Goal: Information Seeking & Learning: Find specific fact

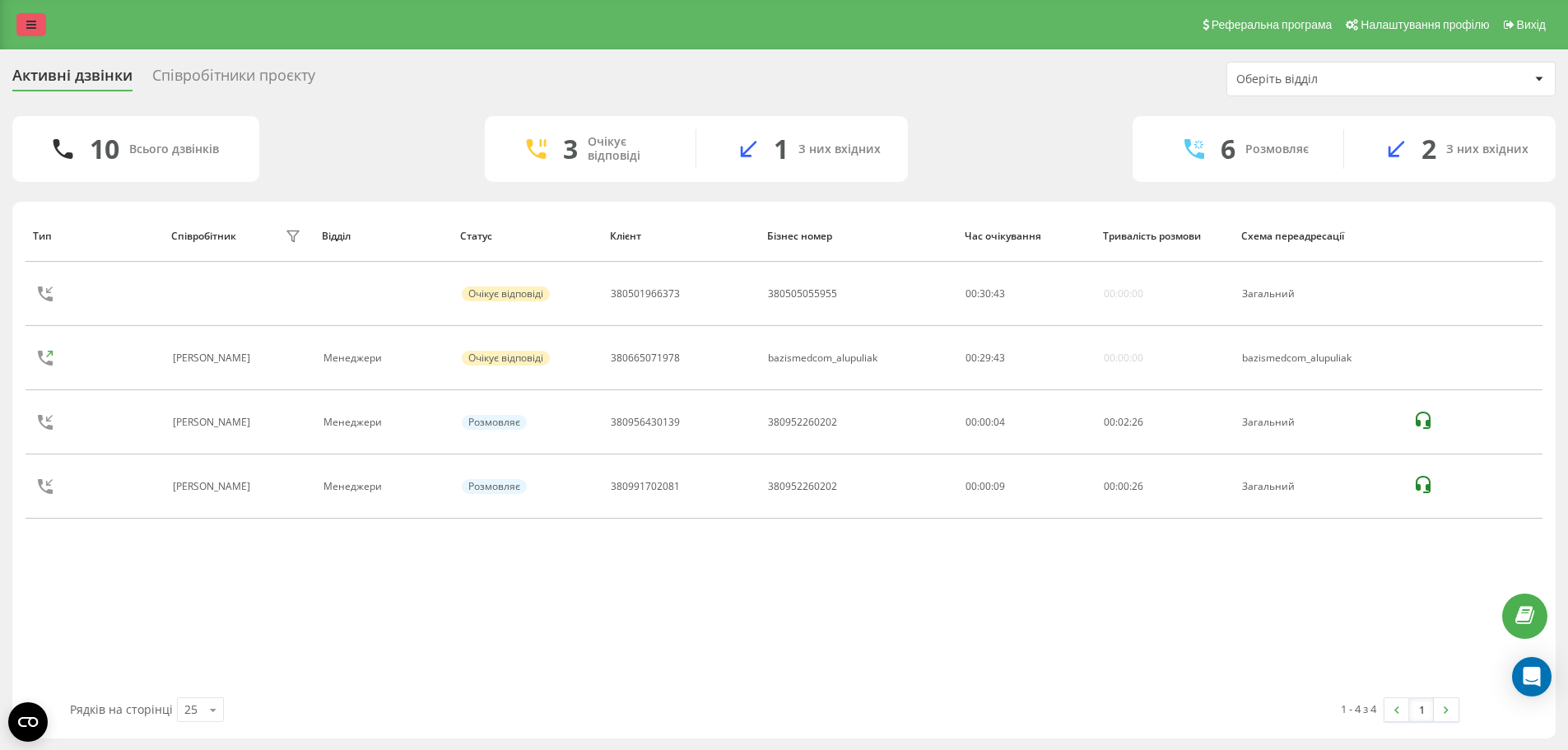
click at [31, 24] on icon at bounding box center [31, 25] width 10 height 12
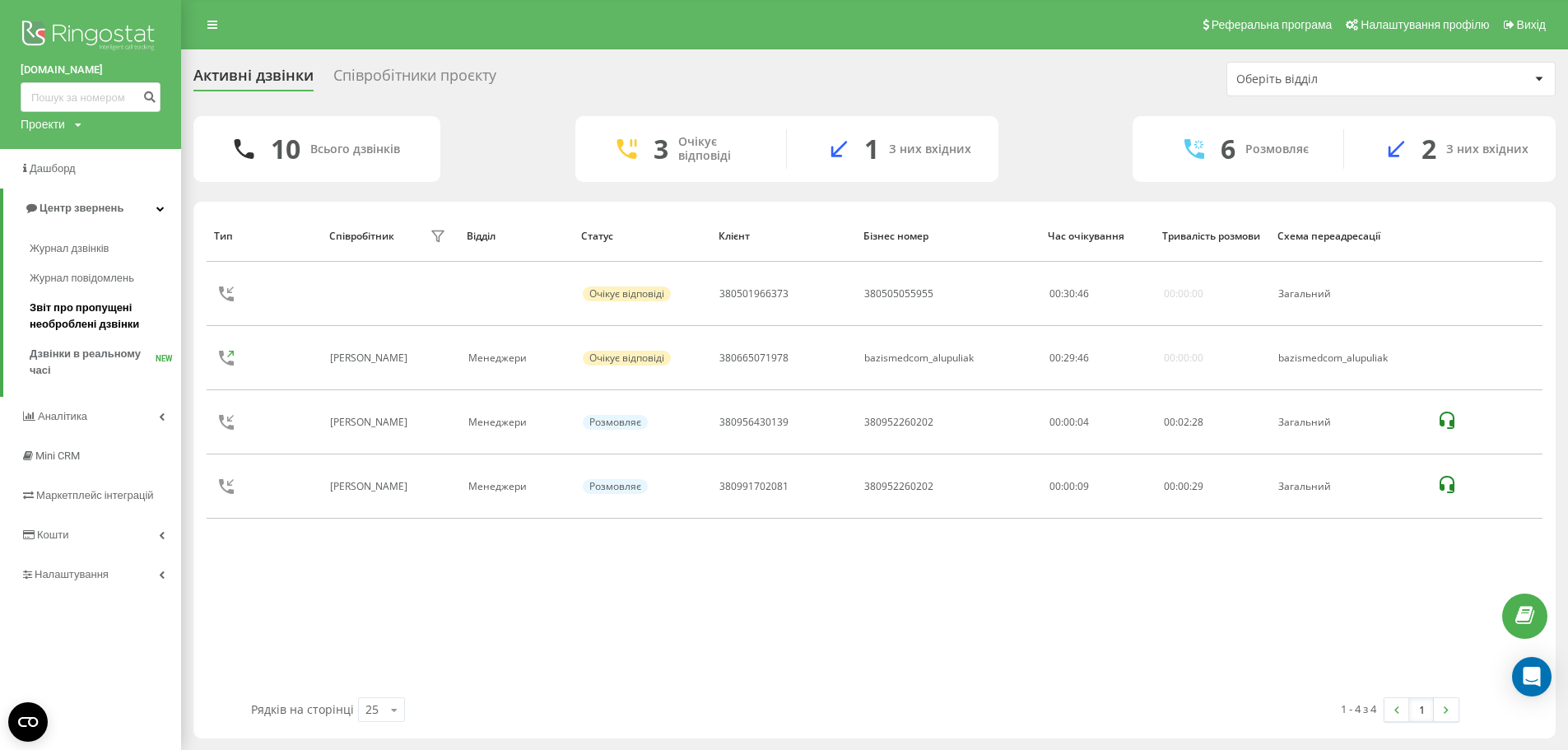
click at [59, 304] on span "Звіт про пропущені необроблені дзвінки" at bounding box center [102, 316] width 143 height 33
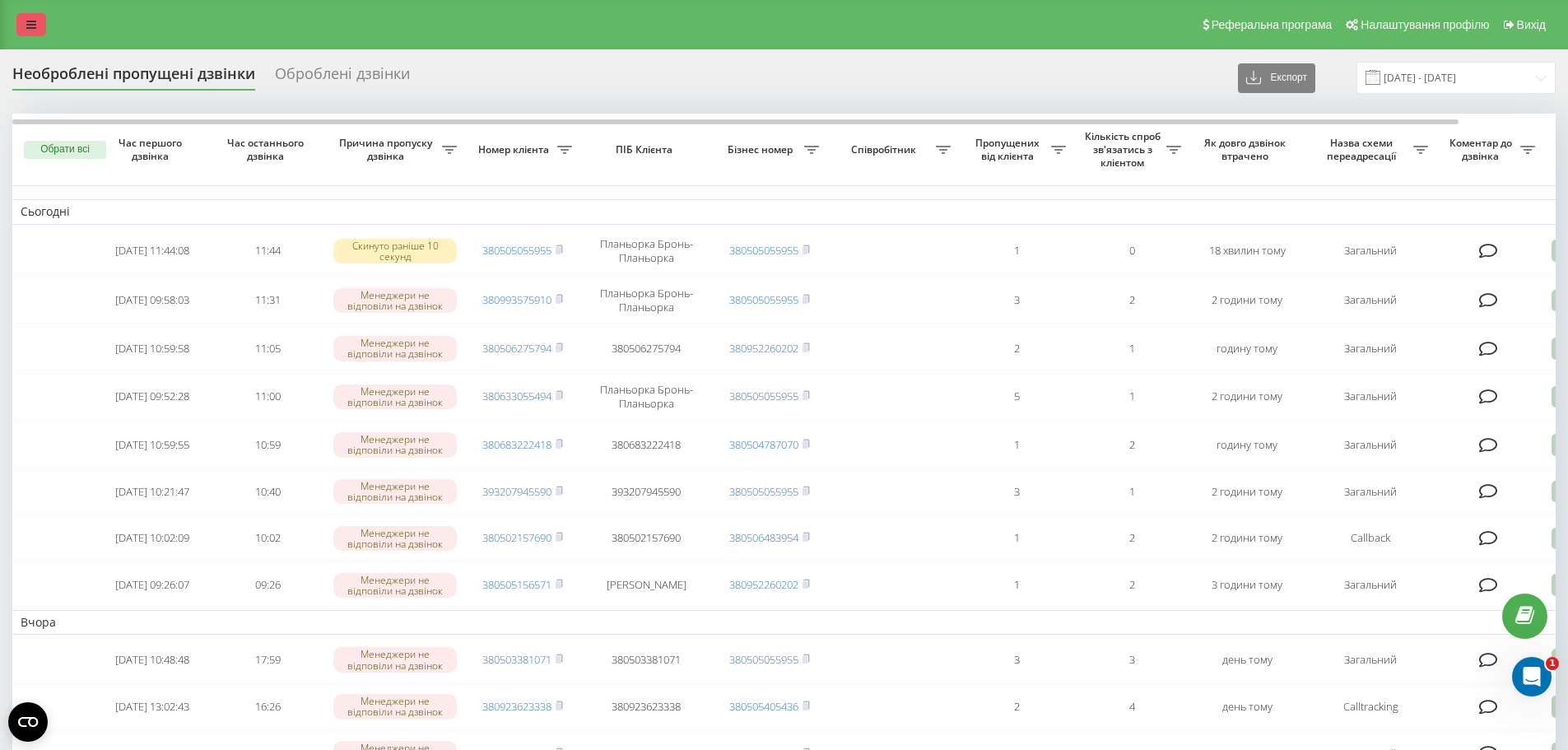
click at [35, 31] on link at bounding box center [32, 24] width 30 height 23
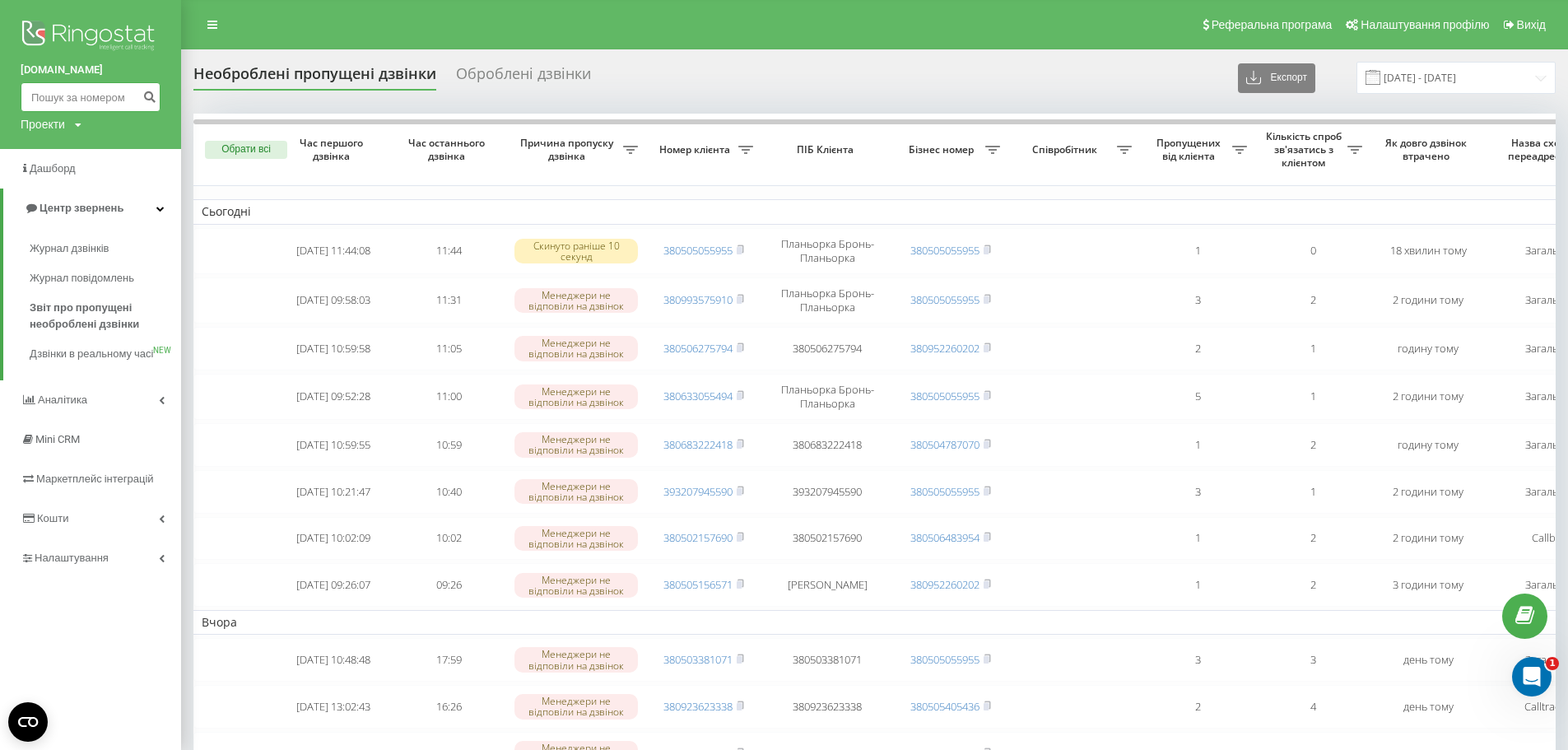
click at [41, 95] on input at bounding box center [91, 98] width 139 height 30
paste input "098)742-11-86"
click at [52, 94] on input "098)742-11-86" at bounding box center [91, 98] width 139 height 30
click at [72, 93] on input "098742-11-86" at bounding box center [91, 98] width 139 height 30
click at [82, 97] on input "09874211-86" at bounding box center [91, 98] width 139 height 30
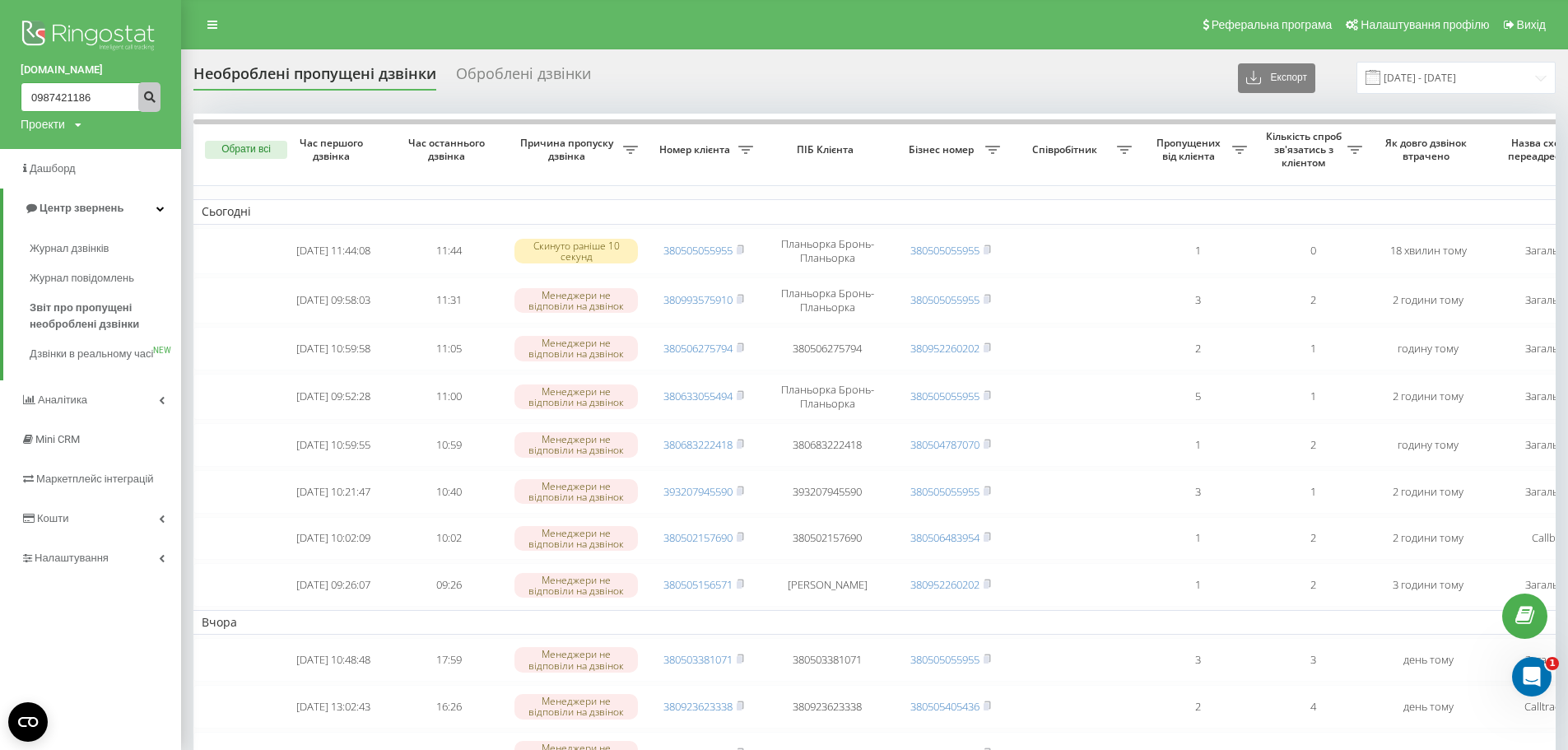
type input "0987421186"
click at [153, 99] on icon "submit" at bounding box center [149, 95] width 14 height 10
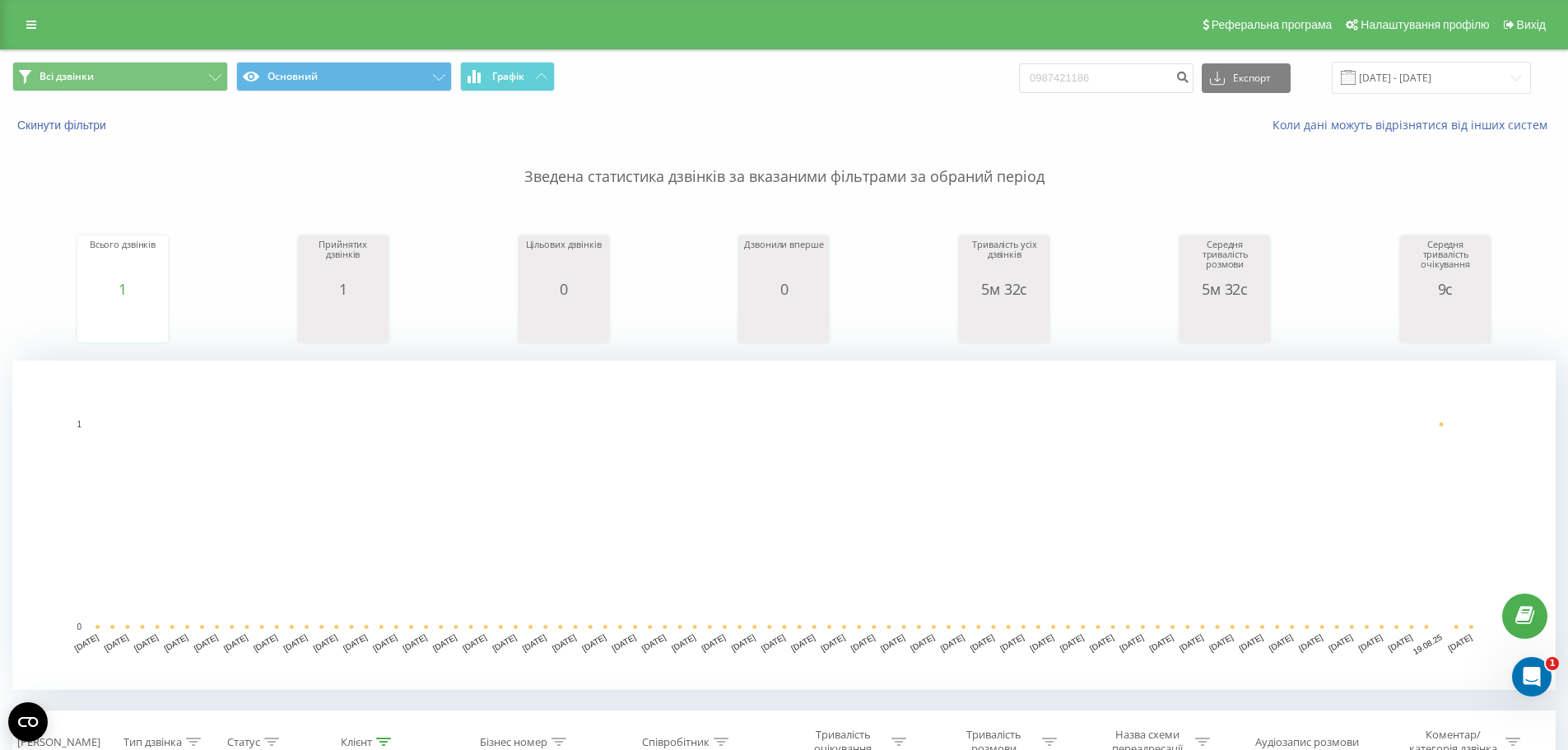
scroll to position [329, 0]
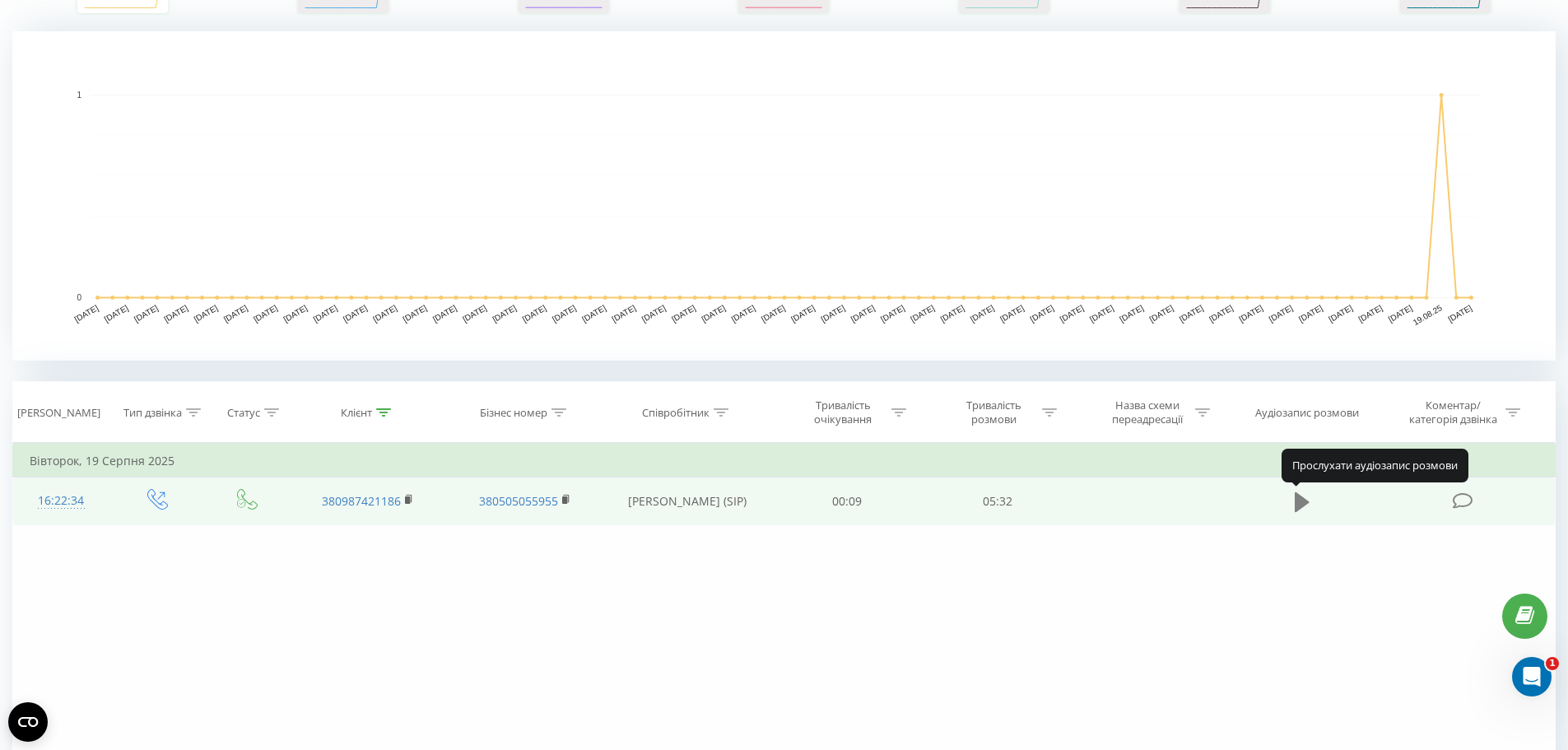
click at [1294, 503] on icon at bounding box center [1301, 501] width 15 height 20
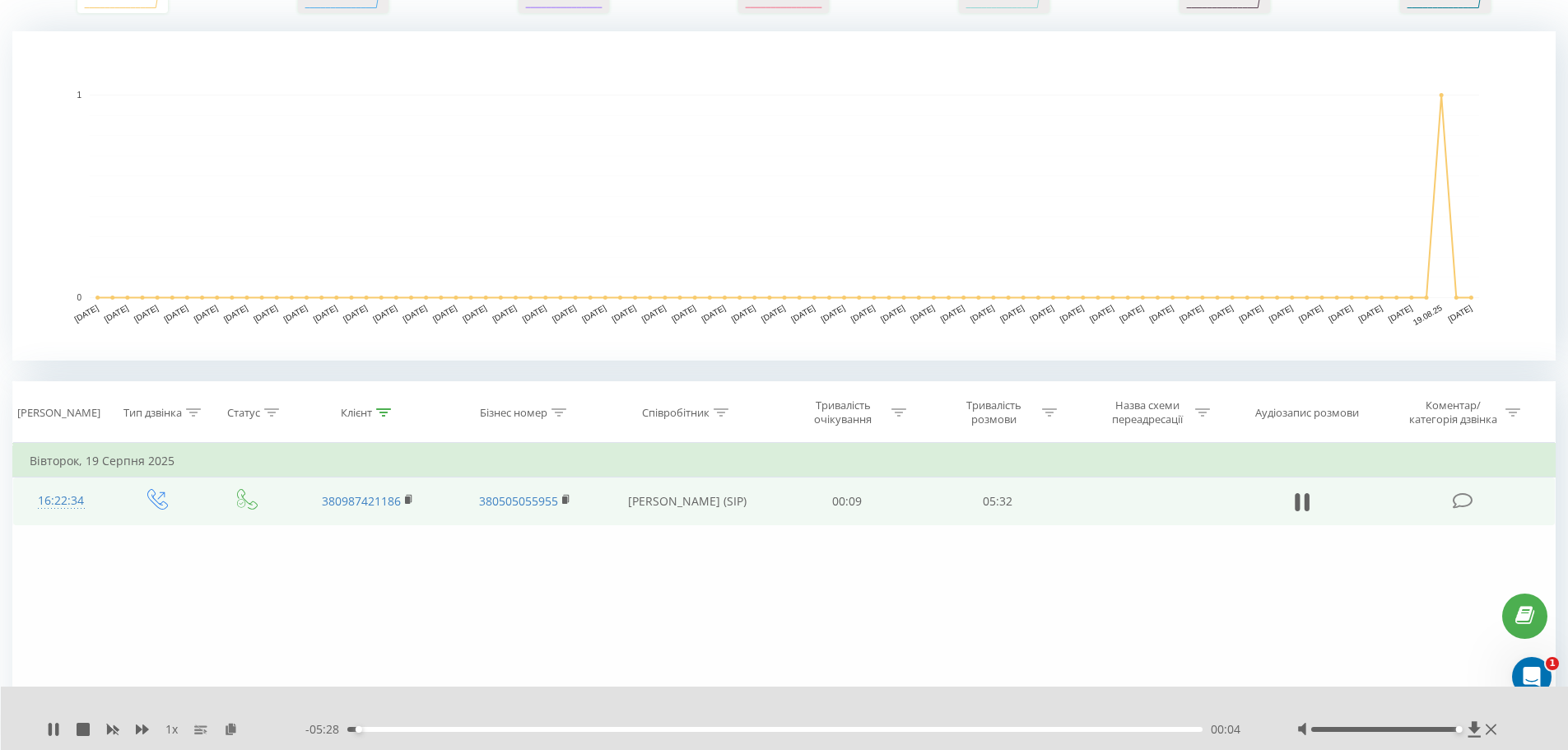
click at [1452, 728] on div at bounding box center [1385, 728] width 148 height 5
click at [143, 730] on icon at bounding box center [141, 729] width 13 height 10
click at [46, 731] on div "1.5 x - 05:19 00:14 00:14" at bounding box center [785, 718] width 1568 height 64
click at [54, 730] on icon at bounding box center [53, 728] width 13 height 13
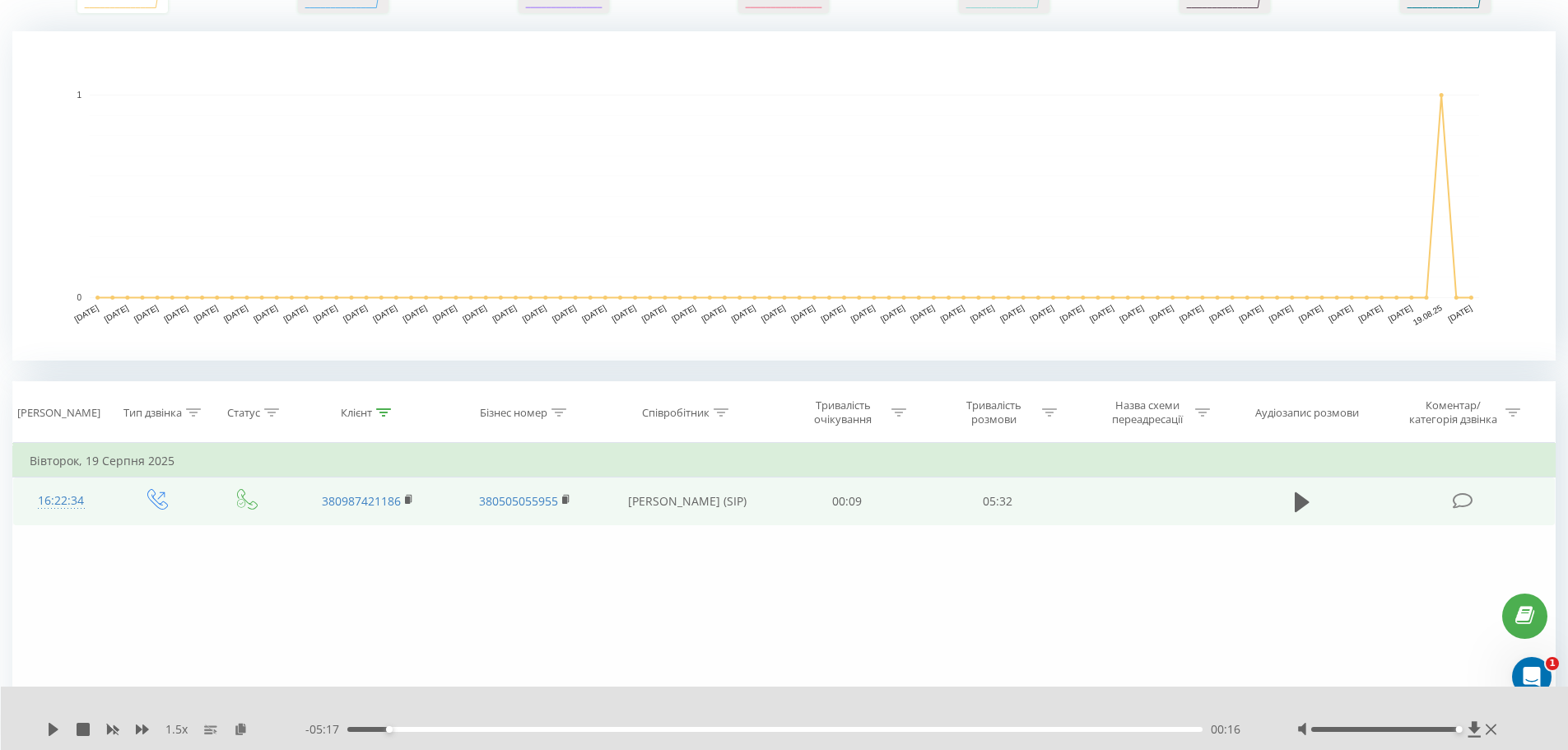
click at [46, 735] on div "1.5 x - 05:17 00:16 00:16" at bounding box center [785, 718] width 1568 height 64
click at [48, 730] on icon at bounding box center [53, 728] width 13 height 13
click at [1459, 729] on div "Accessibility label" at bounding box center [1458, 729] width 7 height 7
click at [1462, 729] on div "Accessibility label" at bounding box center [1458, 729] width 7 height 7
click at [583, 623] on div "Фільтрувати за умовою Дорівнює Введіть значення Скасувати OK Фільтрувати за умо…" at bounding box center [783, 627] width 1543 height 371
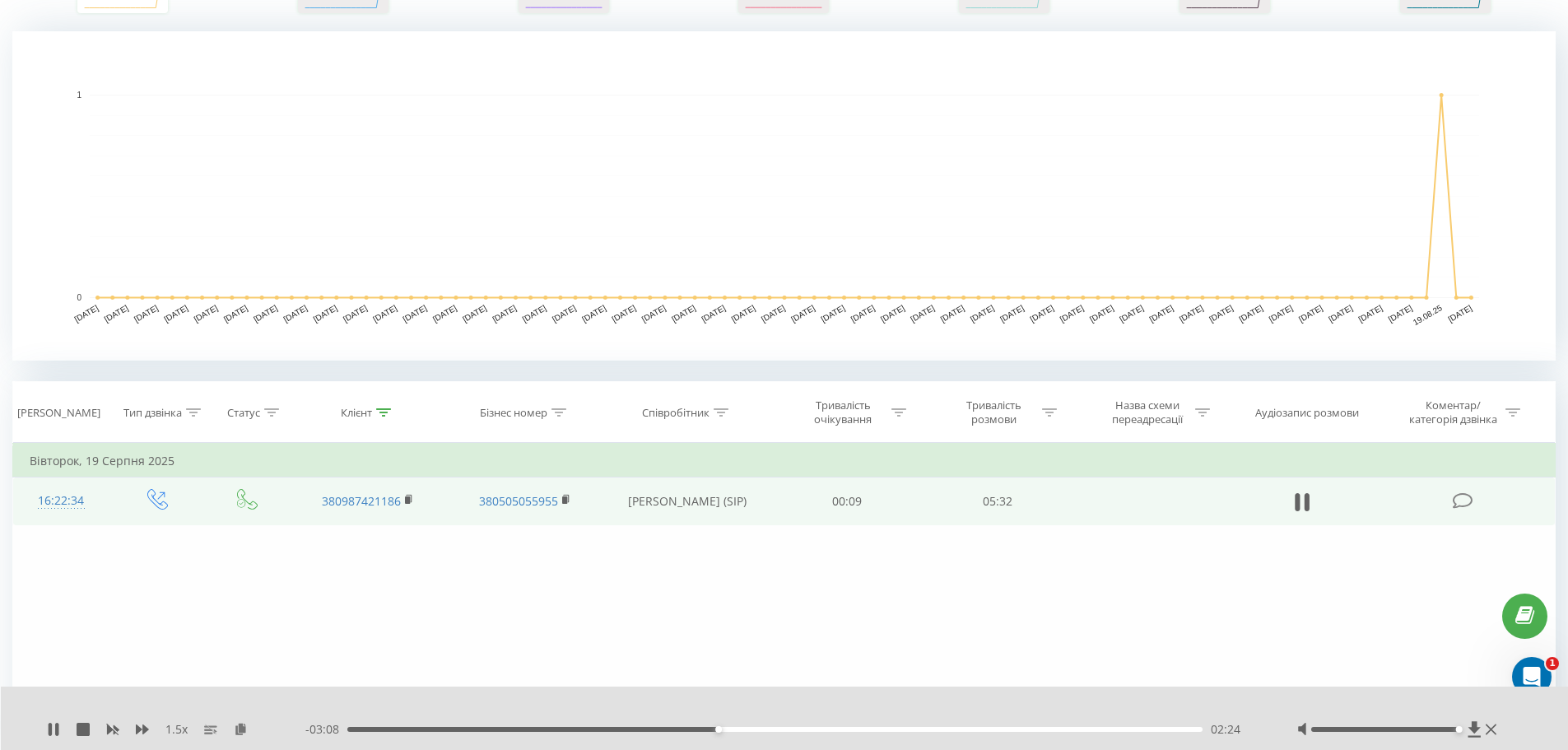
scroll to position [454, 0]
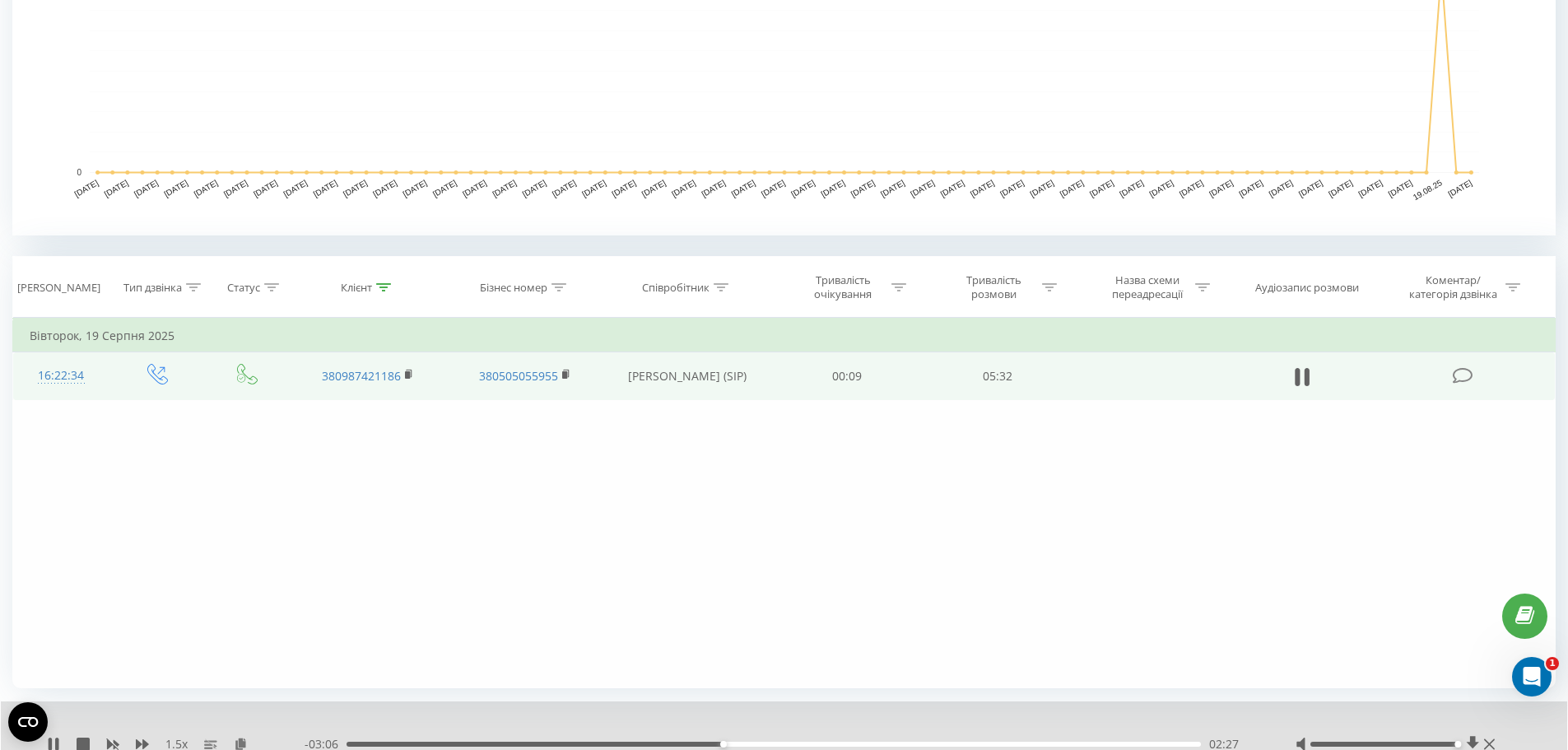
click at [731, 743] on div "02:27" at bounding box center [773, 743] width 854 height 5
click at [745, 743] on div "02:32" at bounding box center [773, 743] width 854 height 5
click at [755, 743] on div "02:36" at bounding box center [773, 743] width 854 height 5
click at [767, 743] on div "02:41" at bounding box center [773, 743] width 854 height 5
click at [779, 744] on div "00:00" at bounding box center [773, 743] width 854 height 5
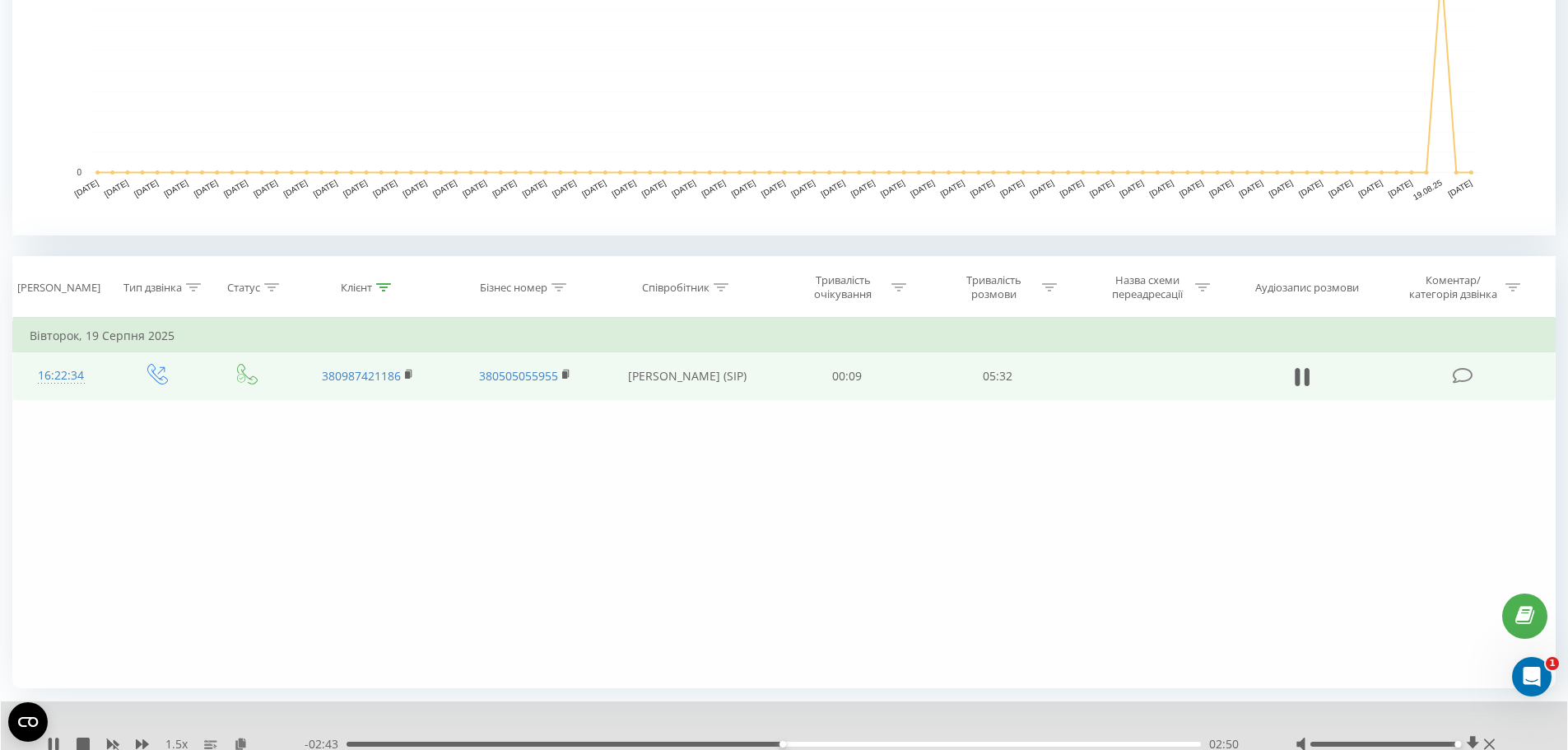
click at [792, 745] on div "02:50" at bounding box center [773, 743] width 854 height 5
click at [810, 743] on div "02:55" at bounding box center [773, 743] width 854 height 5
click at [831, 743] on div "03:02" at bounding box center [773, 743] width 854 height 5
click at [143, 740] on icon at bounding box center [141, 744] width 13 height 10
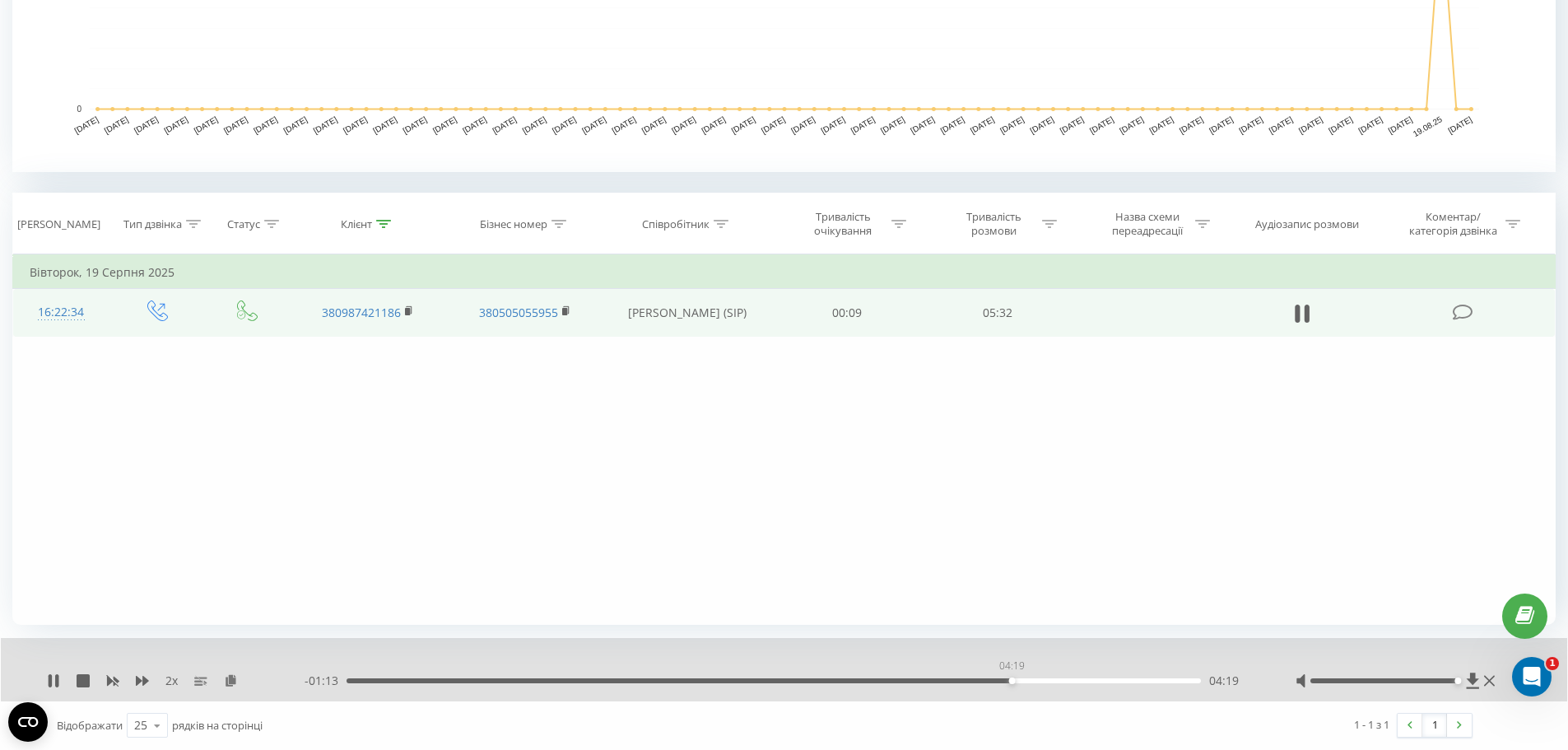
click at [1011, 682] on div "04:19" at bounding box center [773, 680] width 854 height 5
click at [453, 421] on div "Фільтрувати за умовою Дорівнює Введіть значення Скасувати OK Фільтрувати за умо…" at bounding box center [783, 439] width 1543 height 371
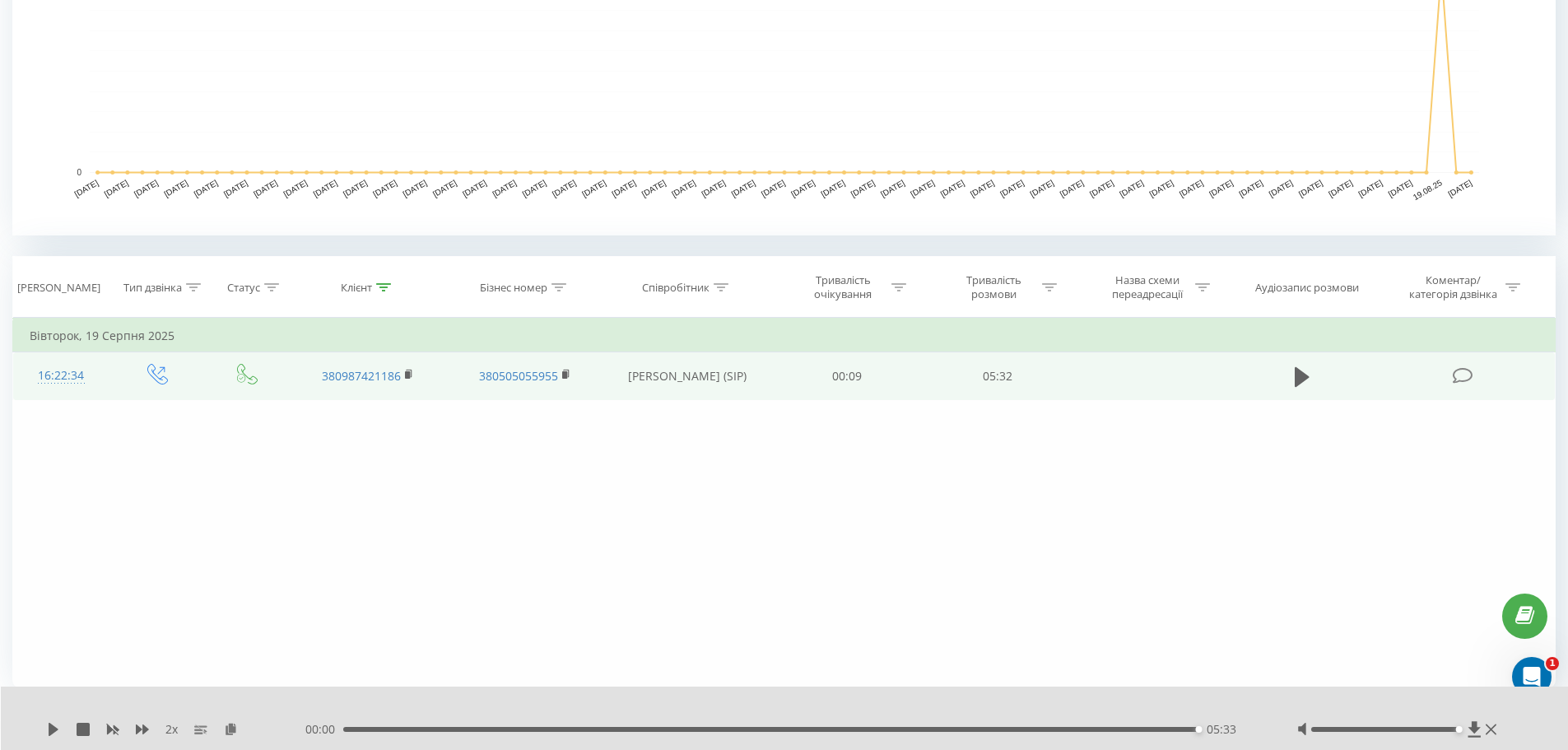
scroll to position [0, 0]
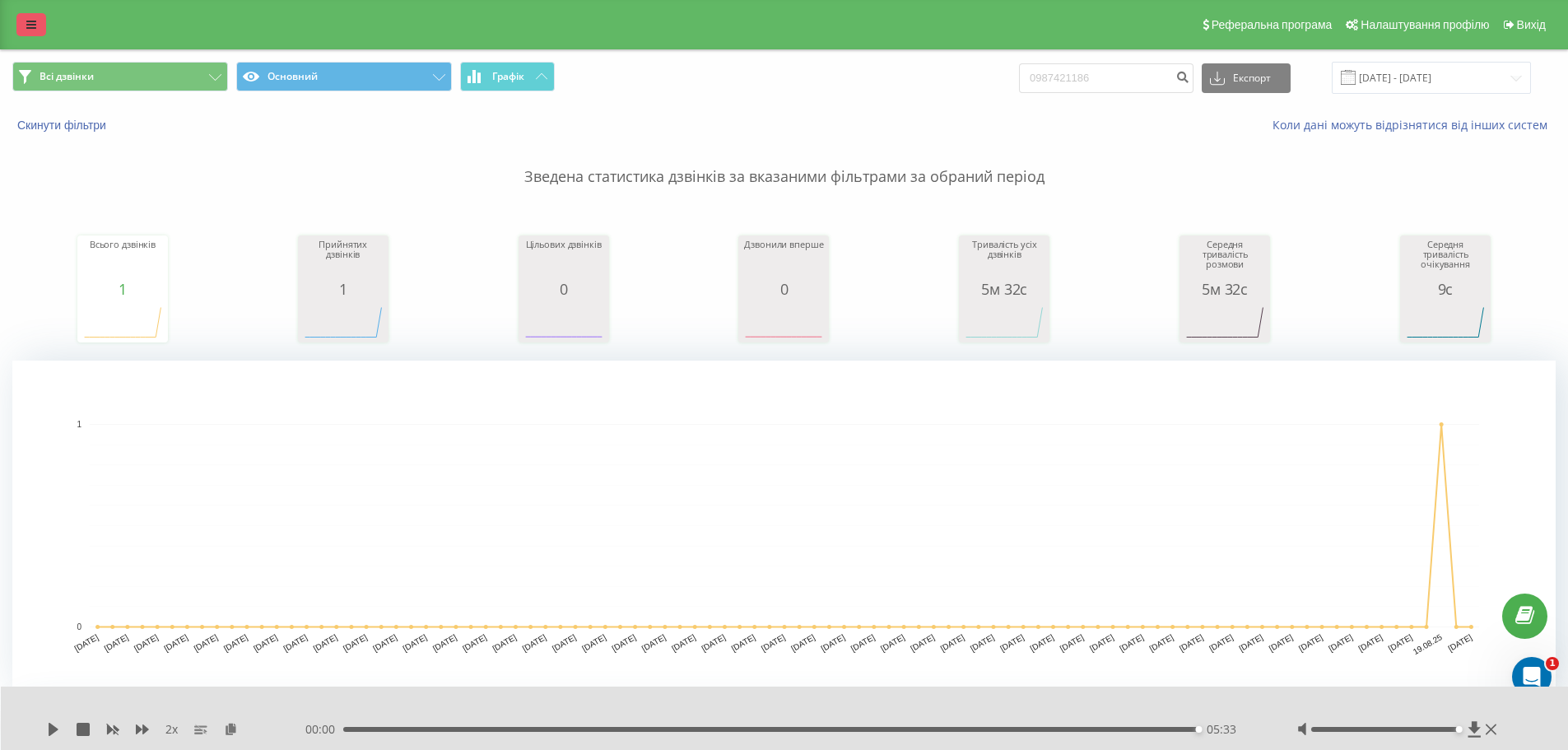
click at [40, 31] on link at bounding box center [32, 24] width 30 height 23
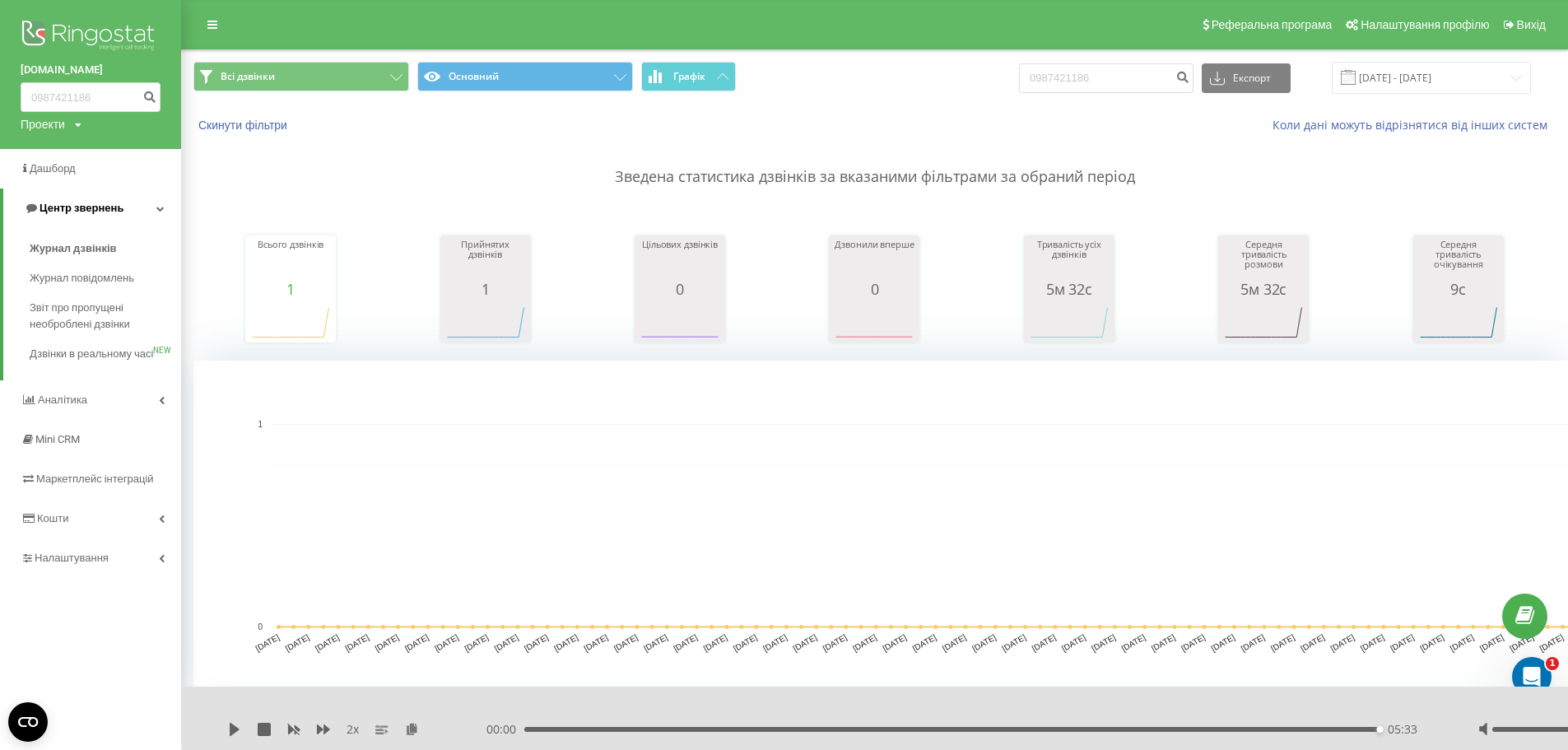
click at [83, 201] on span "Центр звернень" at bounding box center [74, 208] width 100 height 17
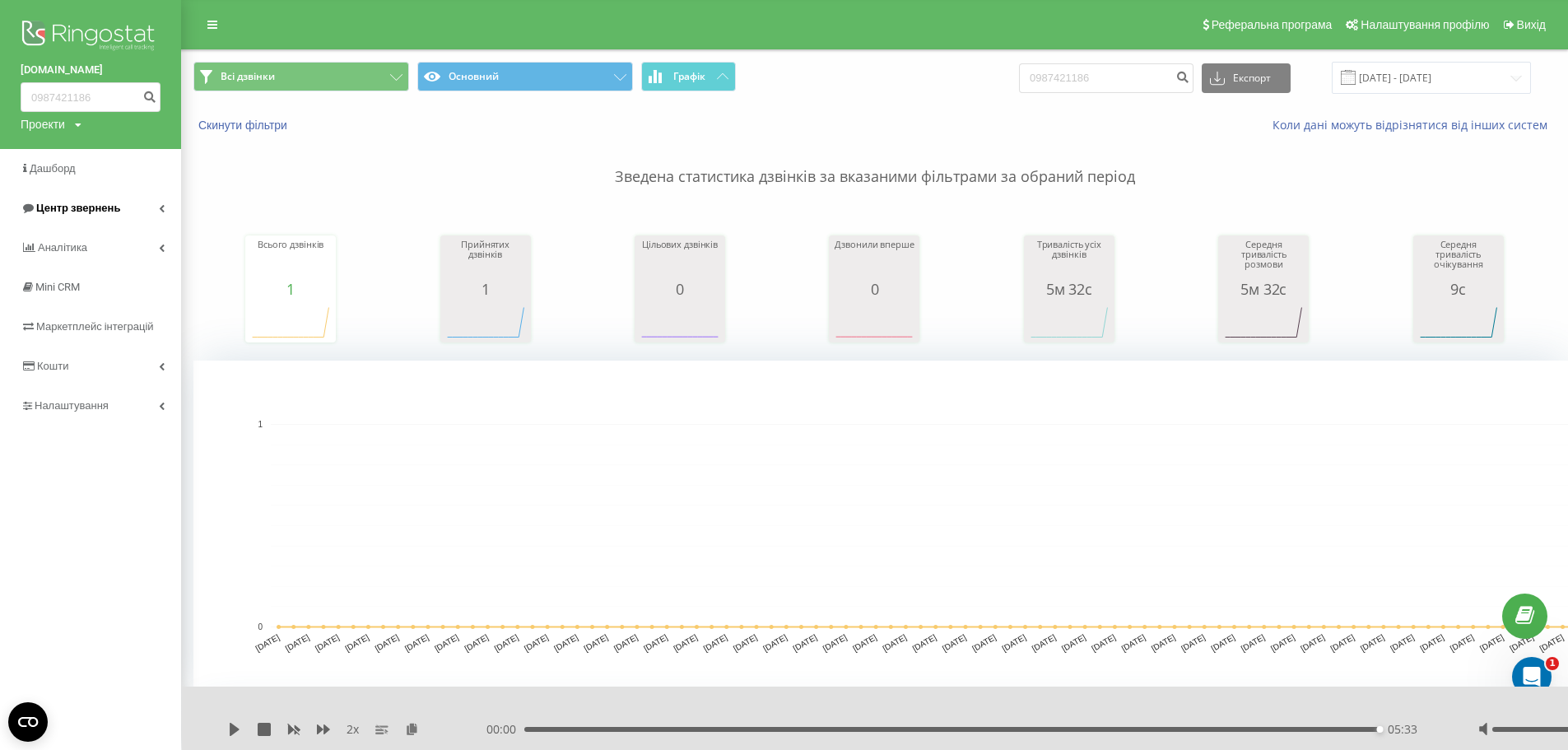
click at [157, 206] on link "Центр звернень" at bounding box center [91, 208] width 181 height 40
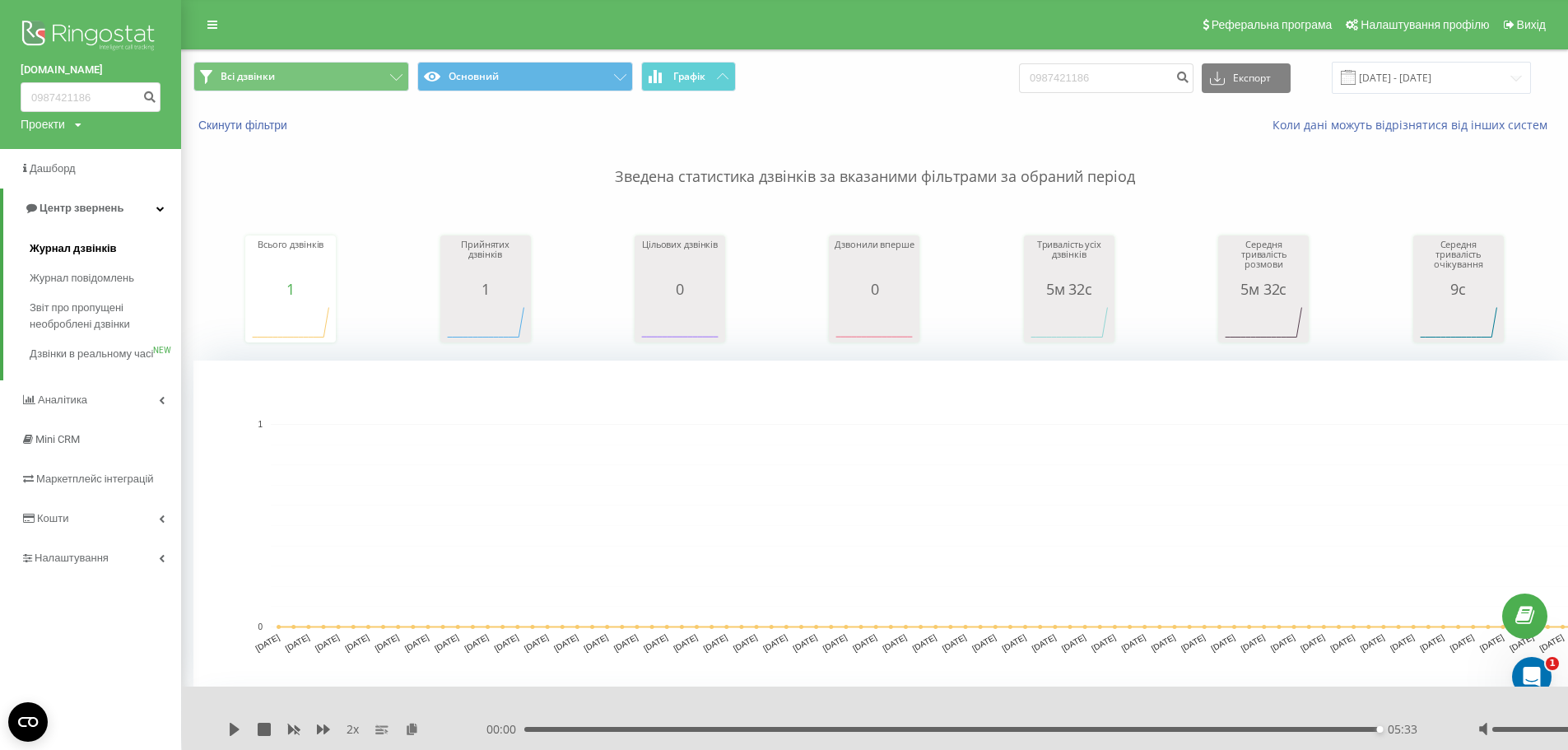
click at [95, 245] on span "Журнал дзвінків" at bounding box center [74, 248] width 88 height 17
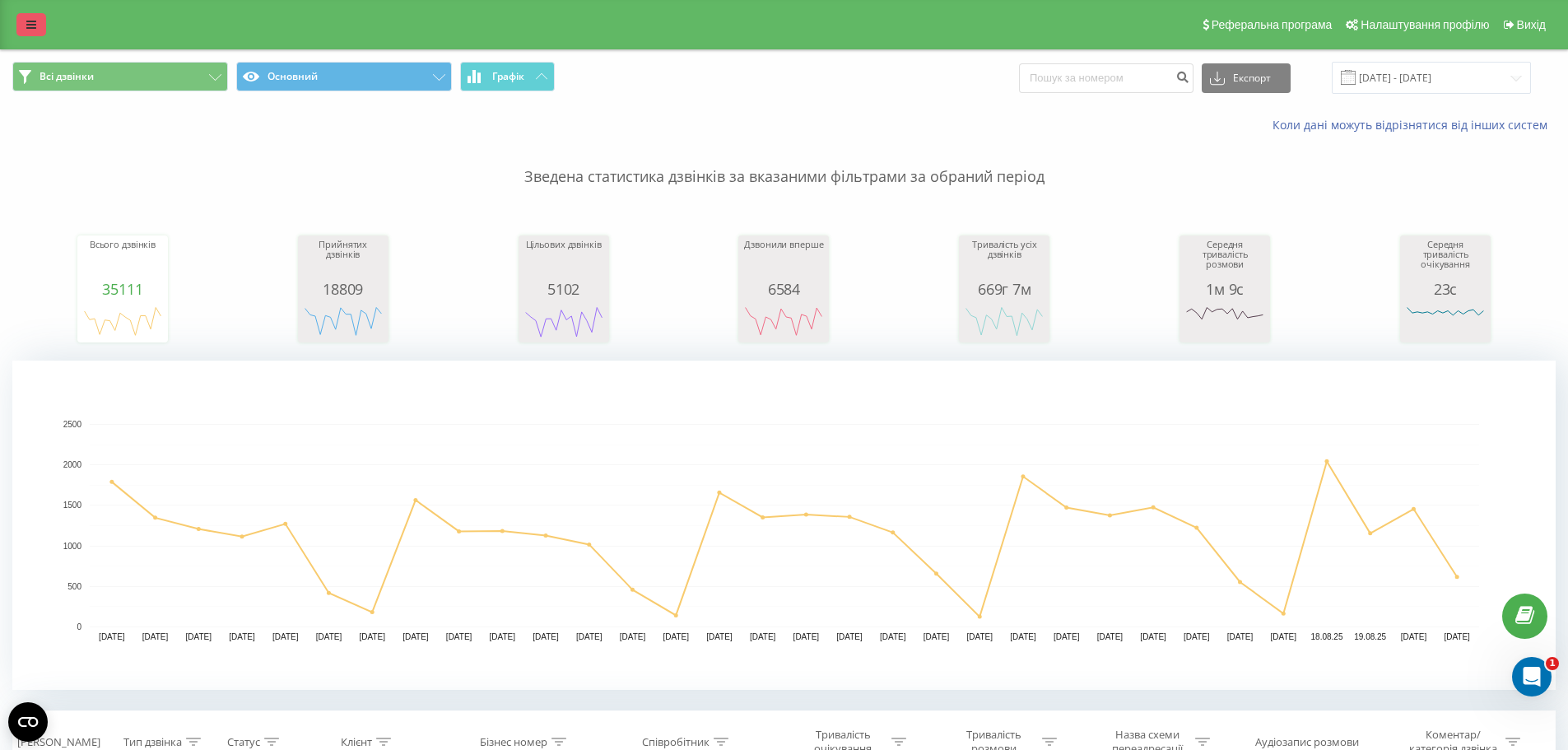
click at [26, 19] on link at bounding box center [32, 24] width 30 height 23
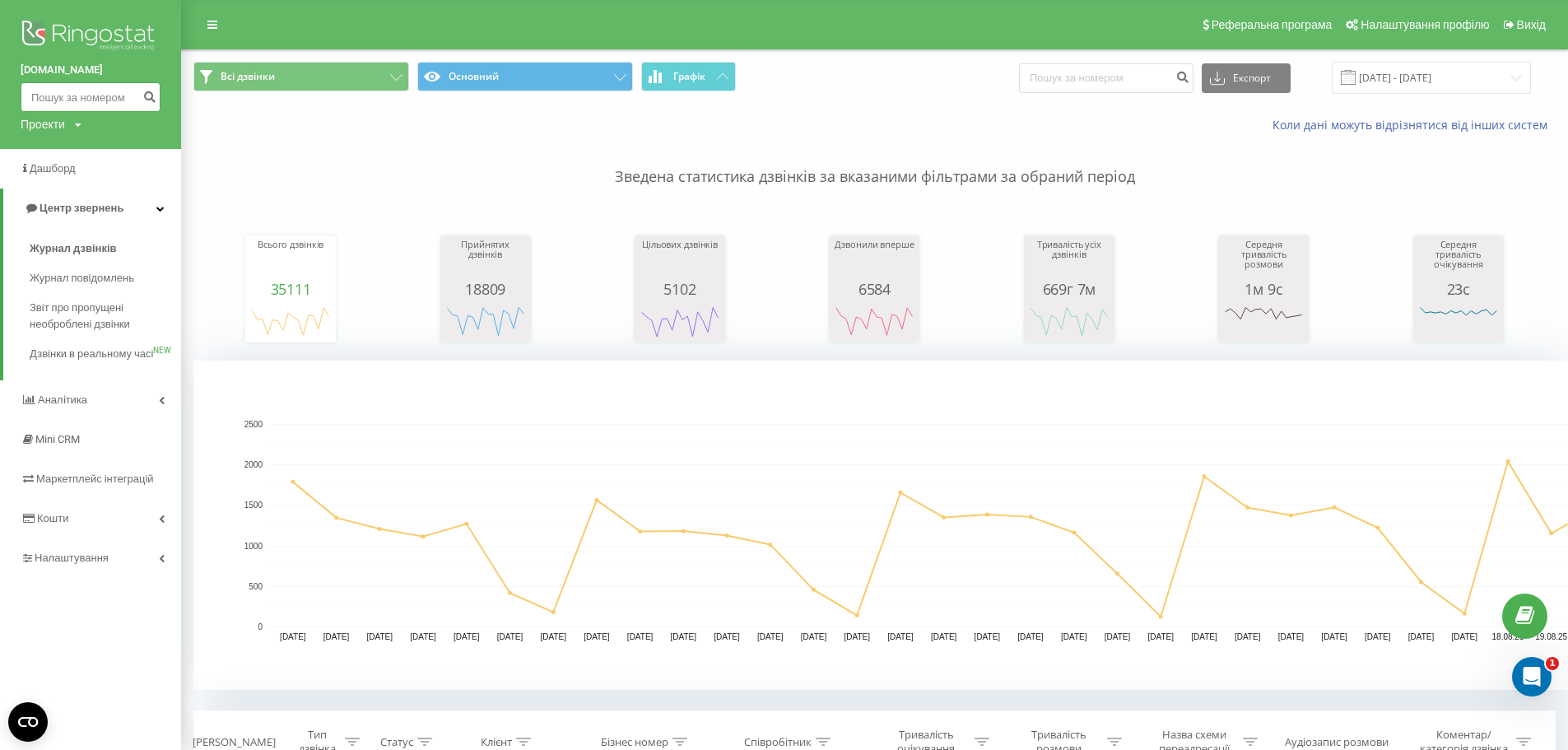
click at [45, 94] on input at bounding box center [91, 98] width 139 height 30
paste input "067)440-00-83"
click at [55, 94] on input "067)440-00-83" at bounding box center [91, 98] width 139 height 30
click at [71, 94] on input "067440-00-83" at bounding box center [91, 98] width 139 height 30
click at [82, 96] on input "06744000-83" at bounding box center [91, 98] width 139 height 30
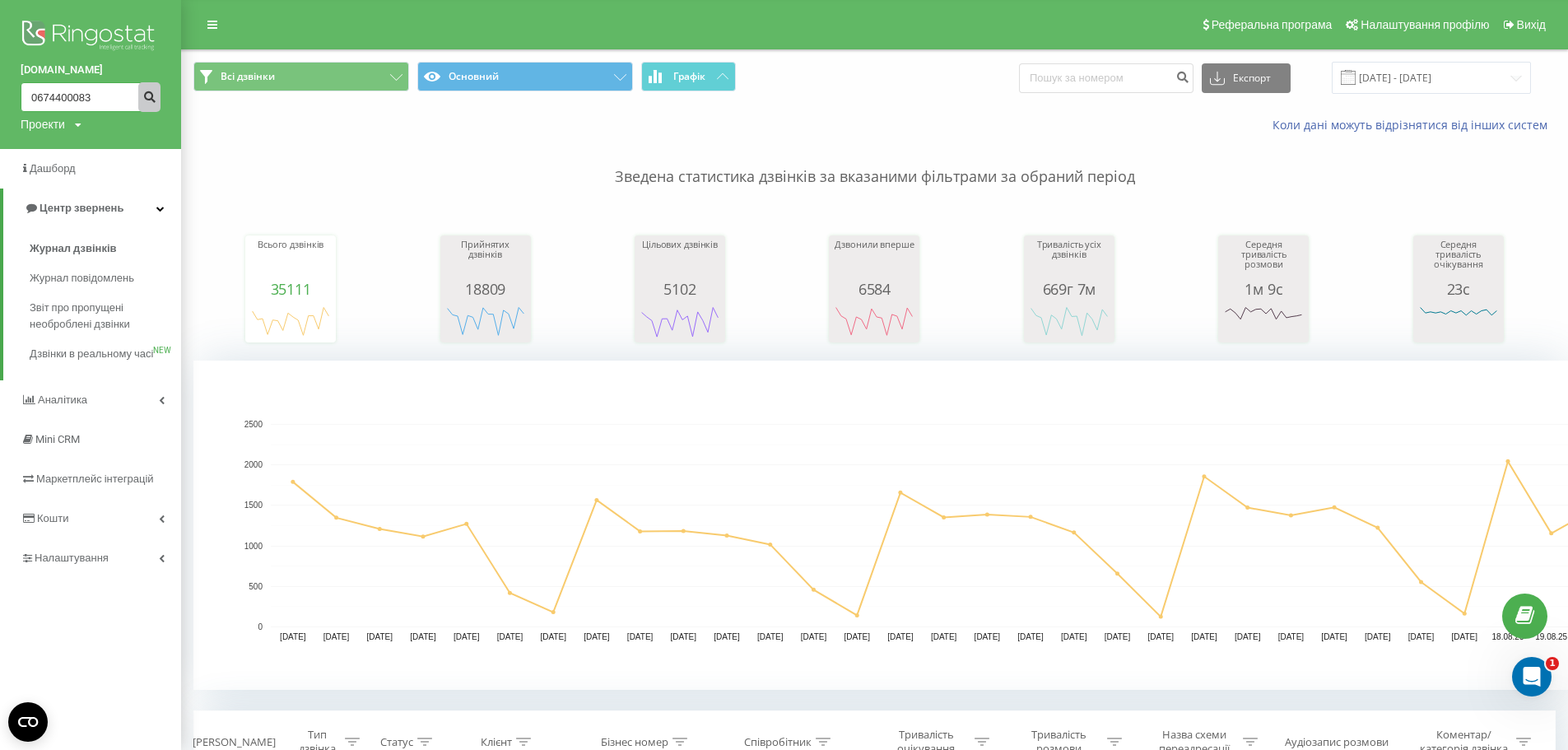
type input "0674400083"
click at [148, 97] on icon "submit" at bounding box center [149, 95] width 14 height 10
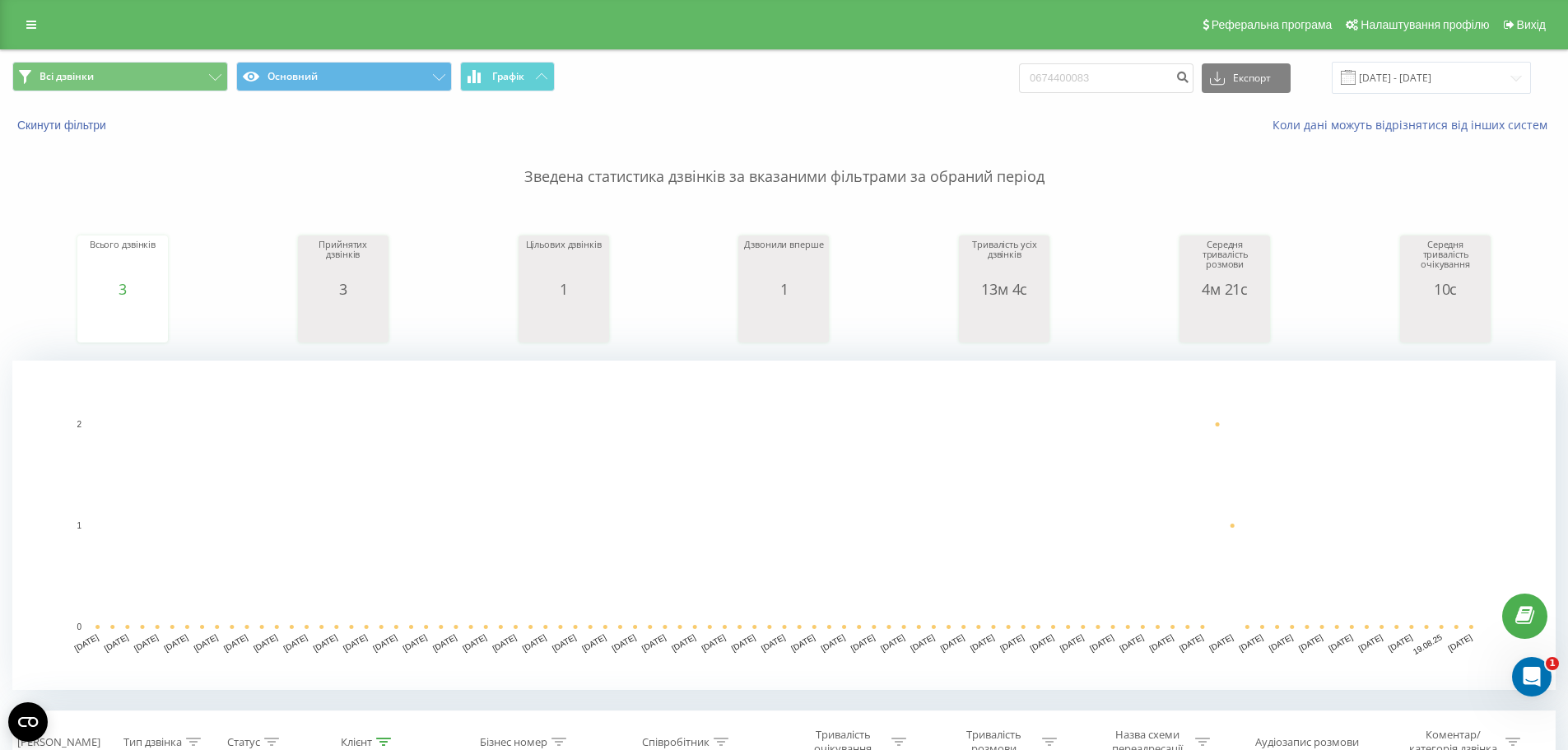
scroll to position [454, 0]
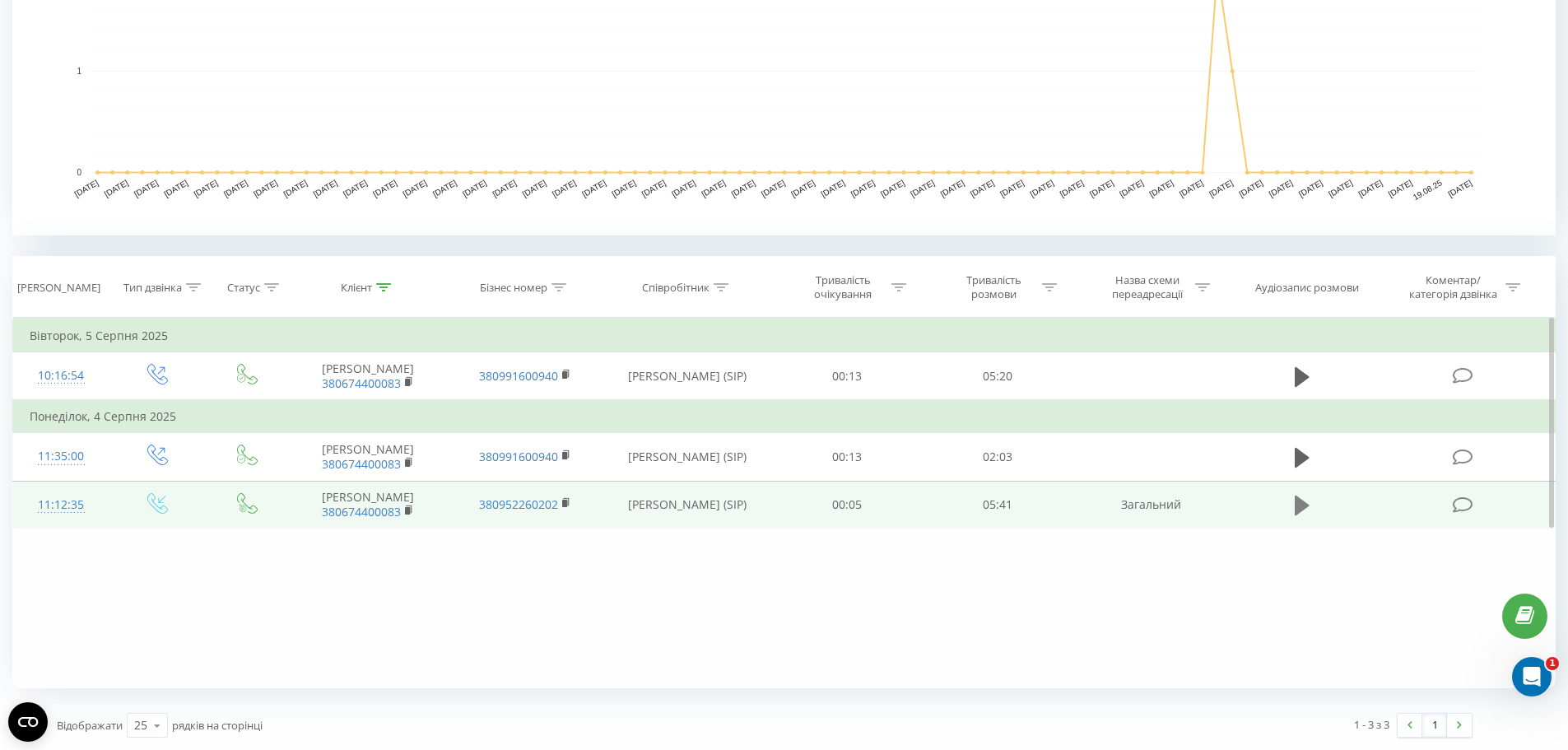
click at [1300, 508] on icon at bounding box center [1301, 505] width 15 height 20
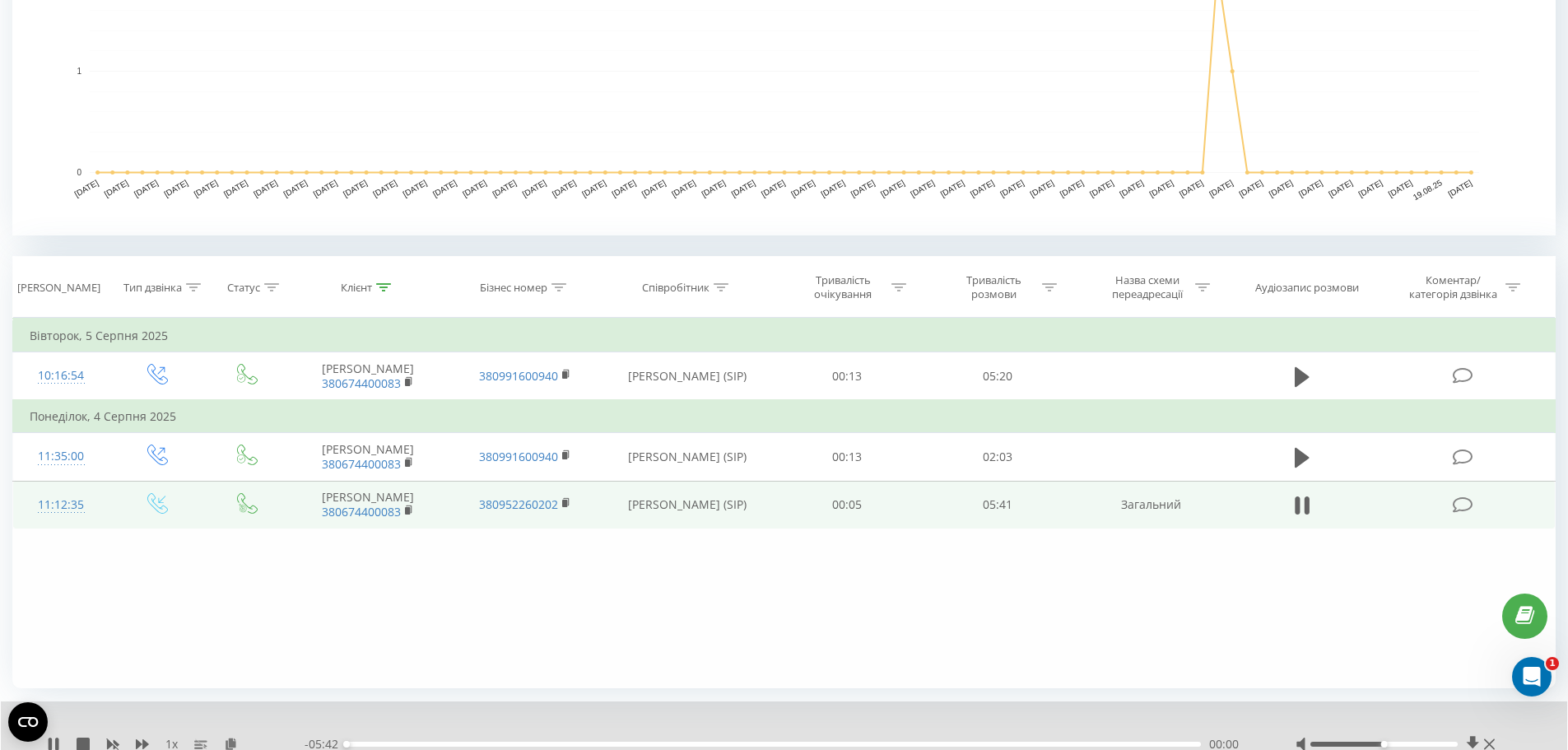
scroll to position [518, 0]
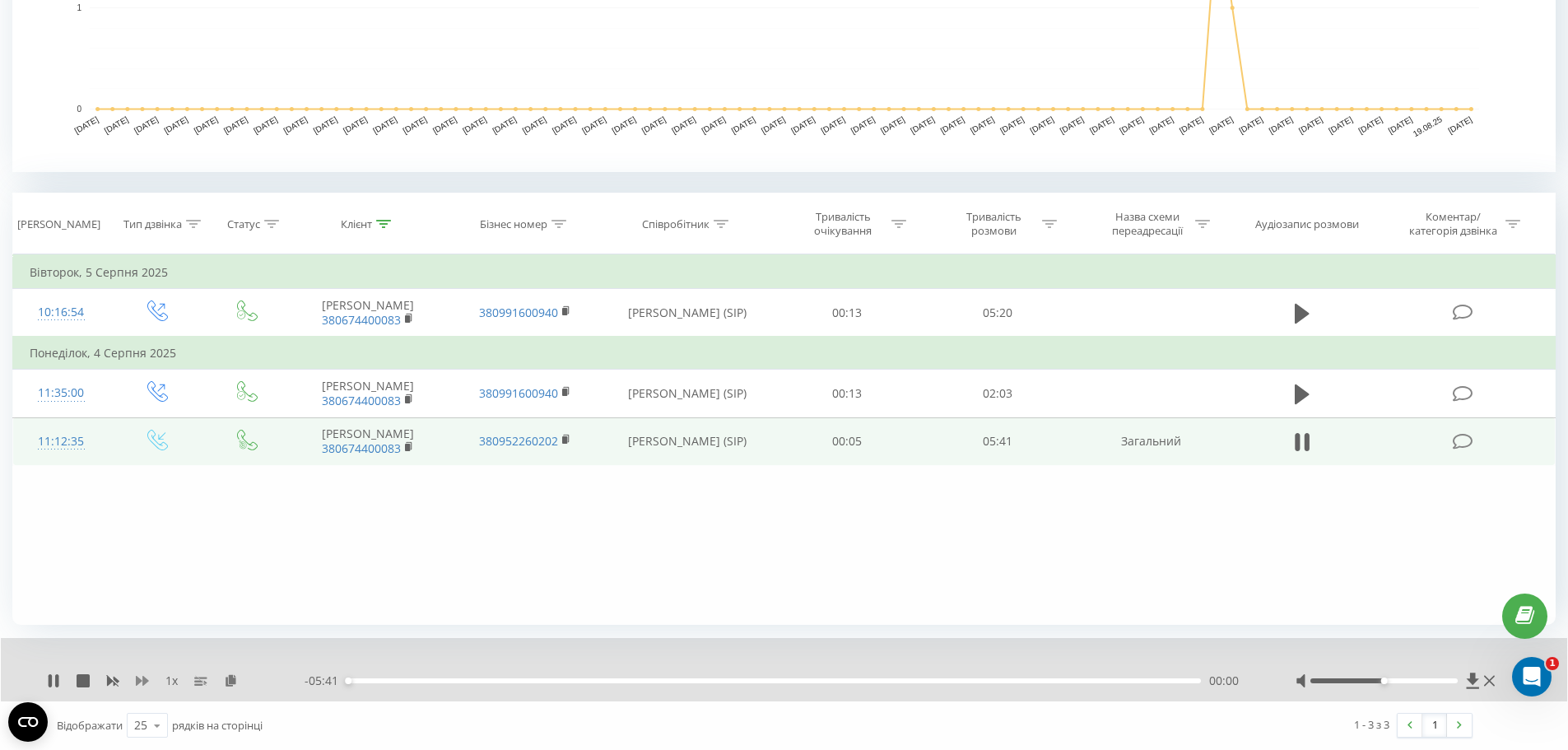
click at [146, 679] on icon at bounding box center [141, 680] width 13 height 10
click at [1413, 680] on div at bounding box center [1384, 680] width 147 height 5
click at [1449, 679] on div at bounding box center [1384, 680] width 147 height 5
click at [1455, 679] on div at bounding box center [1384, 680] width 147 height 5
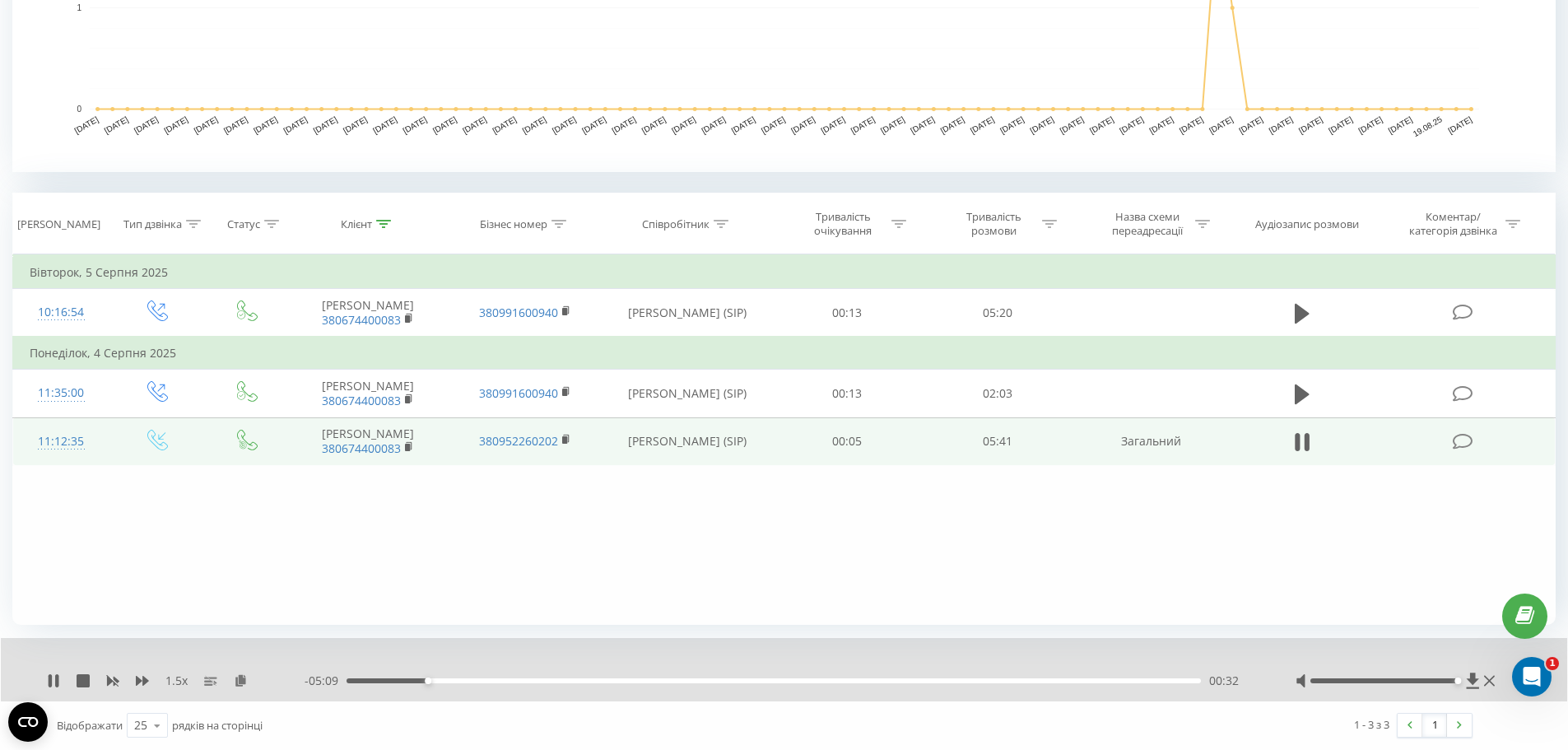
click at [1457, 680] on div "Accessibility label" at bounding box center [1457, 680] width 7 height 7
click at [687, 679] on div "02:12" at bounding box center [773, 680] width 854 height 5
click at [697, 680] on div "02:20" at bounding box center [773, 680] width 854 height 5
click at [711, 680] on div "02:26" at bounding box center [773, 680] width 854 height 5
click at [728, 680] on div "02:27" at bounding box center [773, 680] width 854 height 5
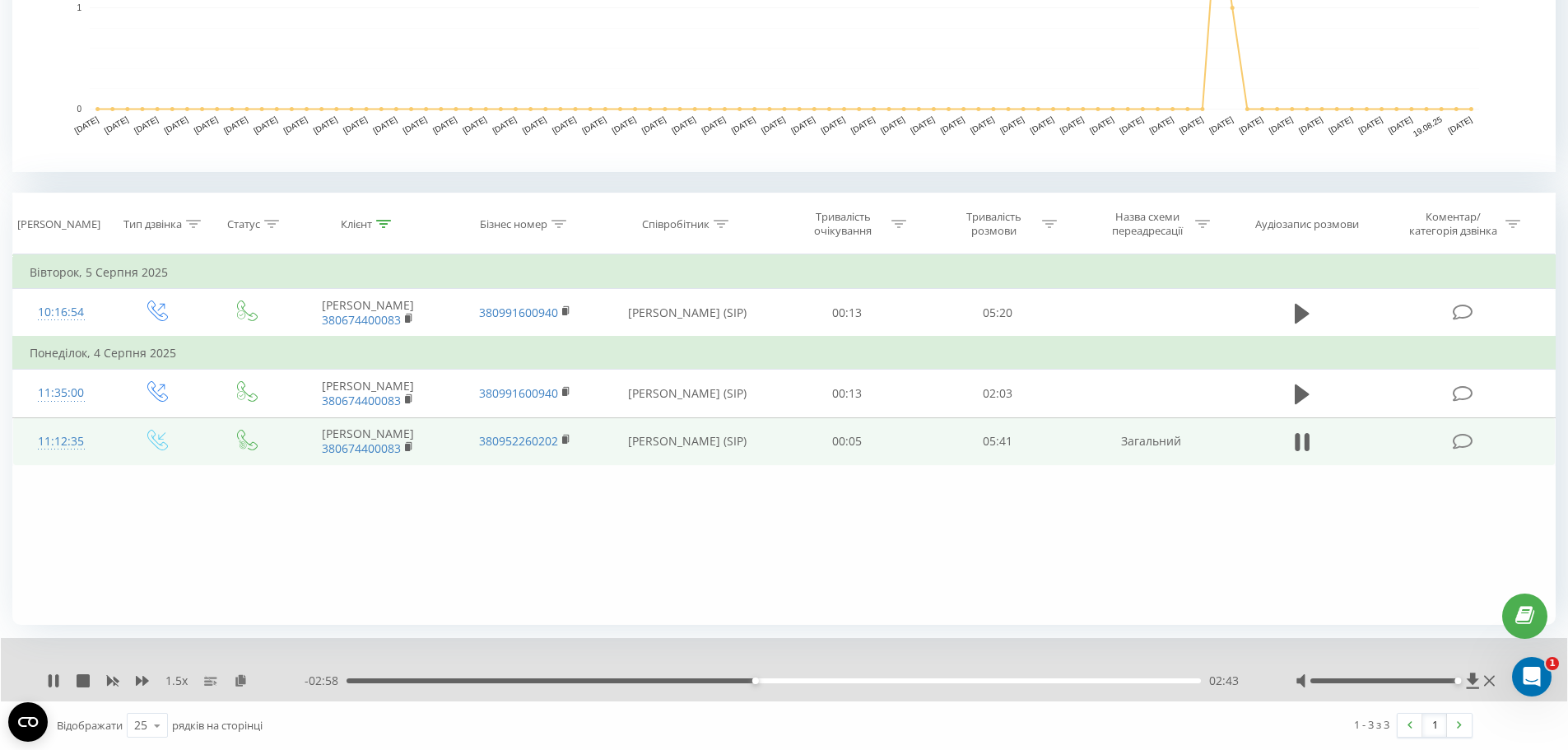
click at [766, 681] on div "02:43" at bounding box center [773, 680] width 854 height 5
click at [780, 682] on div "02:53" at bounding box center [773, 680] width 854 height 5
click at [792, 682] on div "02:57" at bounding box center [773, 680] width 854 height 5
click at [803, 680] on div "03:00" at bounding box center [773, 680] width 854 height 5
click at [911, 680] on div "03:38" at bounding box center [773, 680] width 854 height 5
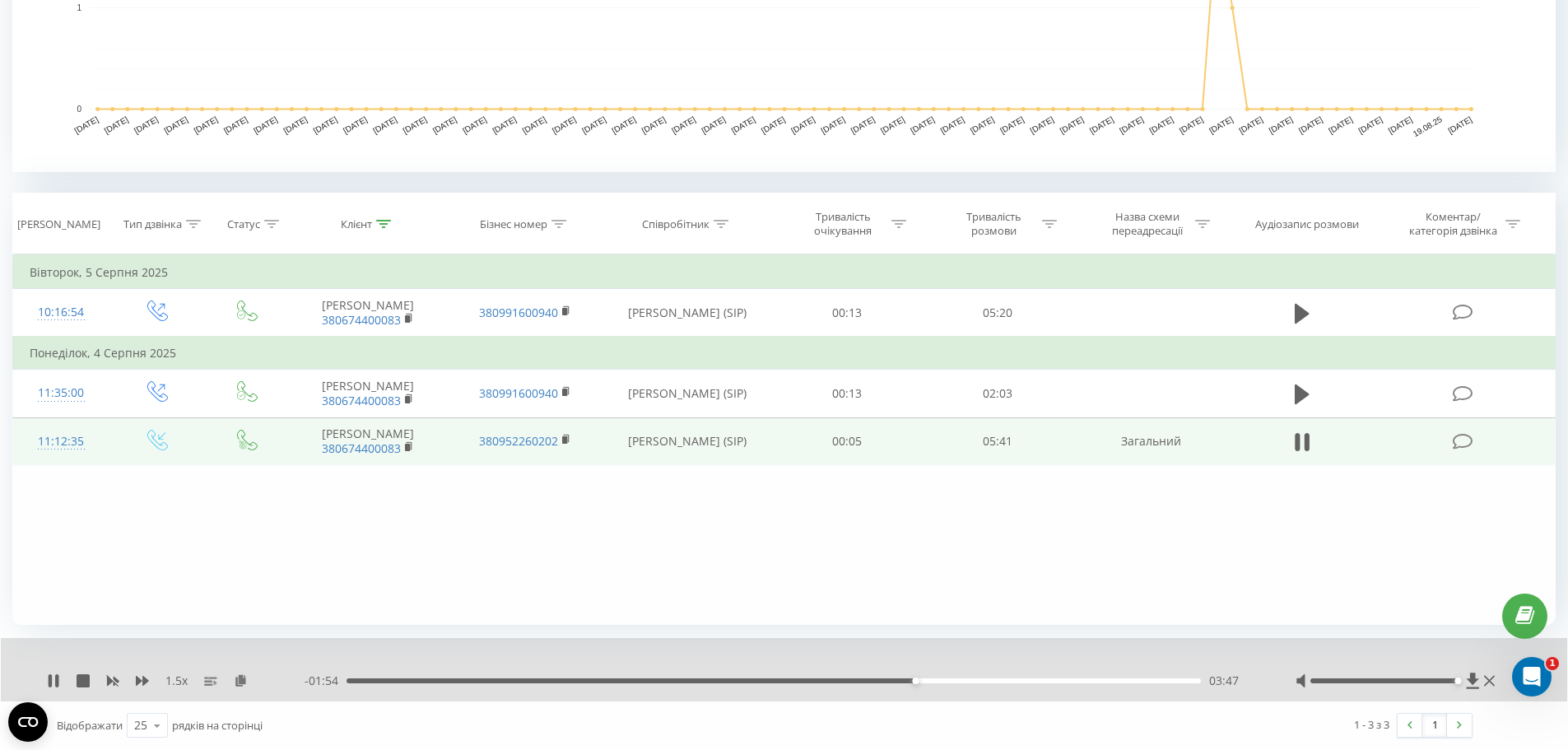
click at [921, 680] on div "03:47" at bounding box center [773, 680] width 854 height 5
click at [934, 680] on div "03:51" at bounding box center [773, 680] width 854 height 5
click at [947, 680] on div "04:00" at bounding box center [773, 680] width 854 height 5
click at [958, 680] on div "04:01" at bounding box center [773, 680] width 854 height 5
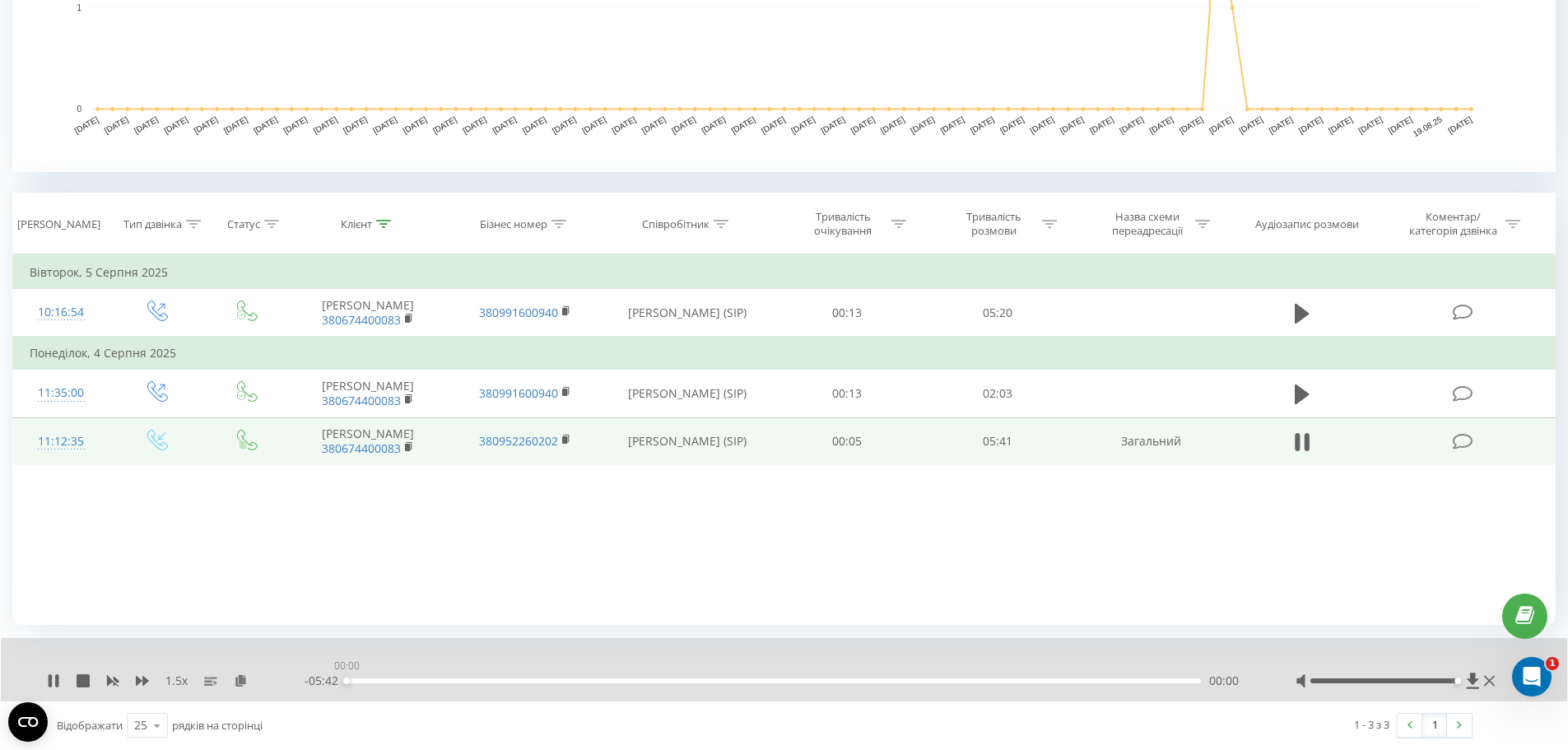
click at [996, 680] on div "00:00" at bounding box center [773, 680] width 854 height 5
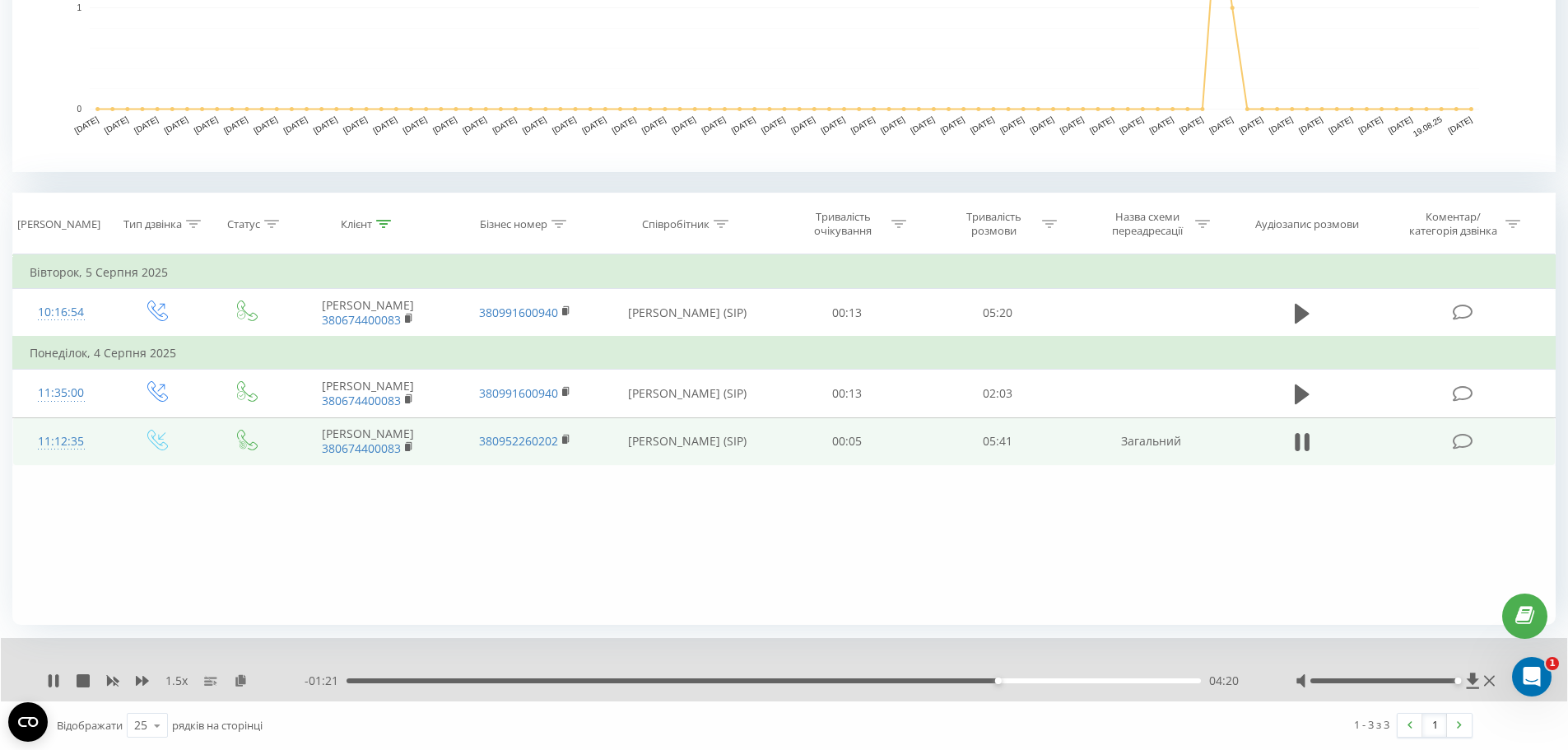
click at [1011, 680] on div "04:20" at bounding box center [773, 680] width 854 height 5
click at [1100, 680] on div "05:01" at bounding box center [773, 680] width 854 height 5
click at [1115, 681] on div "05:07" at bounding box center [773, 680] width 854 height 5
click at [1135, 680] on div "05:15" at bounding box center [773, 680] width 854 height 5
click at [1149, 681] on div "05:16" at bounding box center [773, 680] width 854 height 5
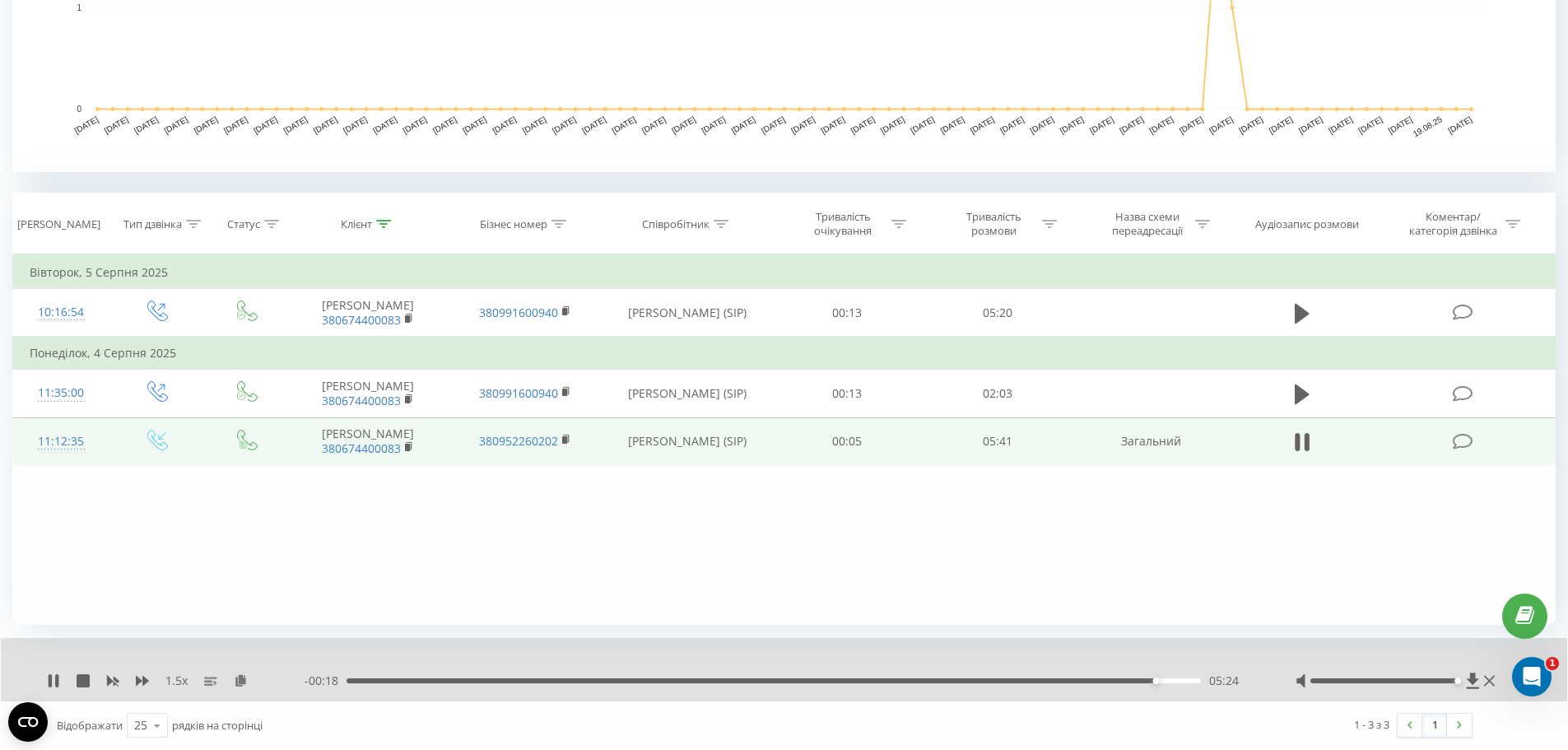
click at [1168, 681] on div "05:24" at bounding box center [773, 680] width 854 height 5
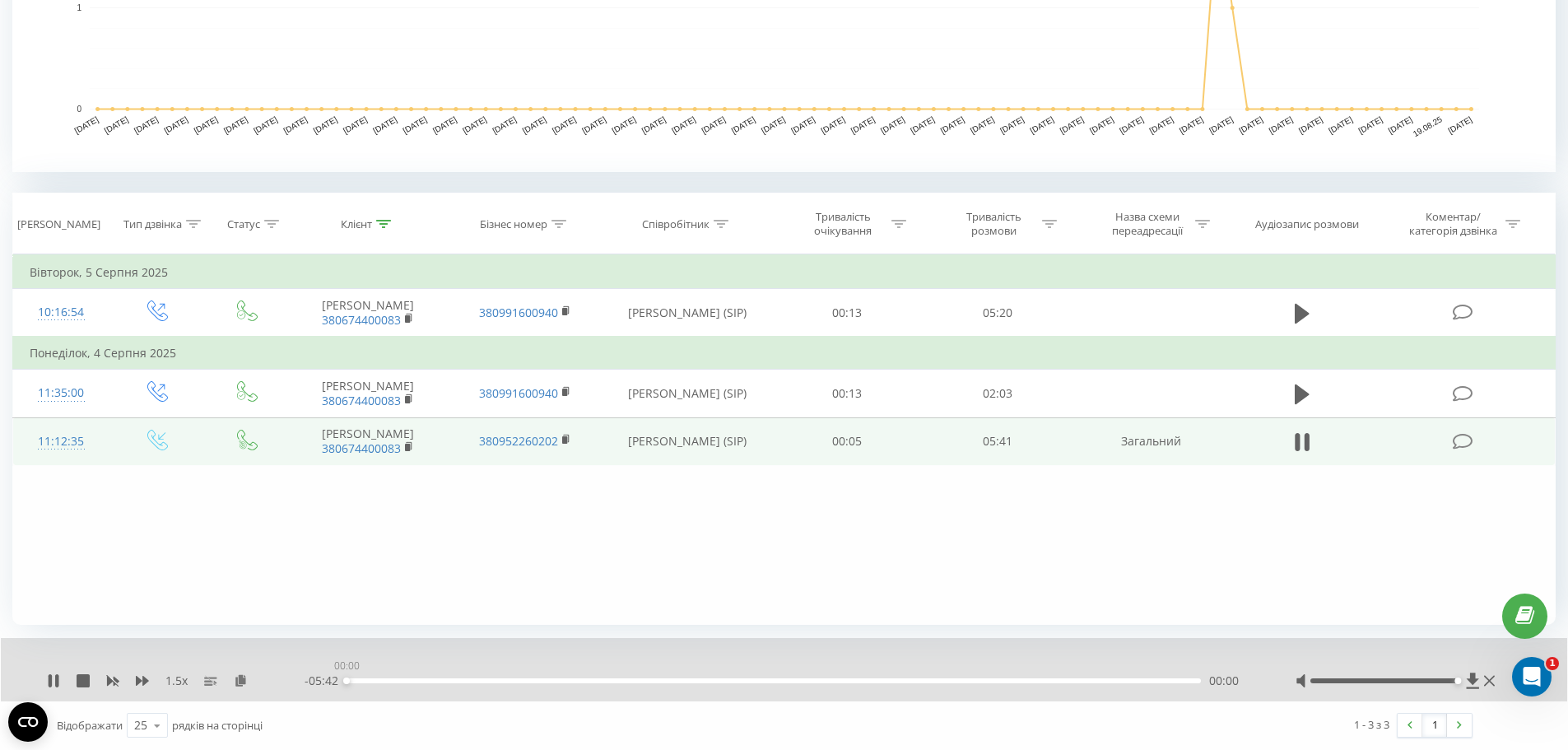
click at [1188, 681] on div "00:00" at bounding box center [773, 680] width 854 height 5
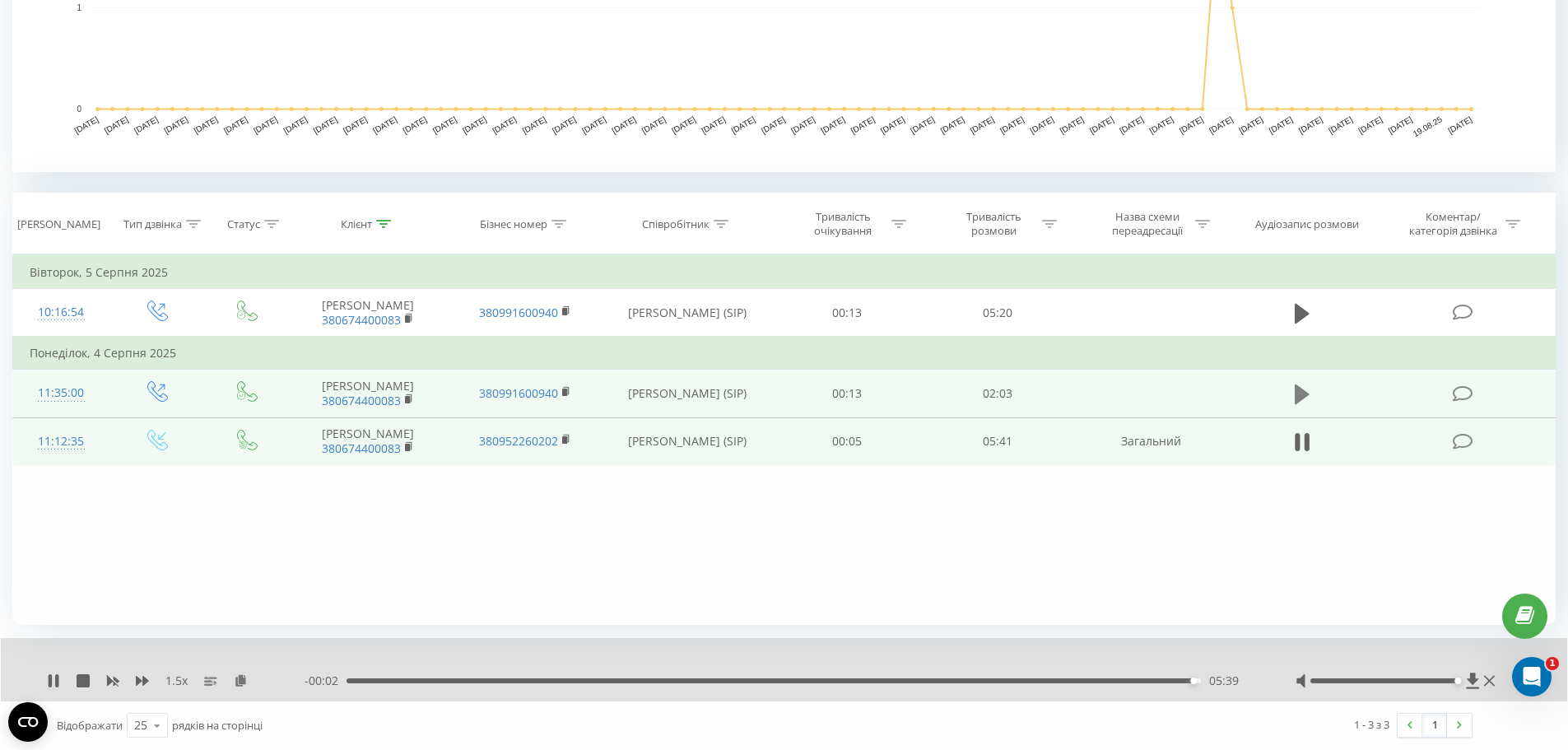
click at [1302, 391] on icon at bounding box center [1301, 394] width 15 height 20
click at [962, 678] on div "01:26" at bounding box center [773, 680] width 854 height 5
click at [998, 678] on div "01:31" at bounding box center [773, 680] width 854 height 5
click at [1042, 682] on div "01:35" at bounding box center [773, 680] width 854 height 5
click at [1096, 679] on div "01:42" at bounding box center [773, 680] width 854 height 5
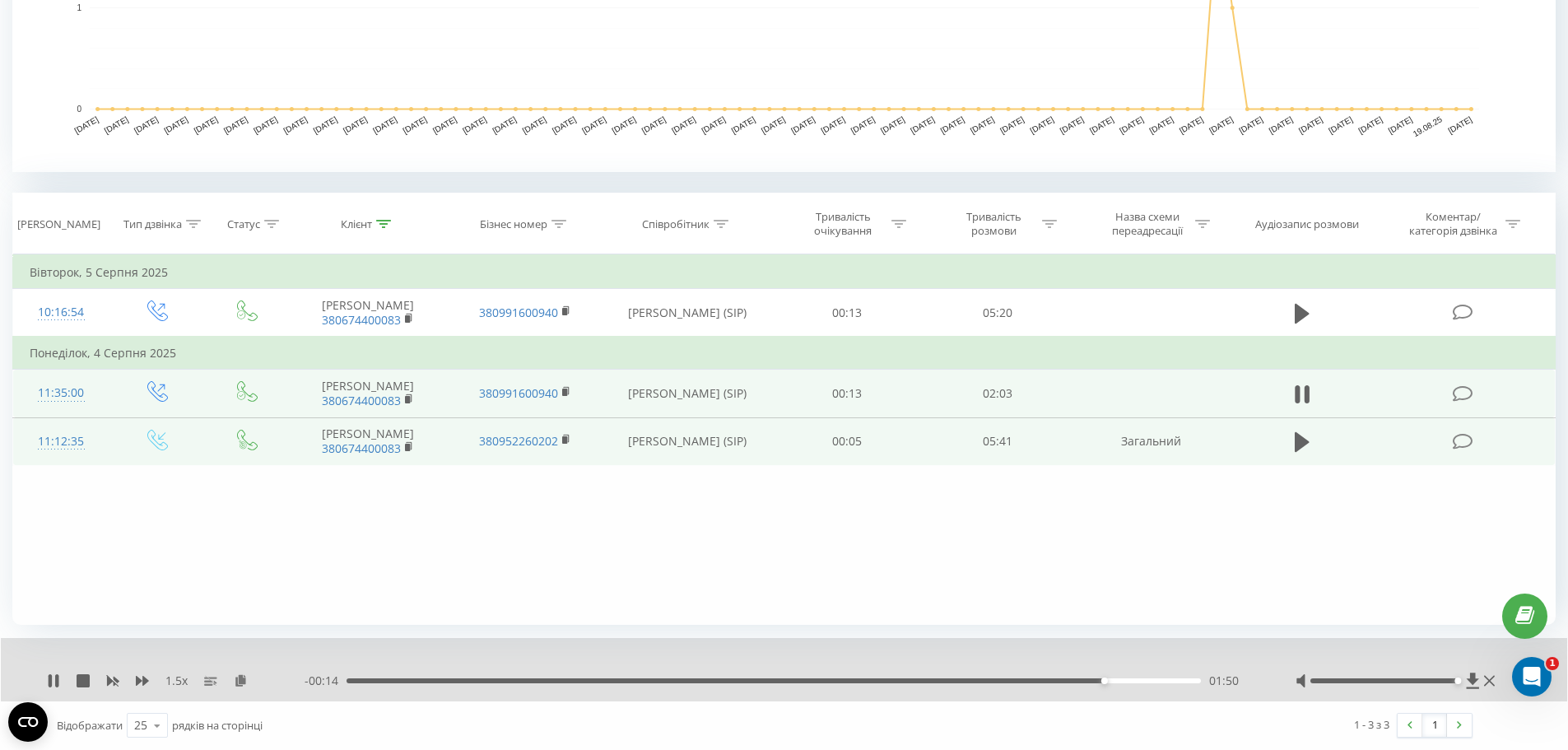
click at [1148, 681] on div "01:50" at bounding box center [773, 680] width 854 height 5
click at [50, 682] on icon at bounding box center [50, 680] width 3 height 13
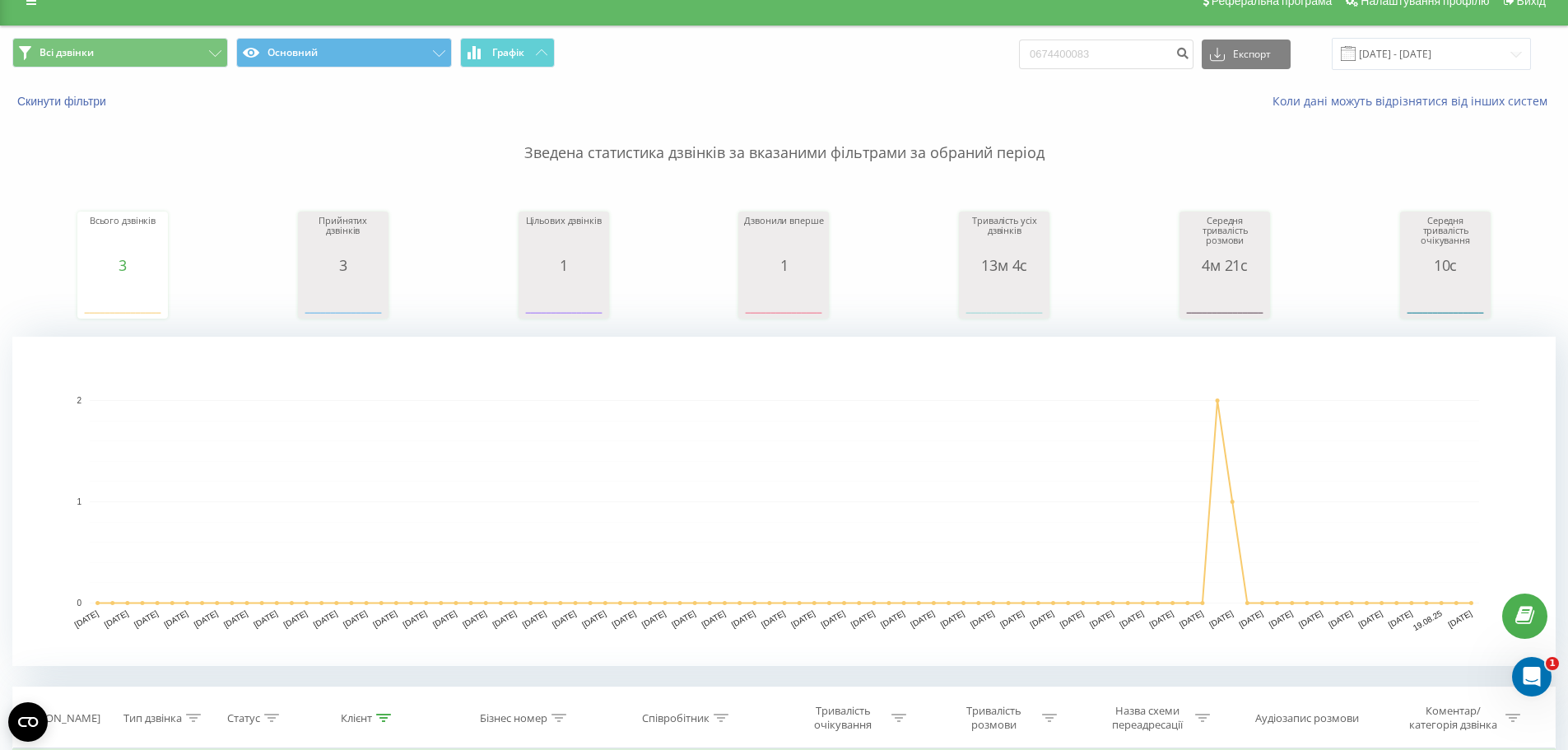
scroll to position [0, 0]
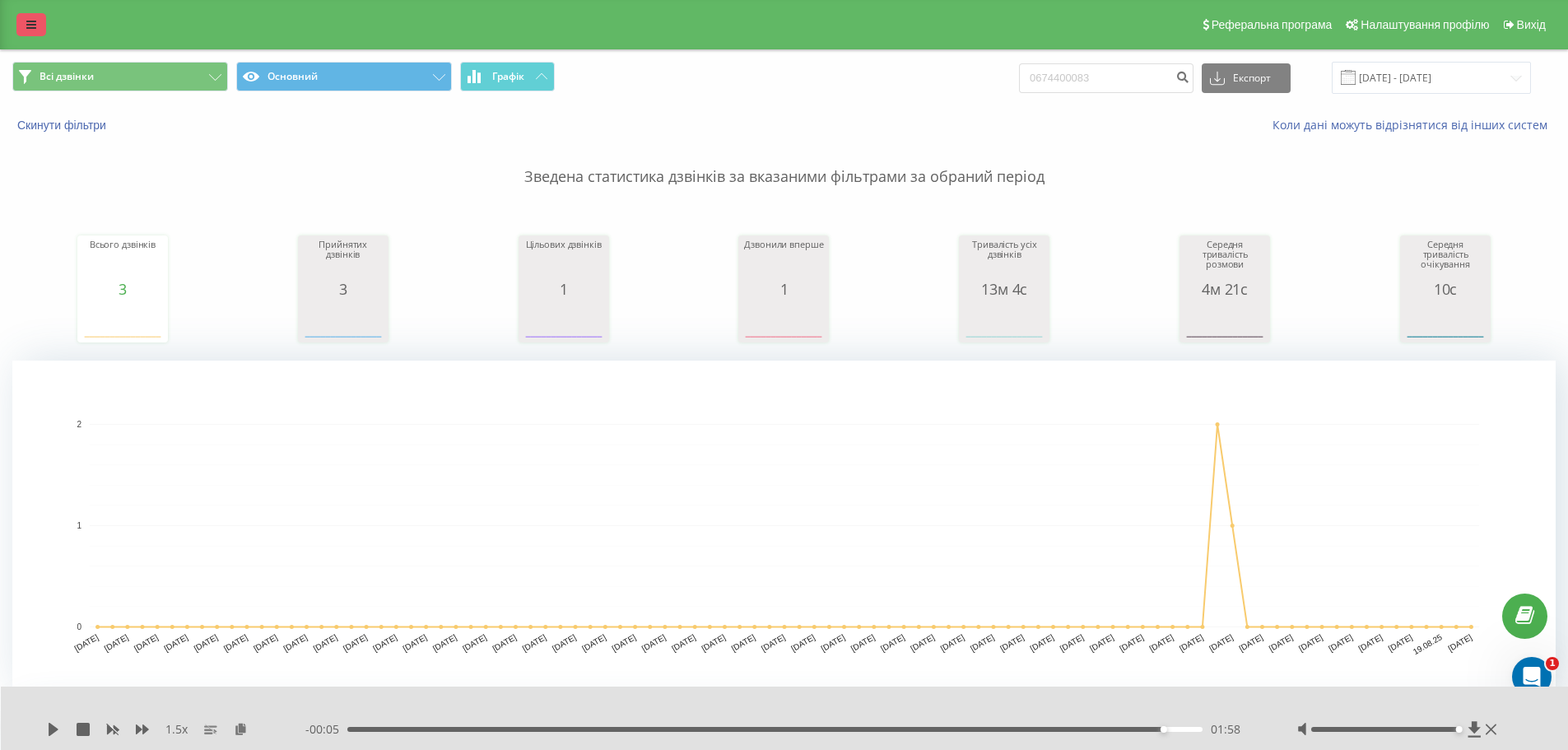
click at [36, 20] on icon at bounding box center [31, 25] width 10 height 12
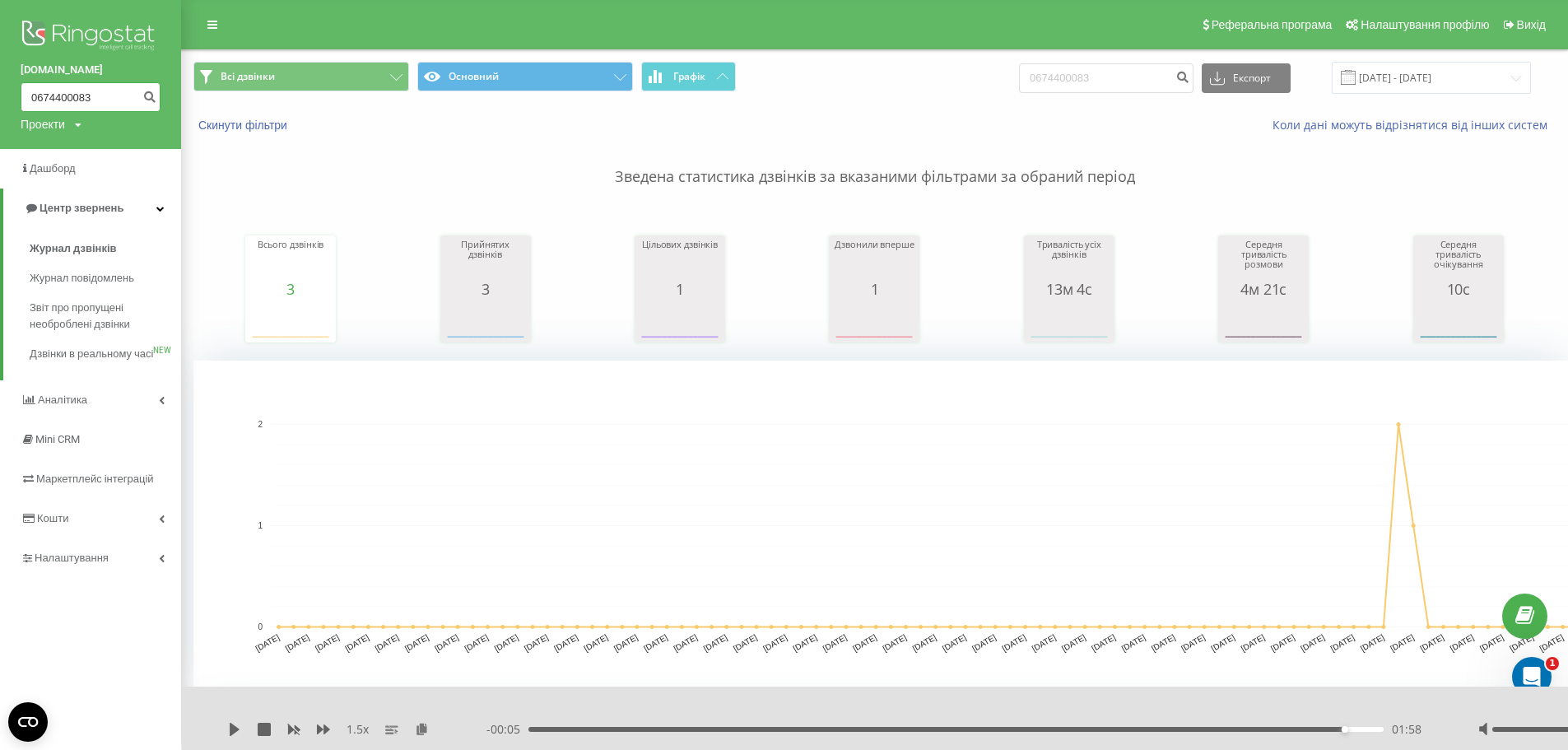
click at [91, 96] on input "0674400083" at bounding box center [91, 98] width 139 height 30
type input "0"
paste input "973931693"
type input "973931693"
click at [147, 99] on icon "submit" at bounding box center [149, 95] width 14 height 10
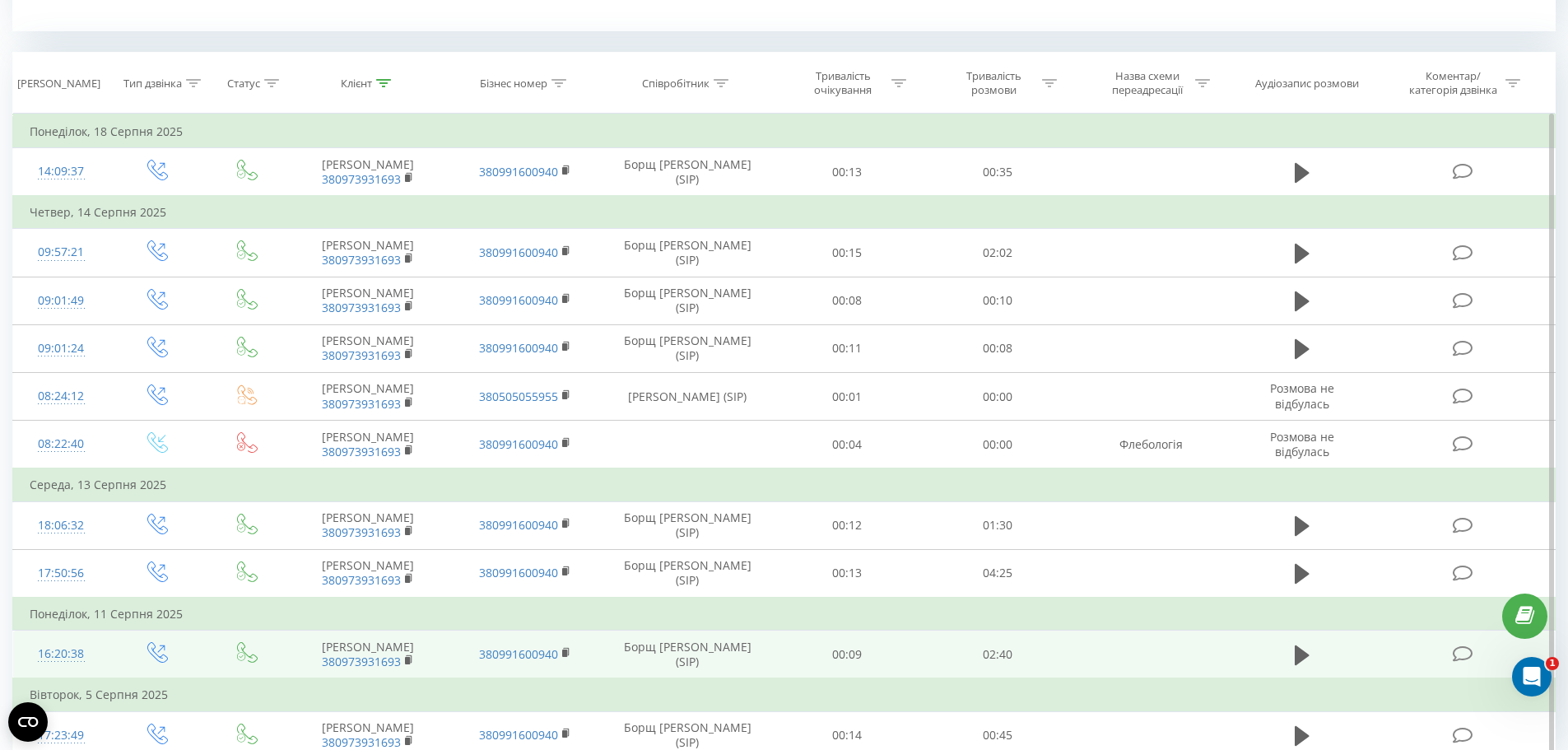
scroll to position [856, 0]
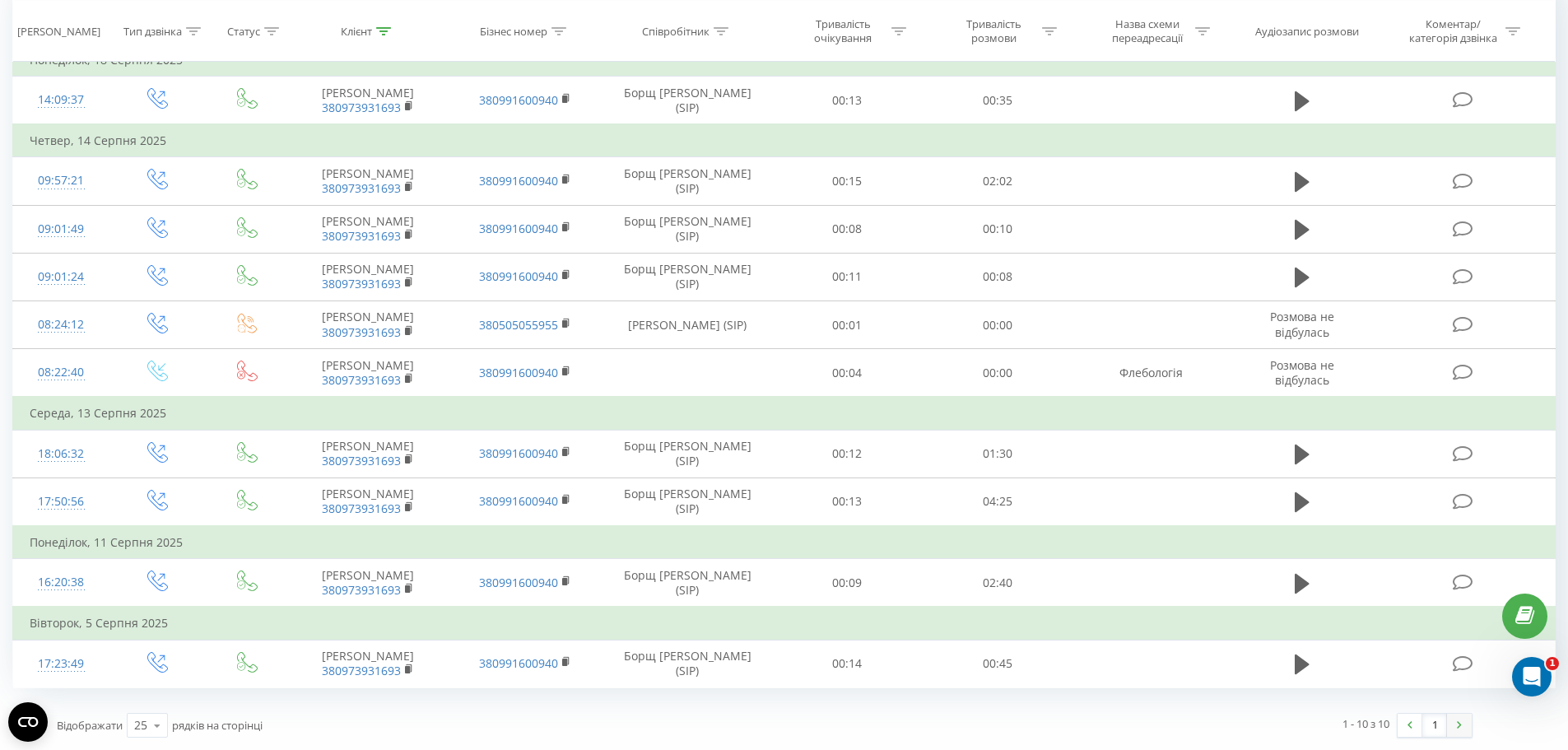
click at [1455, 727] on link at bounding box center [1458, 724] width 25 height 23
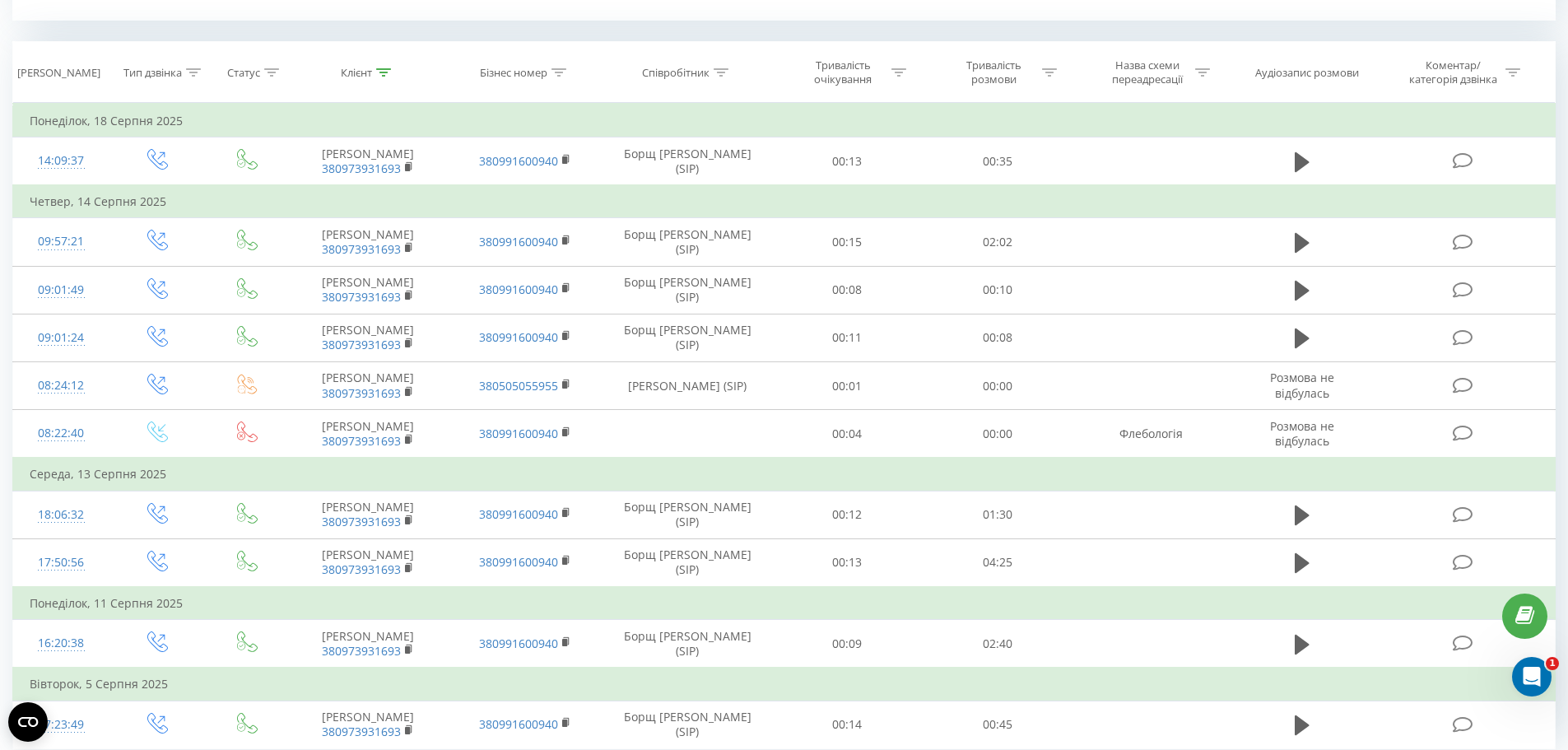
scroll to position [856, 0]
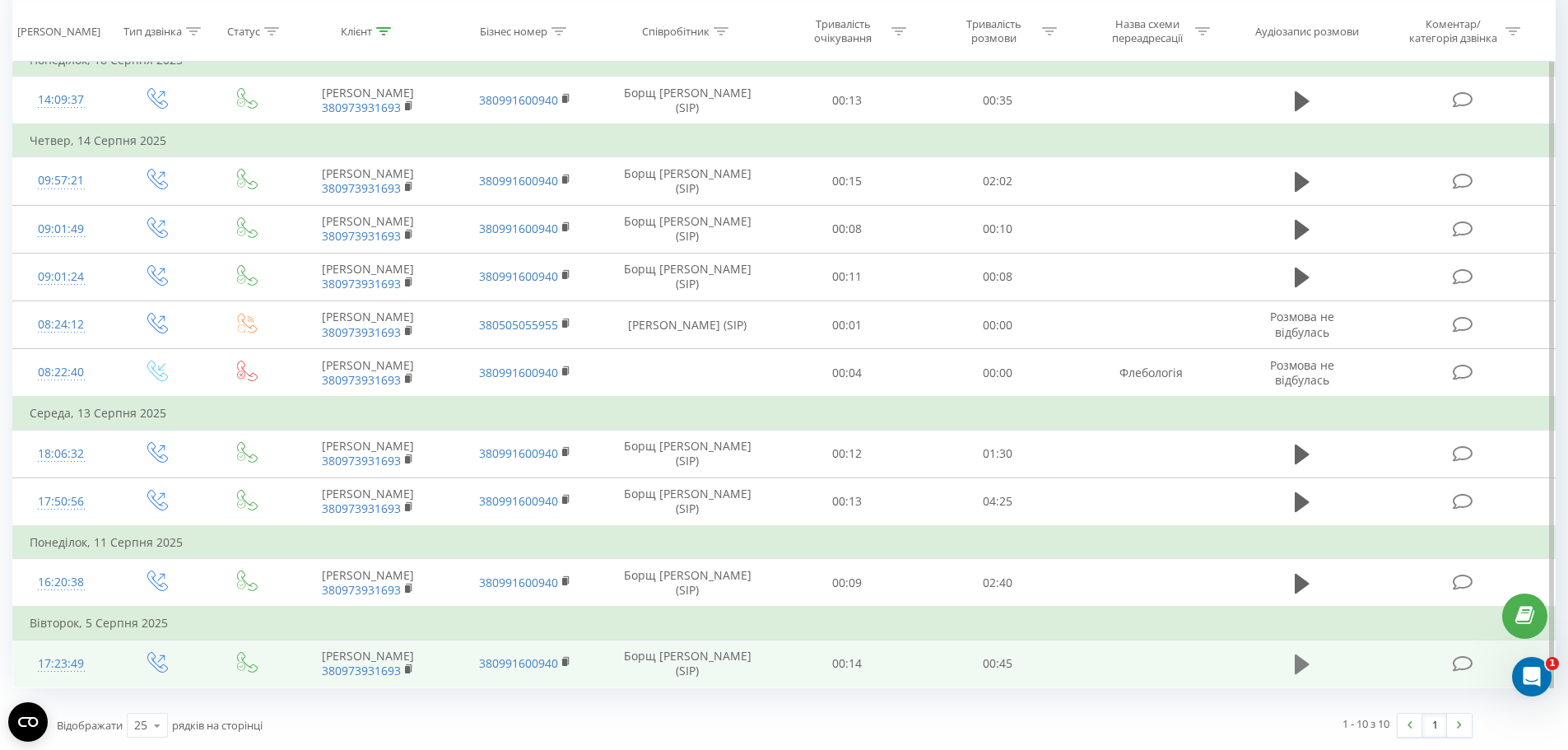
click at [1299, 662] on icon at bounding box center [1301, 664] width 15 height 20
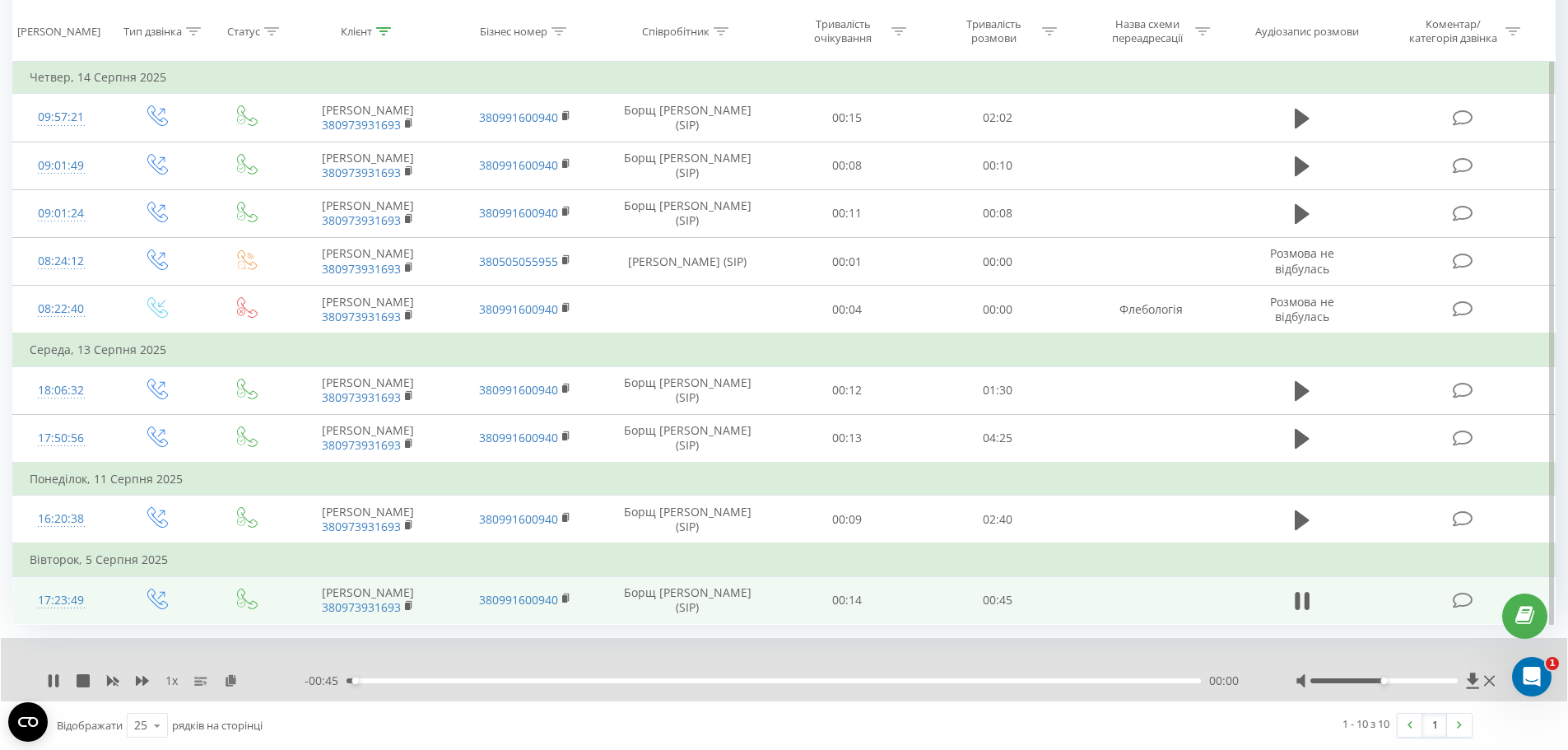
scroll to position [919, 0]
click at [140, 678] on icon at bounding box center [141, 680] width 13 height 13
drag, startPoint x: 1383, startPoint y: 679, endPoint x: 1474, endPoint y: 674, distance: 91.1
click at [1474, 674] on div at bounding box center [1397, 680] width 203 height 17
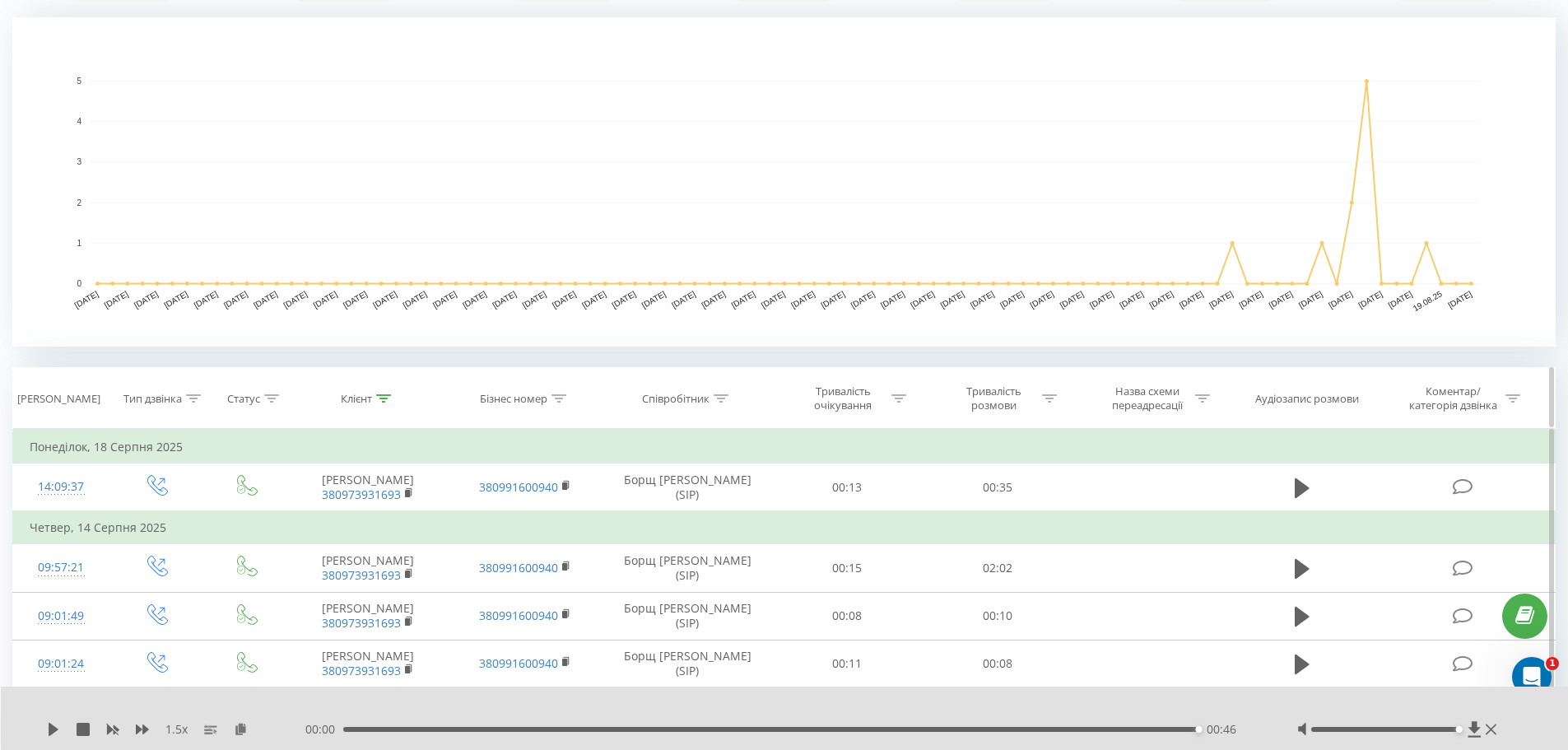
scroll to position [0, 0]
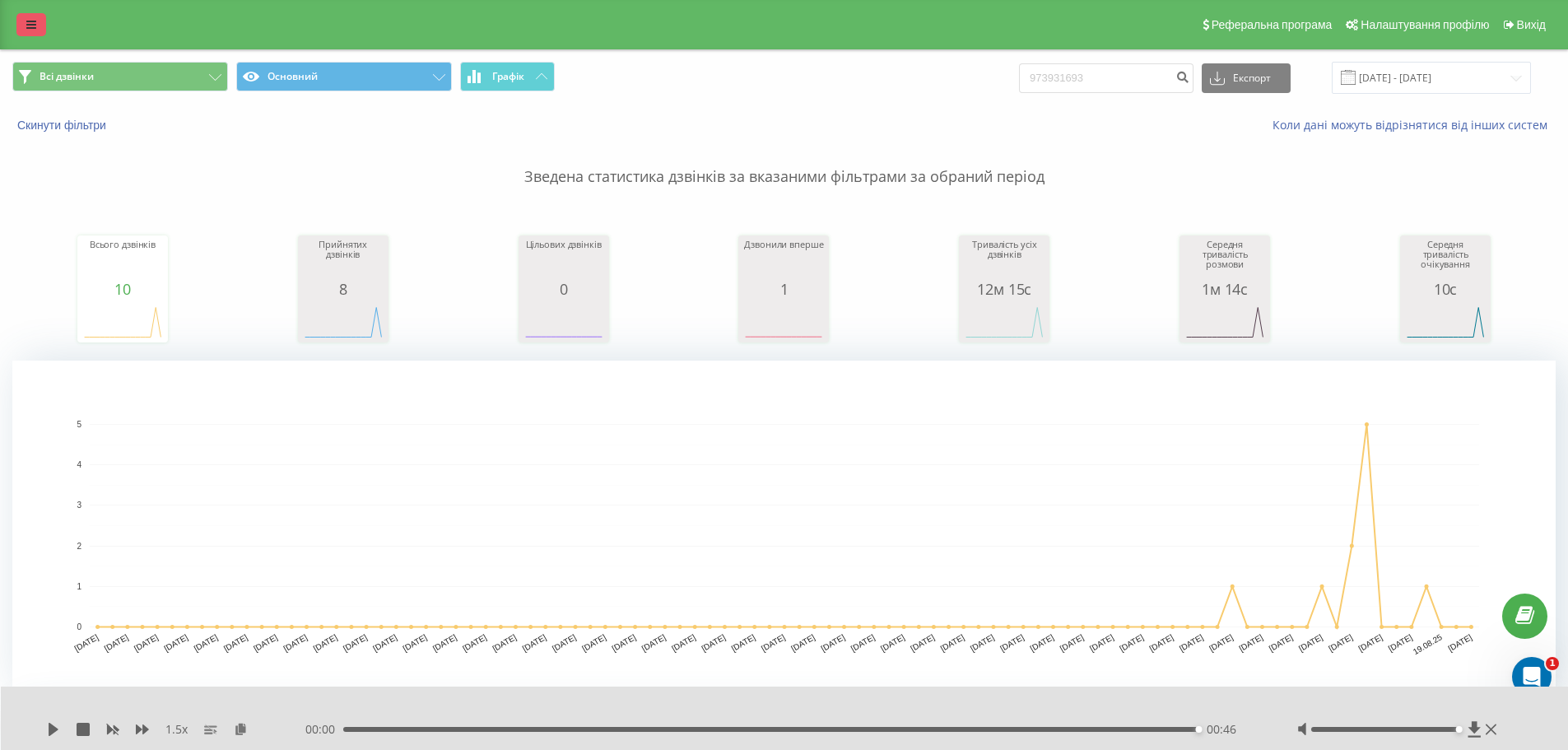
click at [24, 24] on link at bounding box center [32, 24] width 30 height 23
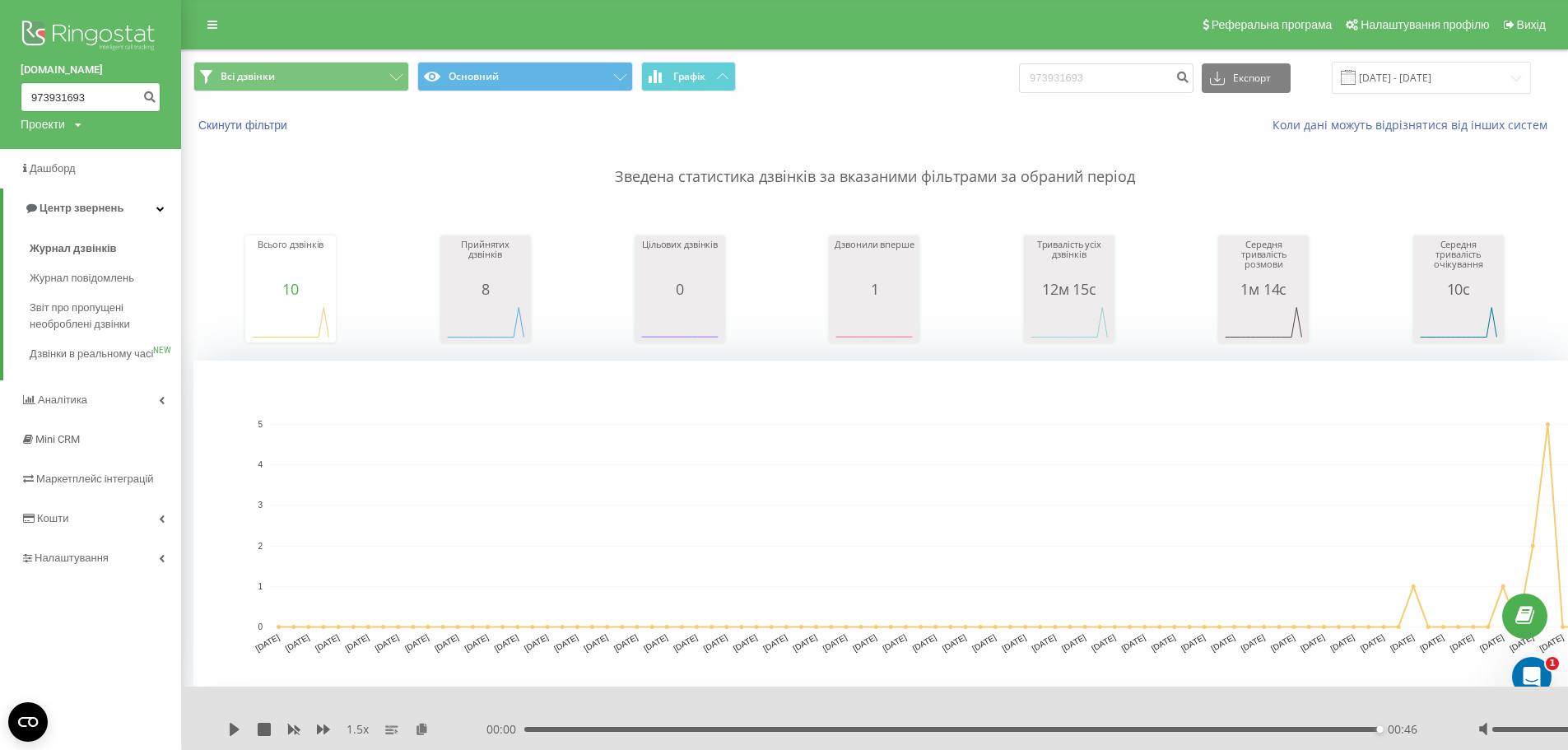
click at [110, 98] on input "973931693" at bounding box center [91, 98] width 139 height 30
type input "9"
paste input "0509888482"
type input "0509888482"
click at [144, 93] on icon "submit" at bounding box center [149, 95] width 14 height 10
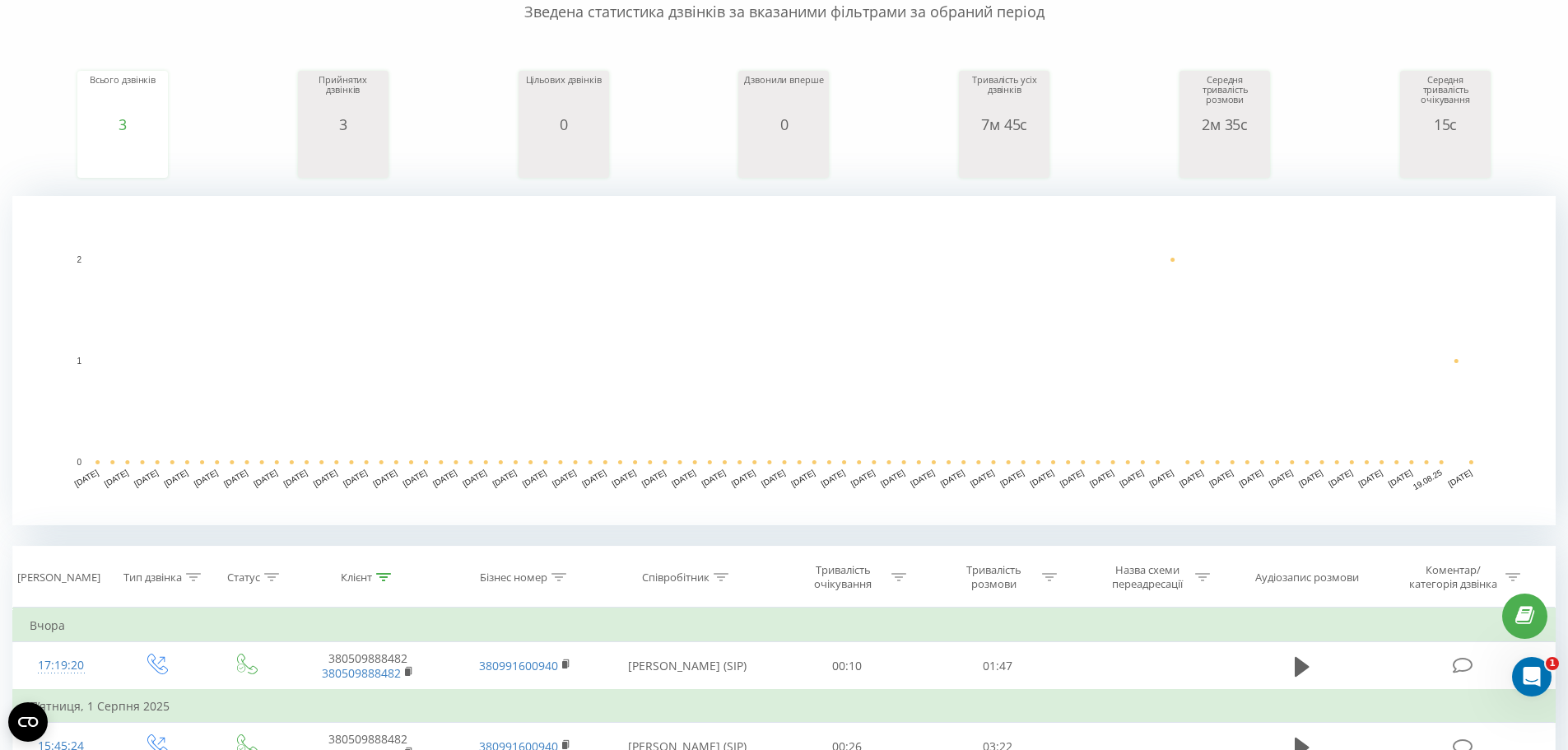
scroll to position [454, 0]
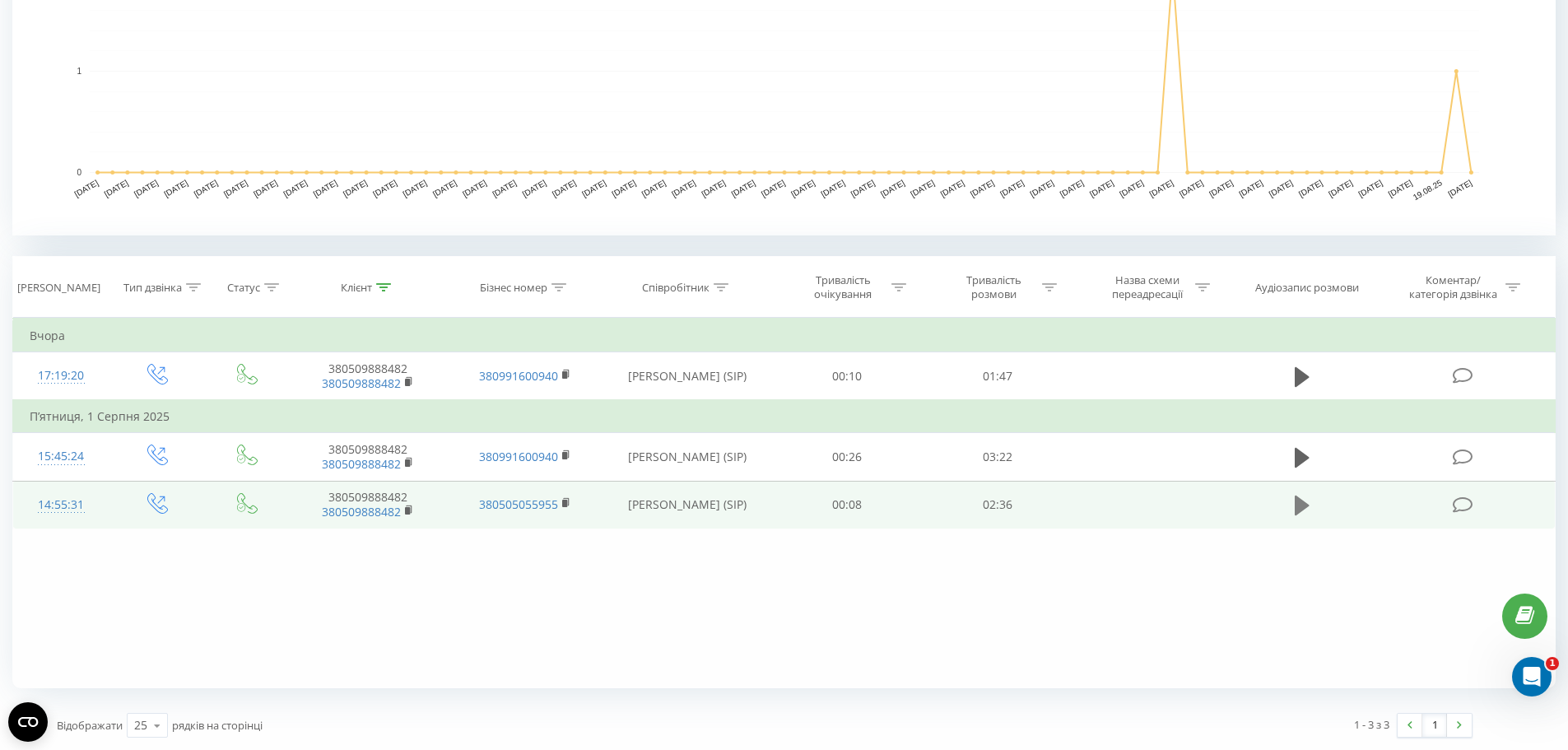
click at [1298, 504] on icon at bounding box center [1301, 505] width 15 height 20
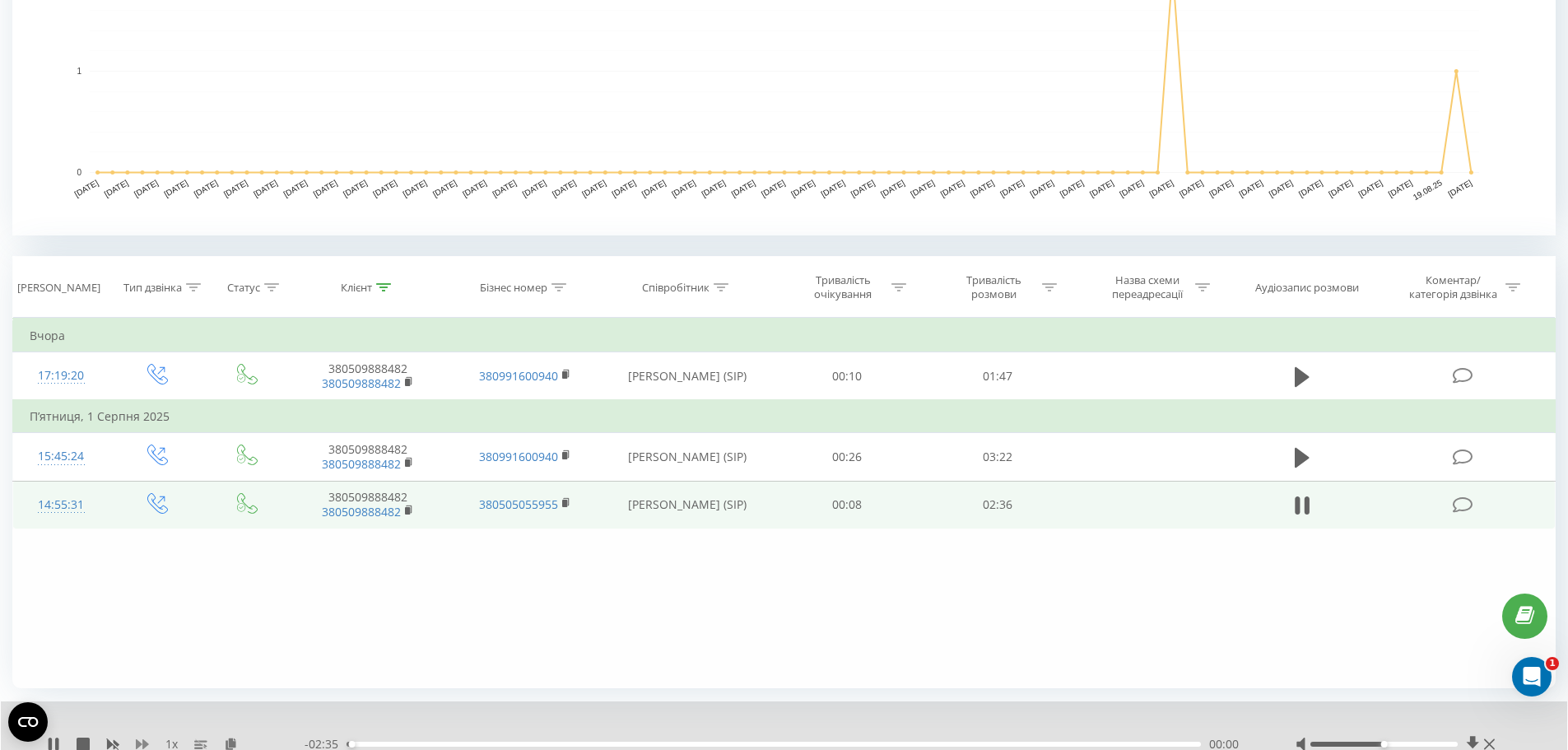
click at [138, 740] on icon at bounding box center [141, 743] width 13 height 13
drag, startPoint x: 1380, startPoint y: 745, endPoint x: 1472, endPoint y: 740, distance: 92.1
click at [1472, 740] on div at bounding box center [1397, 744] width 203 height 17
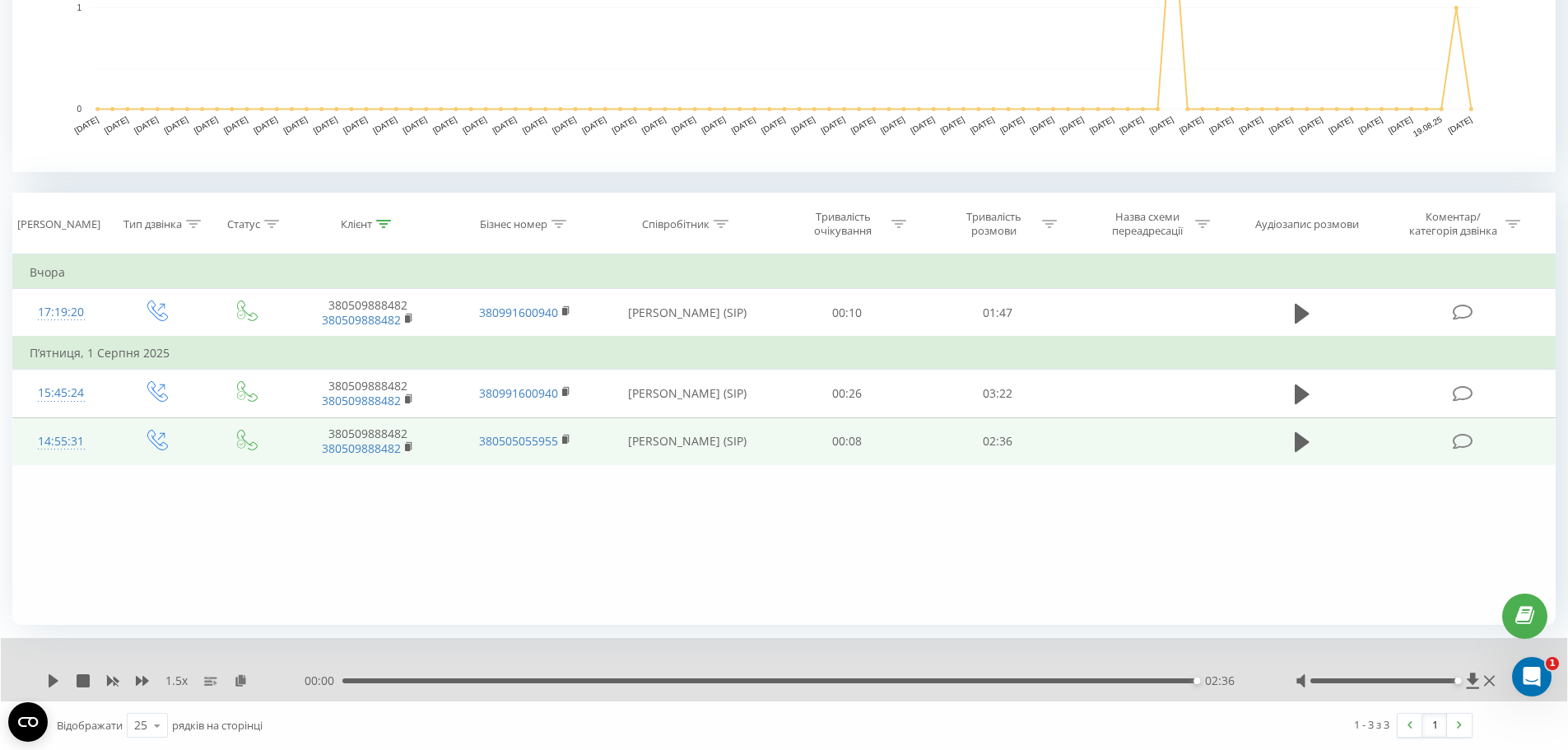
click at [210, 519] on div "Фільтрувати за умовою Дорівнює Введіть значення Скасувати OK Фільтрувати за умо…" at bounding box center [783, 439] width 1543 height 371
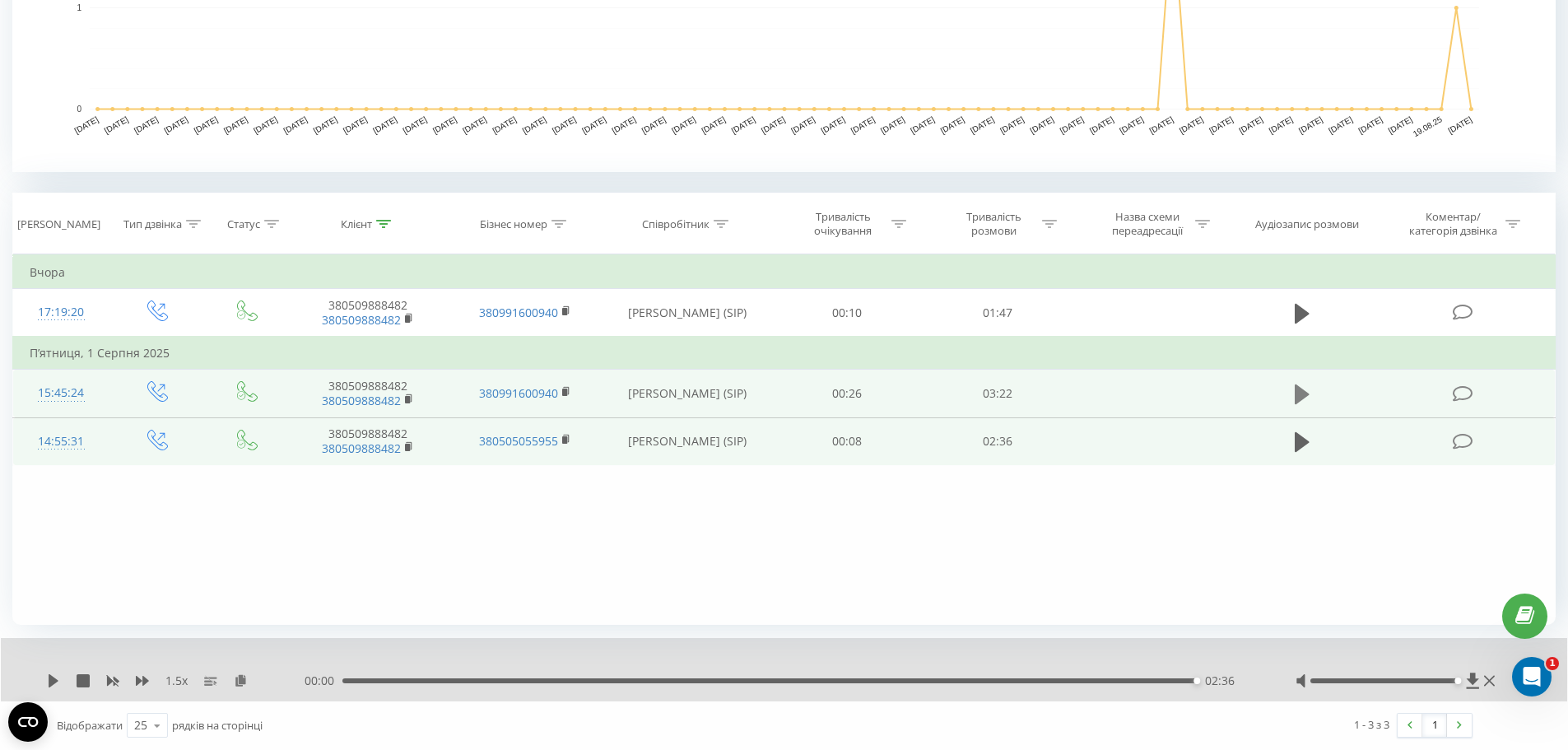
click at [1303, 393] on icon at bounding box center [1301, 394] width 15 height 20
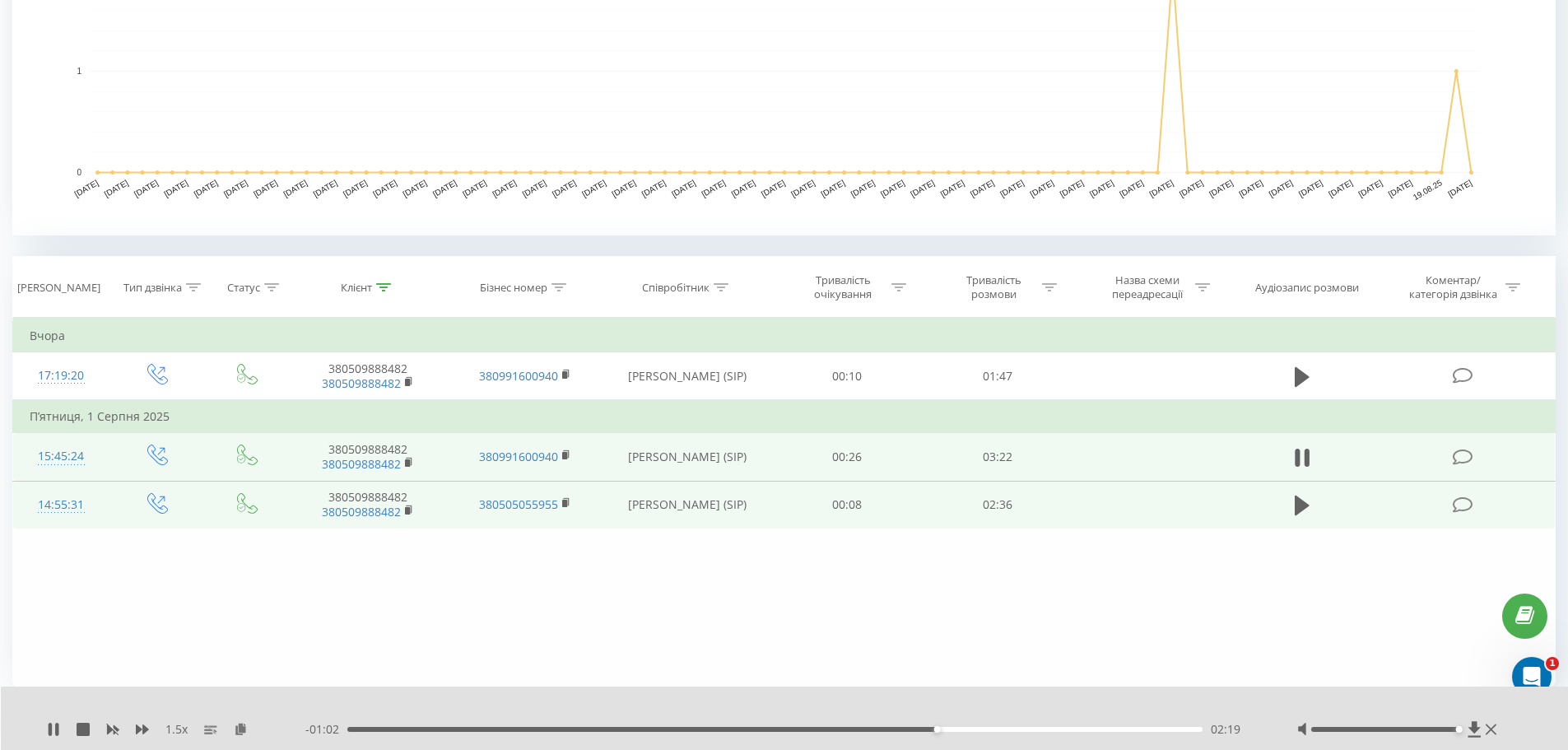
scroll to position [0, 0]
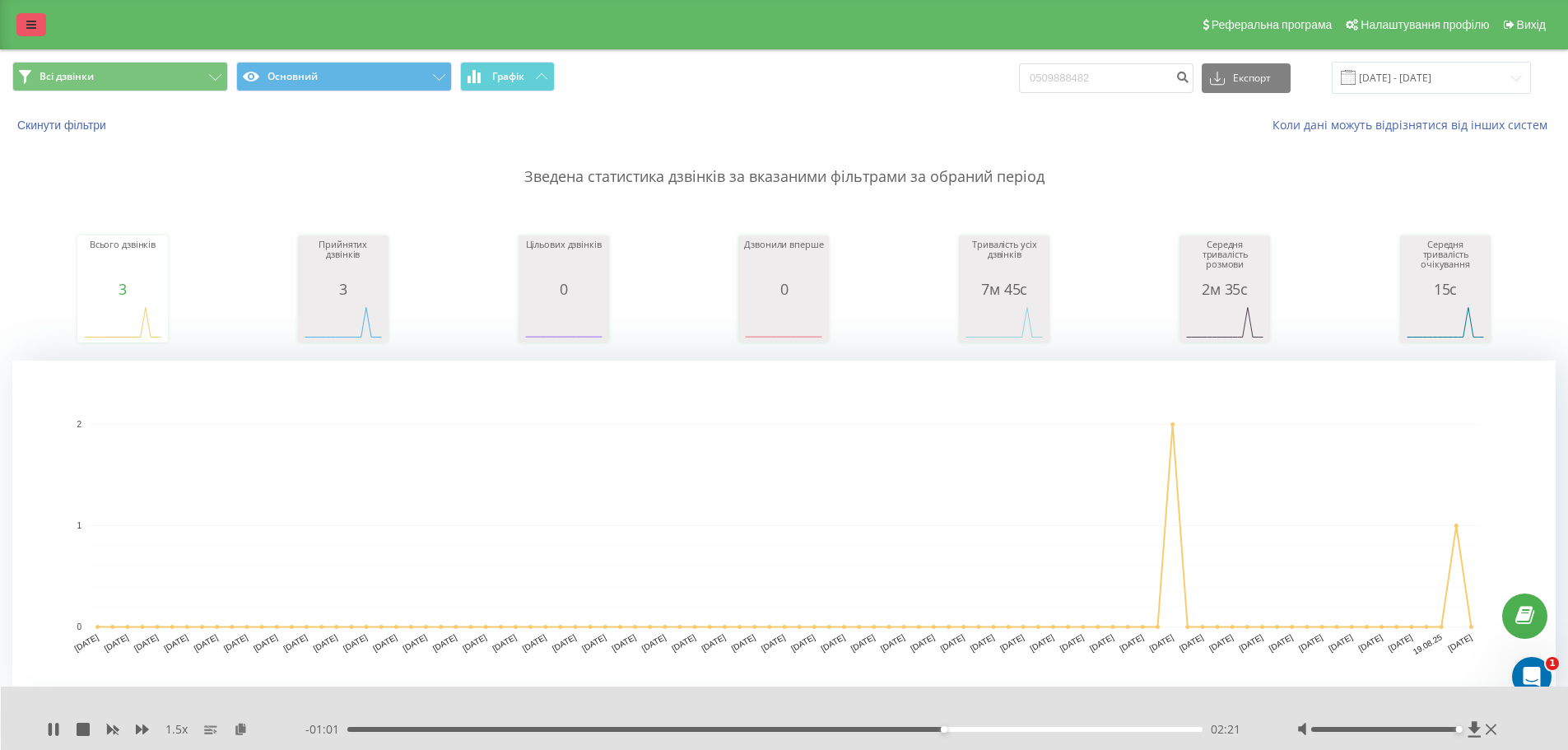
click at [31, 25] on icon at bounding box center [31, 25] width 10 height 12
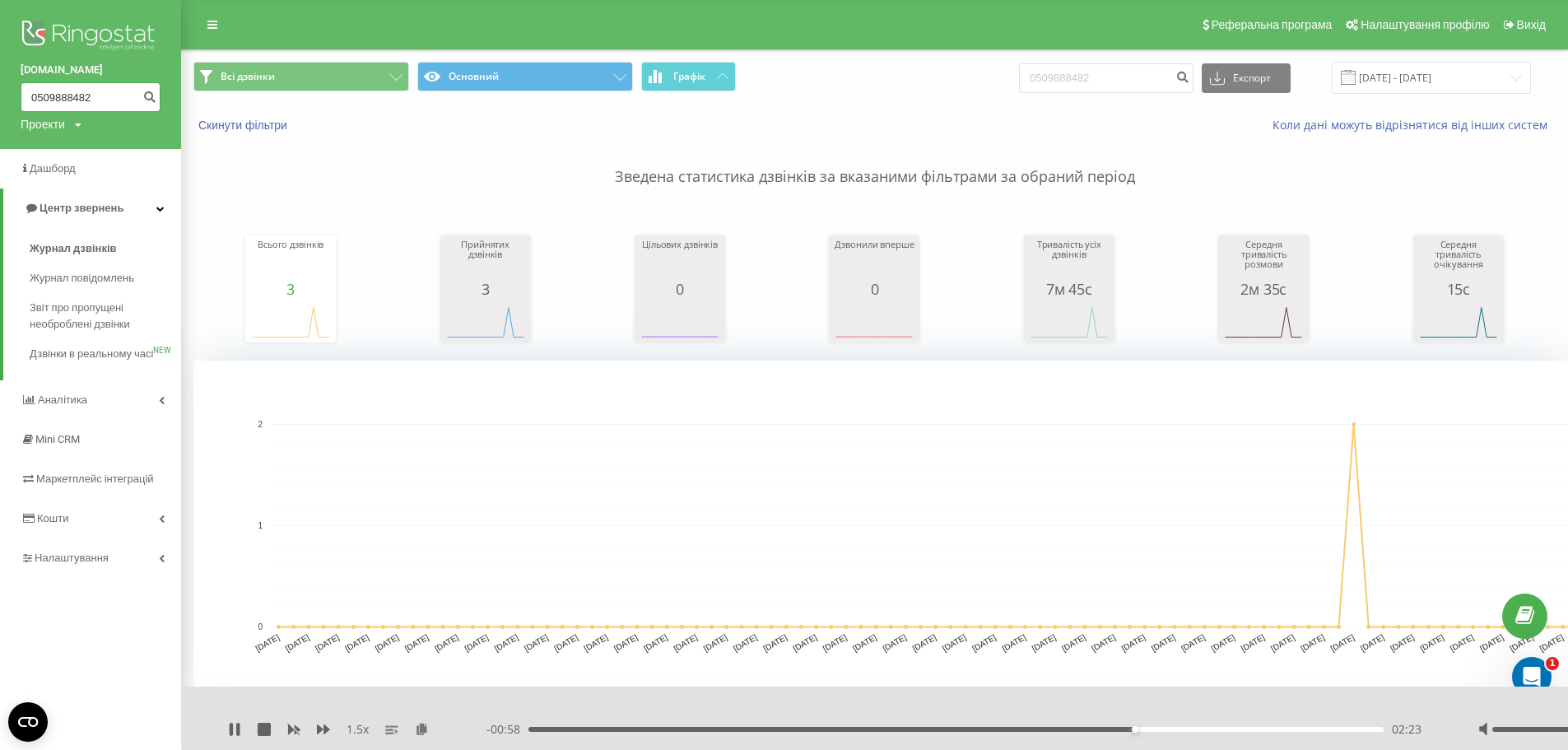
click at [97, 97] on input "0509888482" at bounding box center [91, 98] width 139 height 30
type input "0"
paste input "[PHONE_NUMBER]"
click at [37, 97] on input "[PHONE_NUMBER]" at bounding box center [91, 98] width 139 height 30
click at [54, 95] on input "097)[PHONE_NUMBER]" at bounding box center [91, 98] width 139 height 30
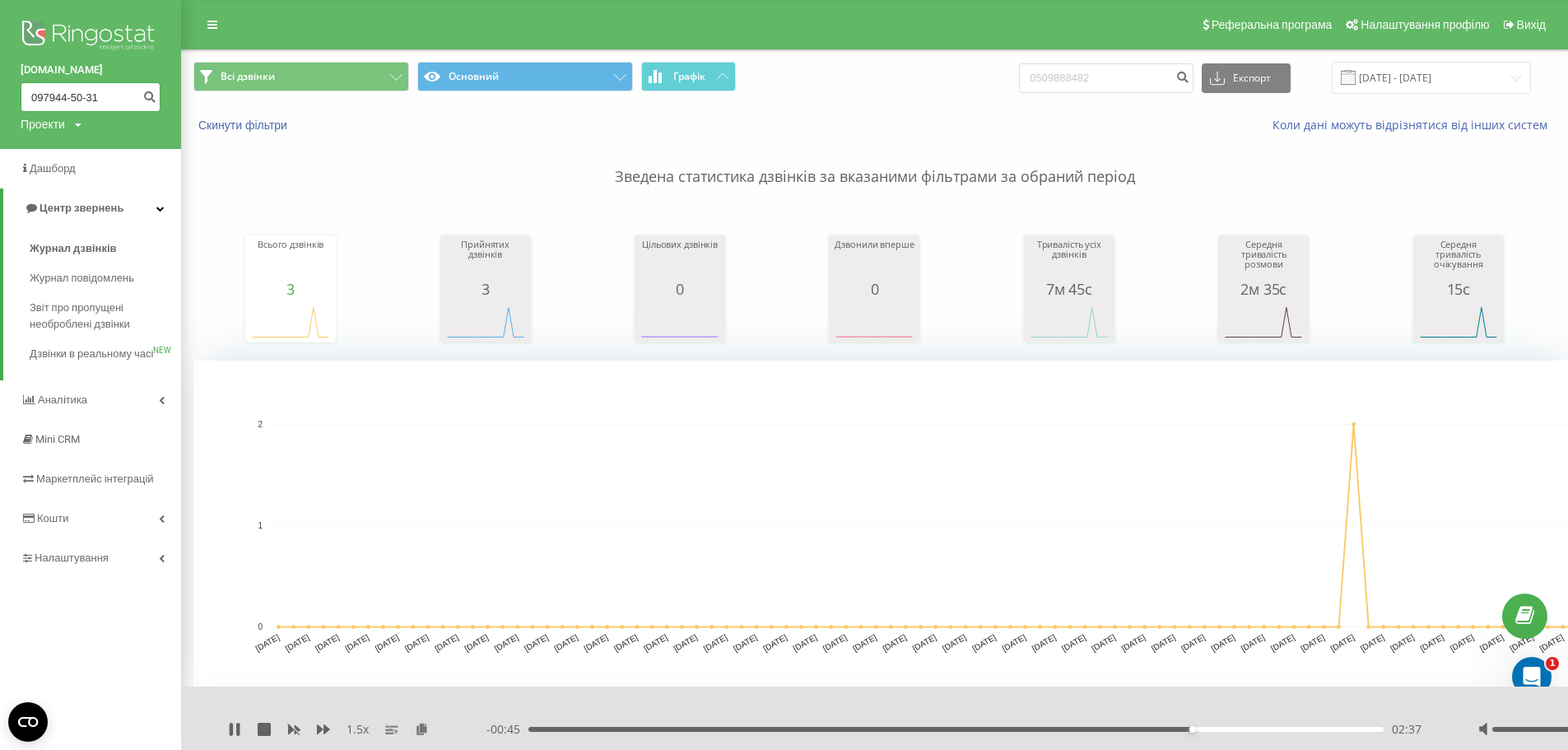
click at [70, 99] on input "097944-50-31" at bounding box center [91, 98] width 139 height 30
click at [83, 98] on input "09794450-31" at bounding box center [91, 98] width 139 height 30
type input "0979445031"
click at [151, 97] on icon "submit" at bounding box center [149, 95] width 14 height 10
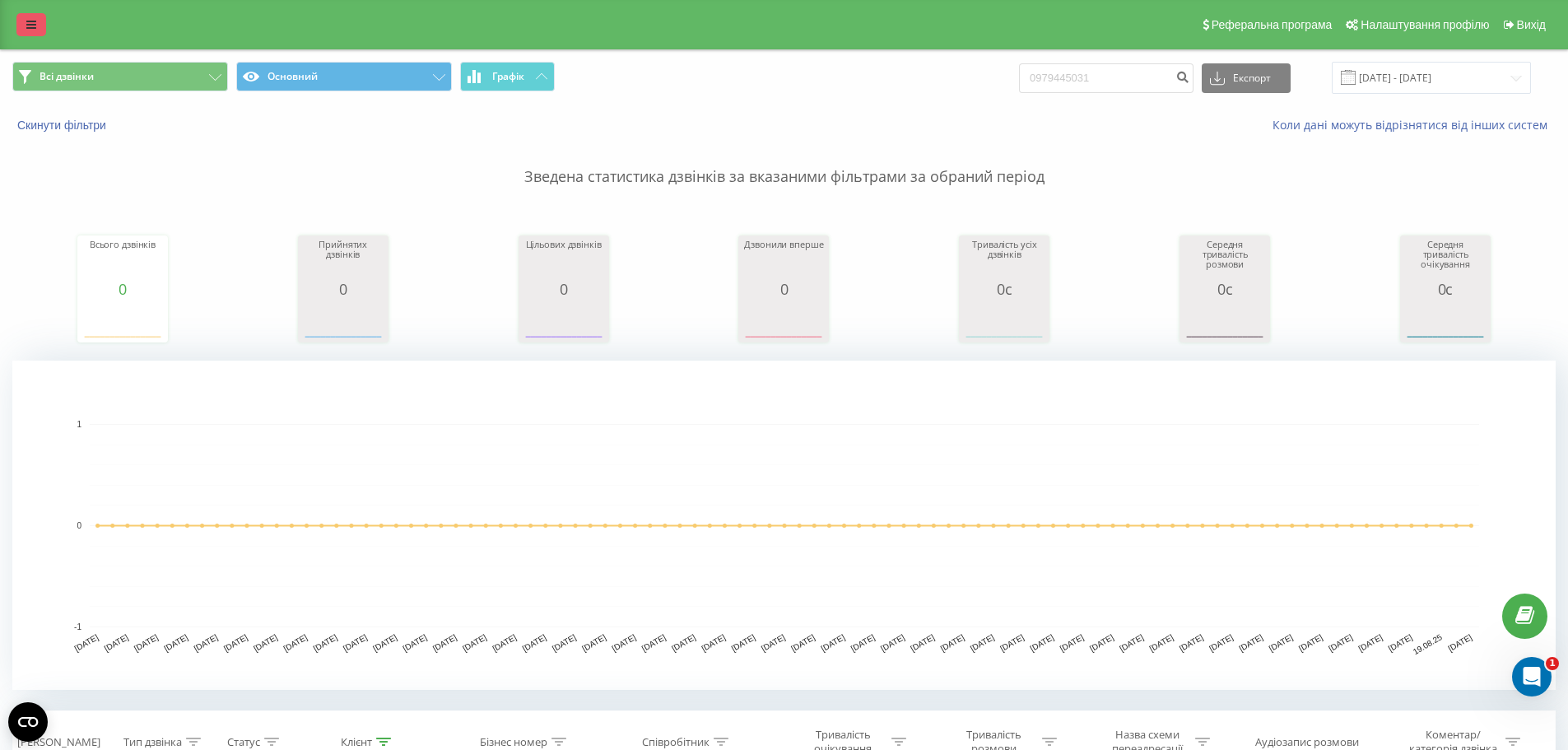
click at [31, 14] on link at bounding box center [32, 24] width 30 height 23
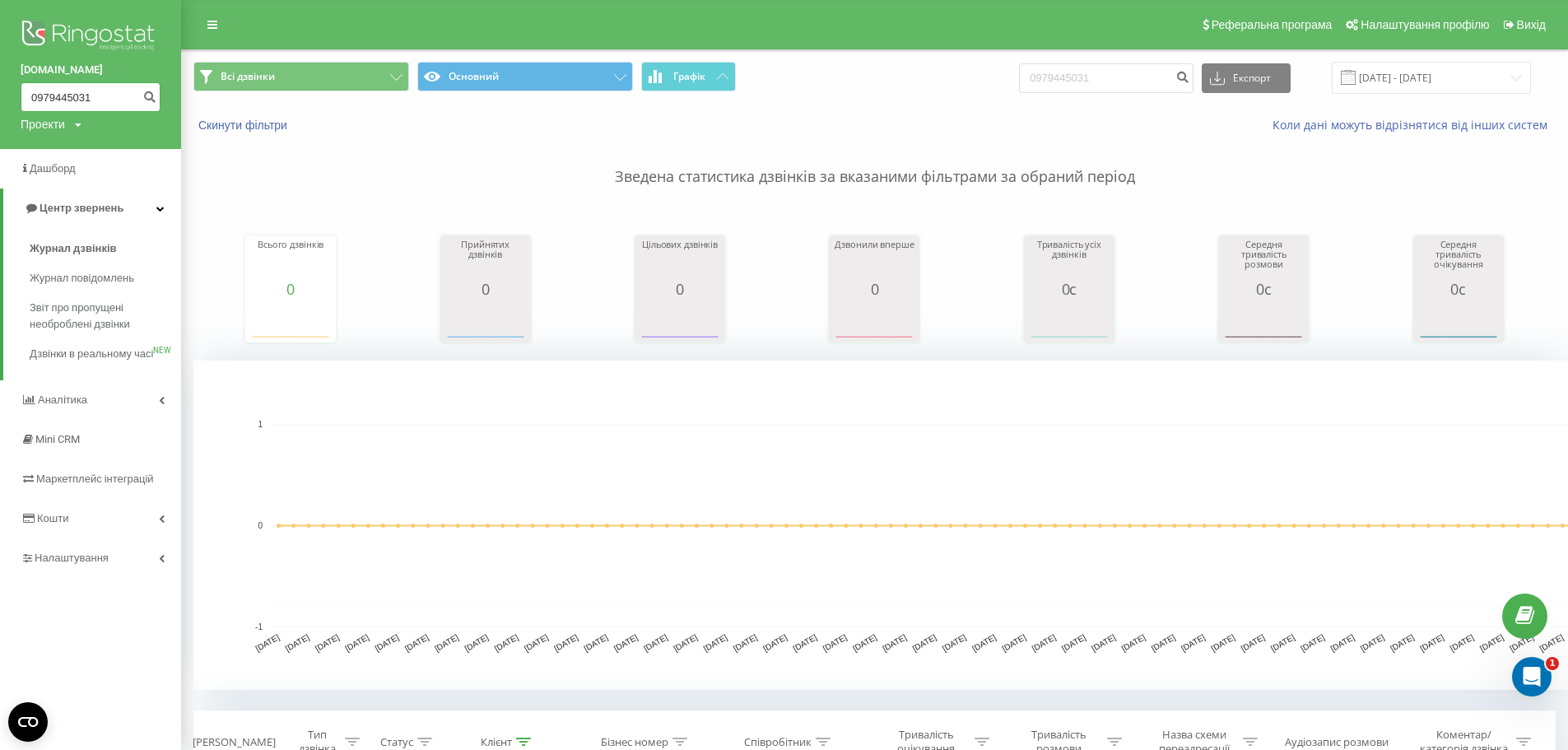
click at [100, 101] on input "0979445031" at bounding box center [91, 98] width 139 height 30
type input "0"
paste input "096)[PHONE_NUMBER]"
click at [55, 97] on input "096)693-72-47" at bounding box center [91, 98] width 139 height 30
click at [71, 96] on input "096693-72-47" at bounding box center [91, 98] width 139 height 30
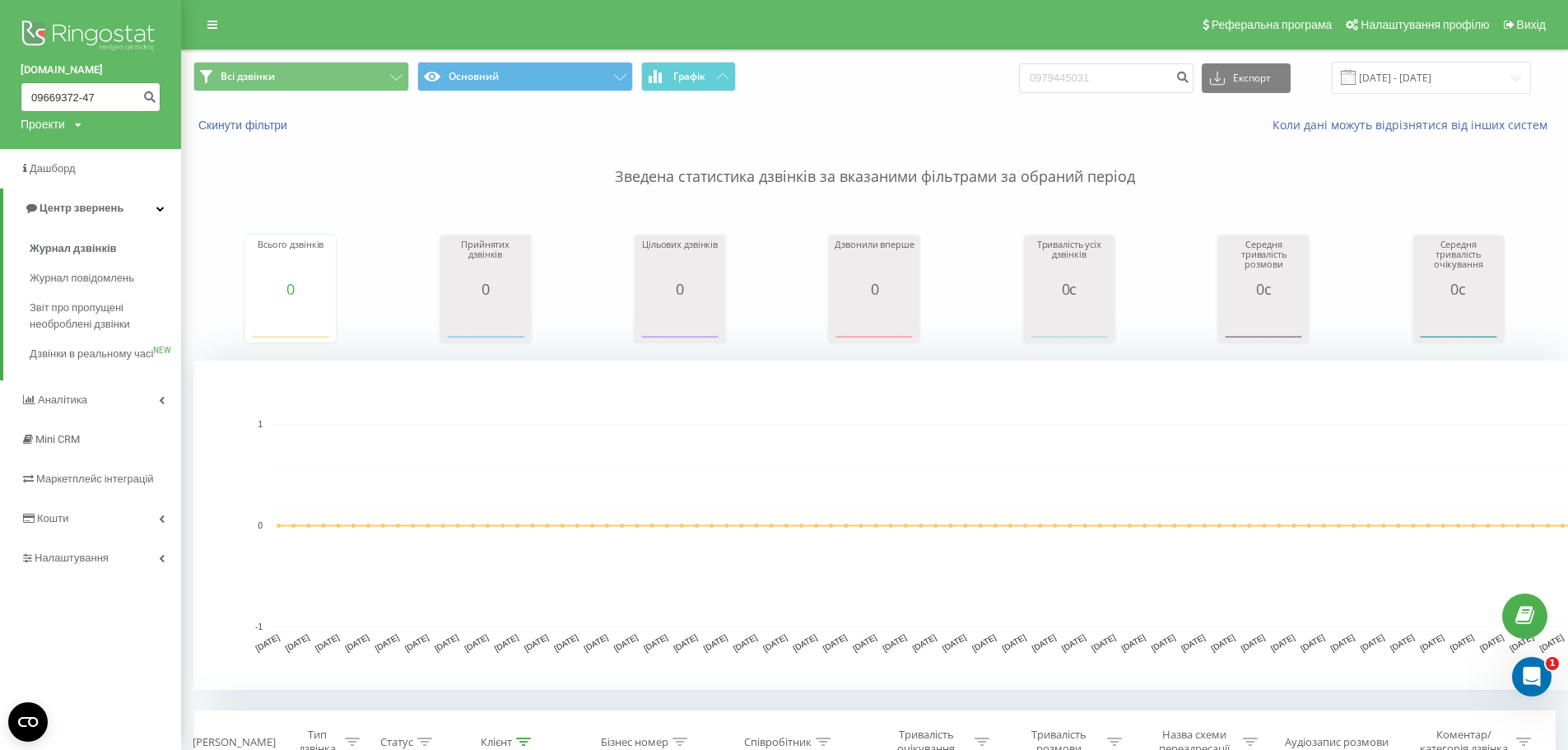
click at [83, 95] on input "09669372-47" at bounding box center [91, 98] width 139 height 30
type input "0966937247"
click at [149, 97] on icon "submit" at bounding box center [149, 95] width 14 height 10
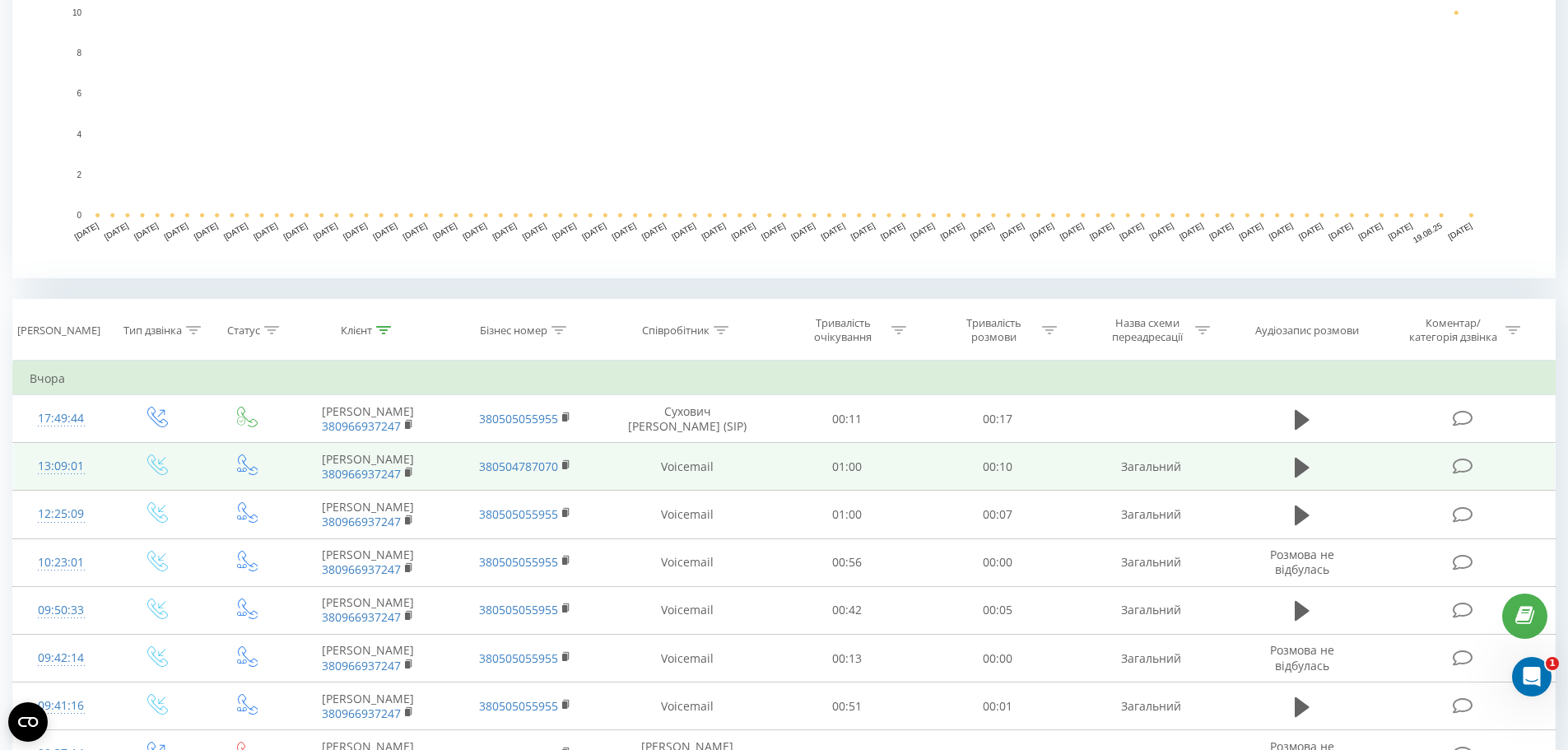
scroll to position [598, 0]
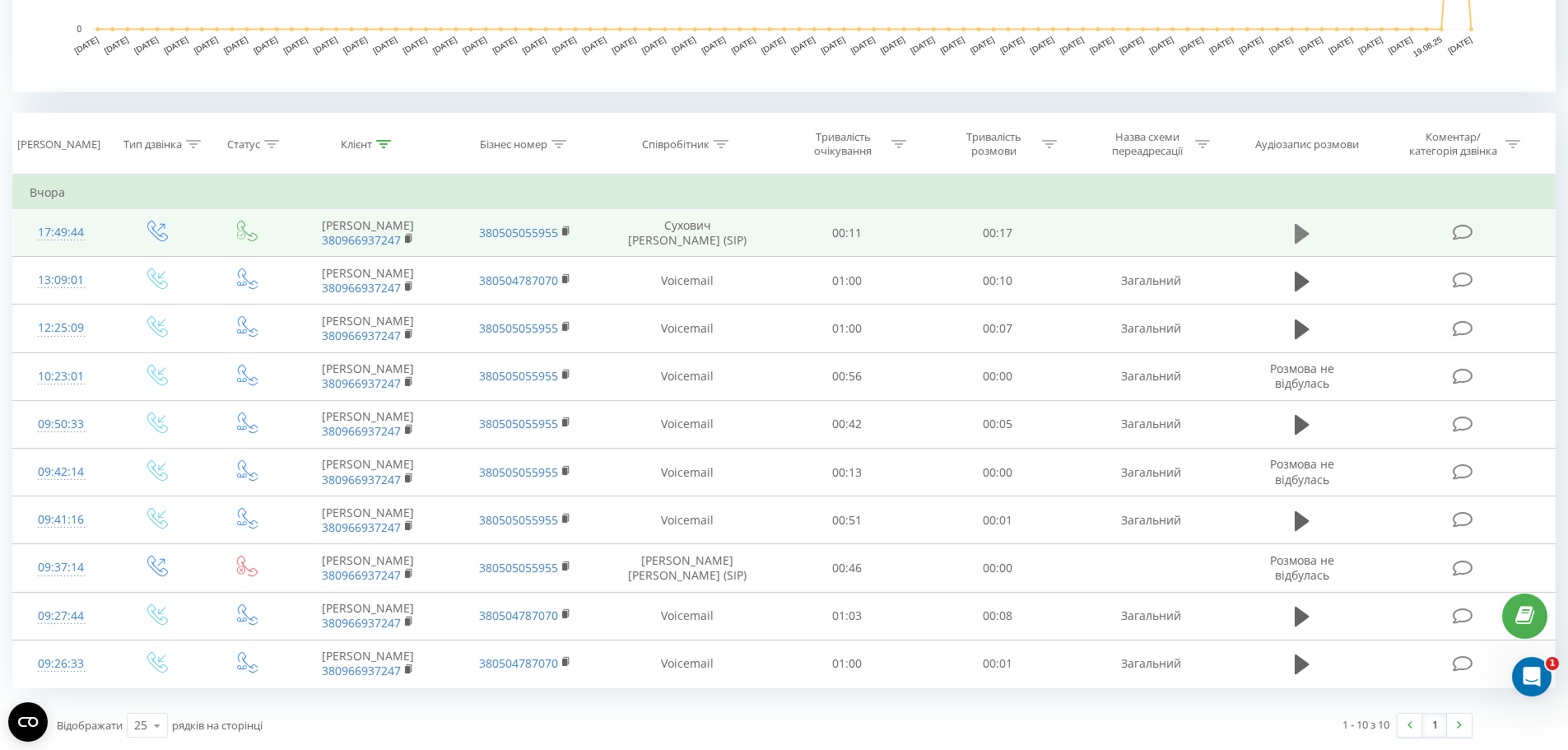
click at [1298, 234] on icon at bounding box center [1301, 233] width 15 height 20
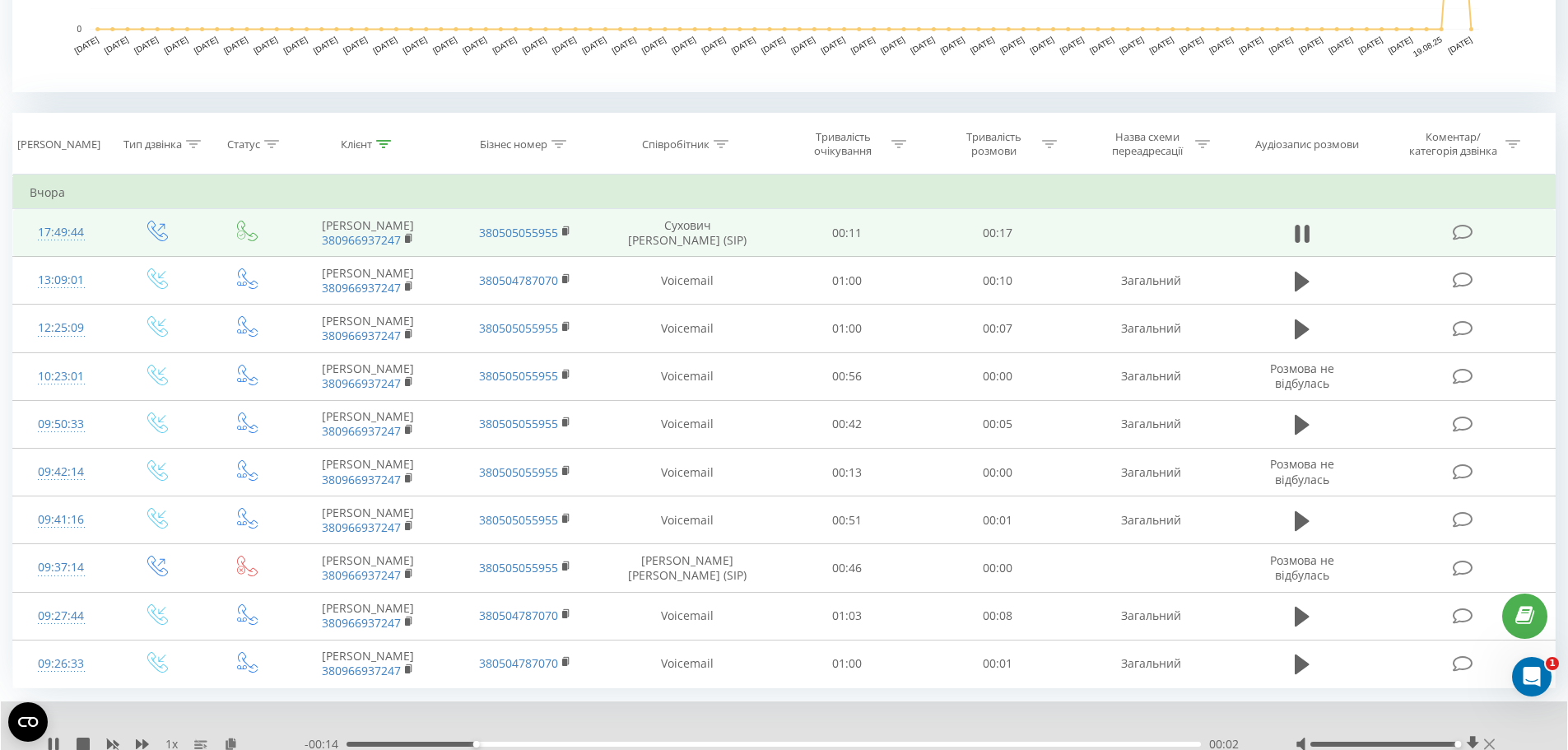
drag, startPoint x: 1383, startPoint y: 742, endPoint x: 1491, endPoint y: 744, distance: 108.0
click at [1491, 744] on div at bounding box center [1397, 744] width 203 height 17
click at [146, 741] on icon at bounding box center [141, 743] width 13 height 13
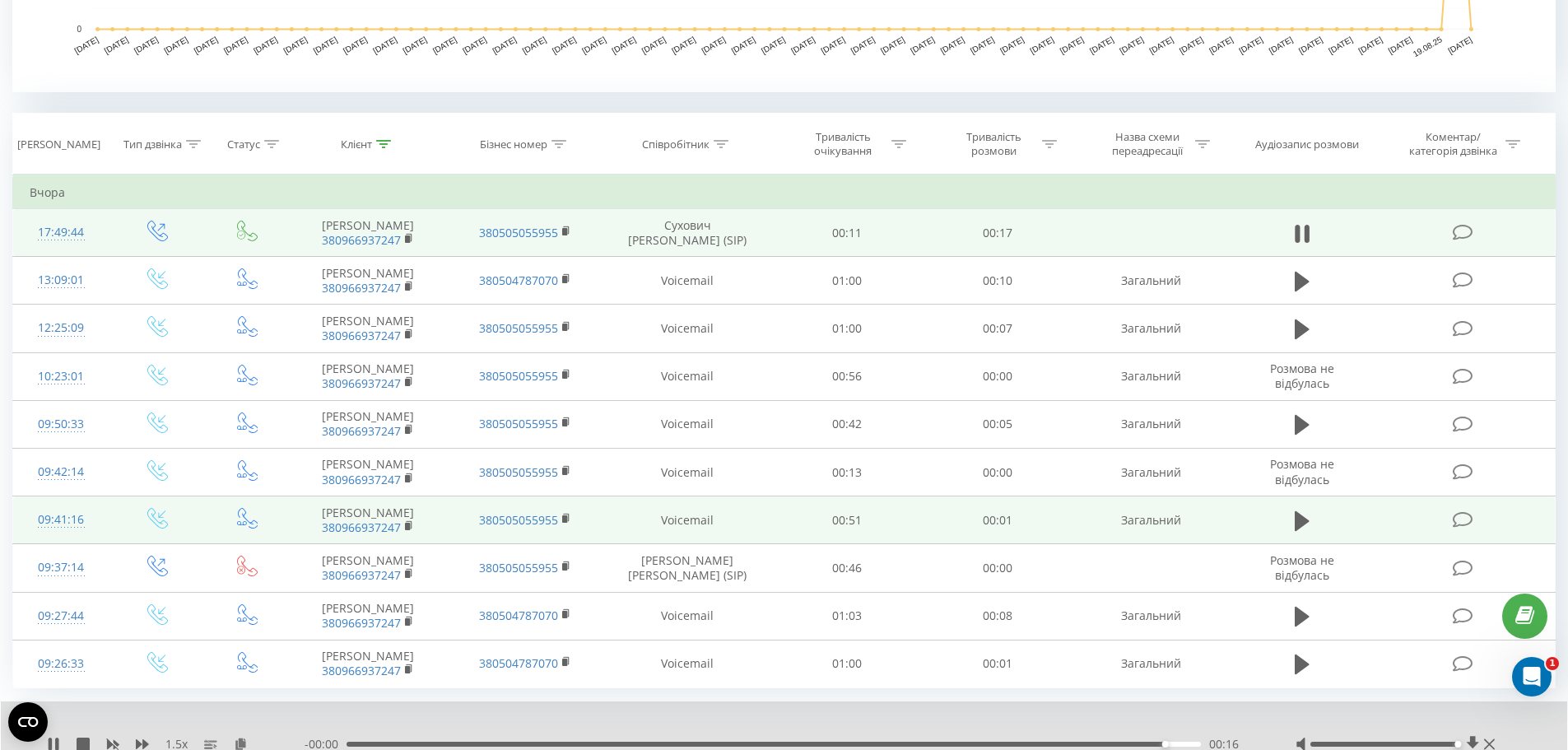
scroll to position [660, 0]
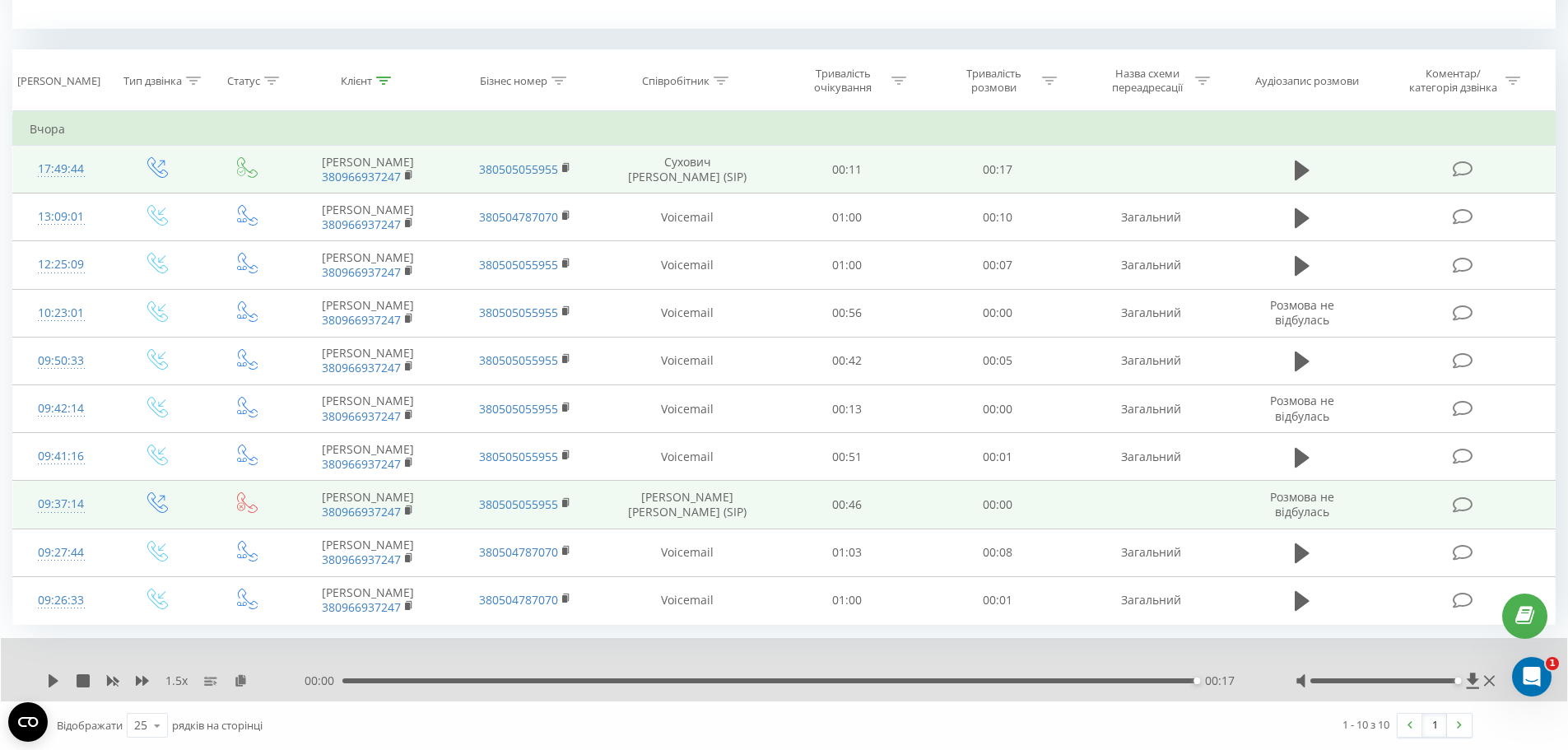
click at [1296, 513] on span "Розмова не відбулась" at bounding box center [1302, 504] width 64 height 31
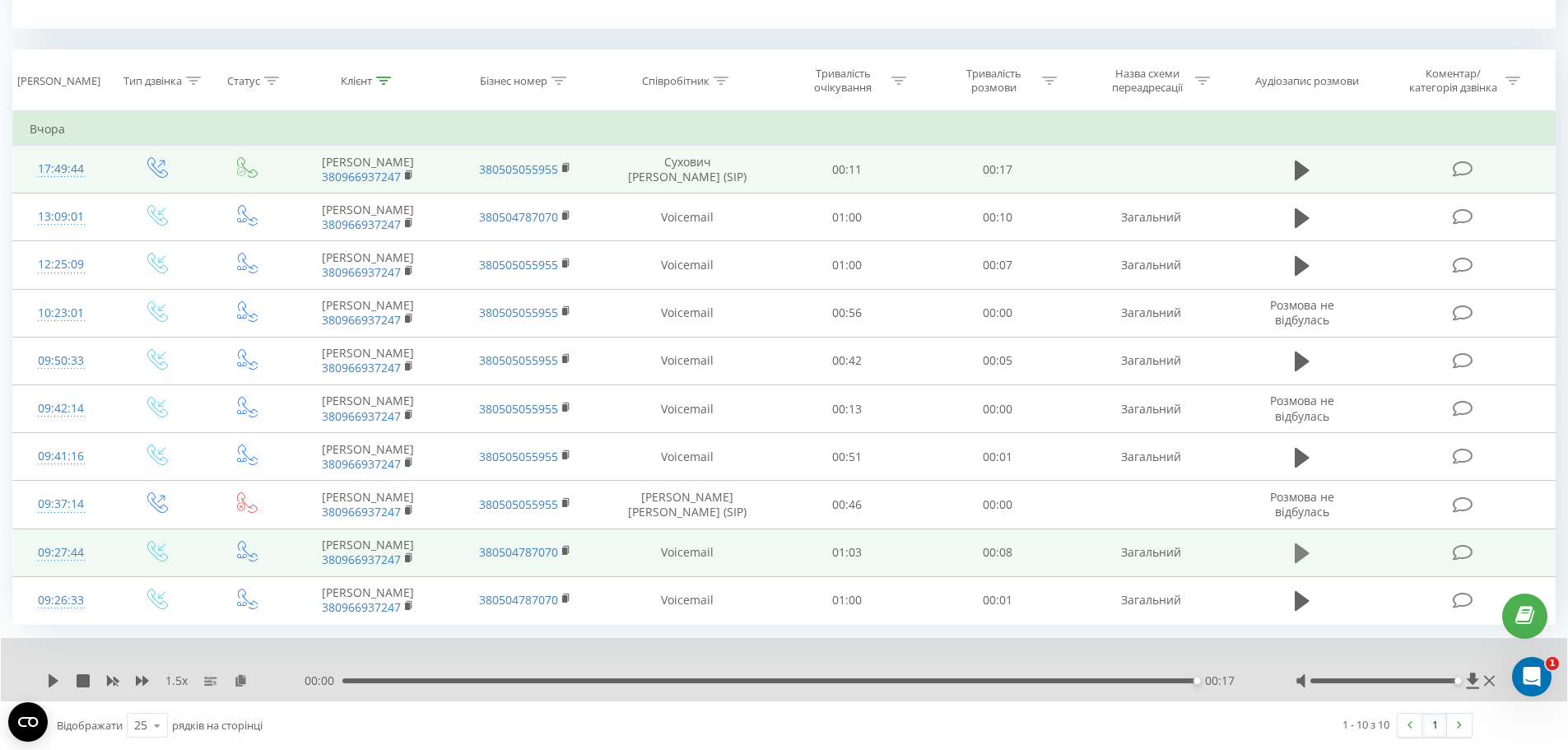
click at [1294, 549] on icon at bounding box center [1301, 553] width 15 height 23
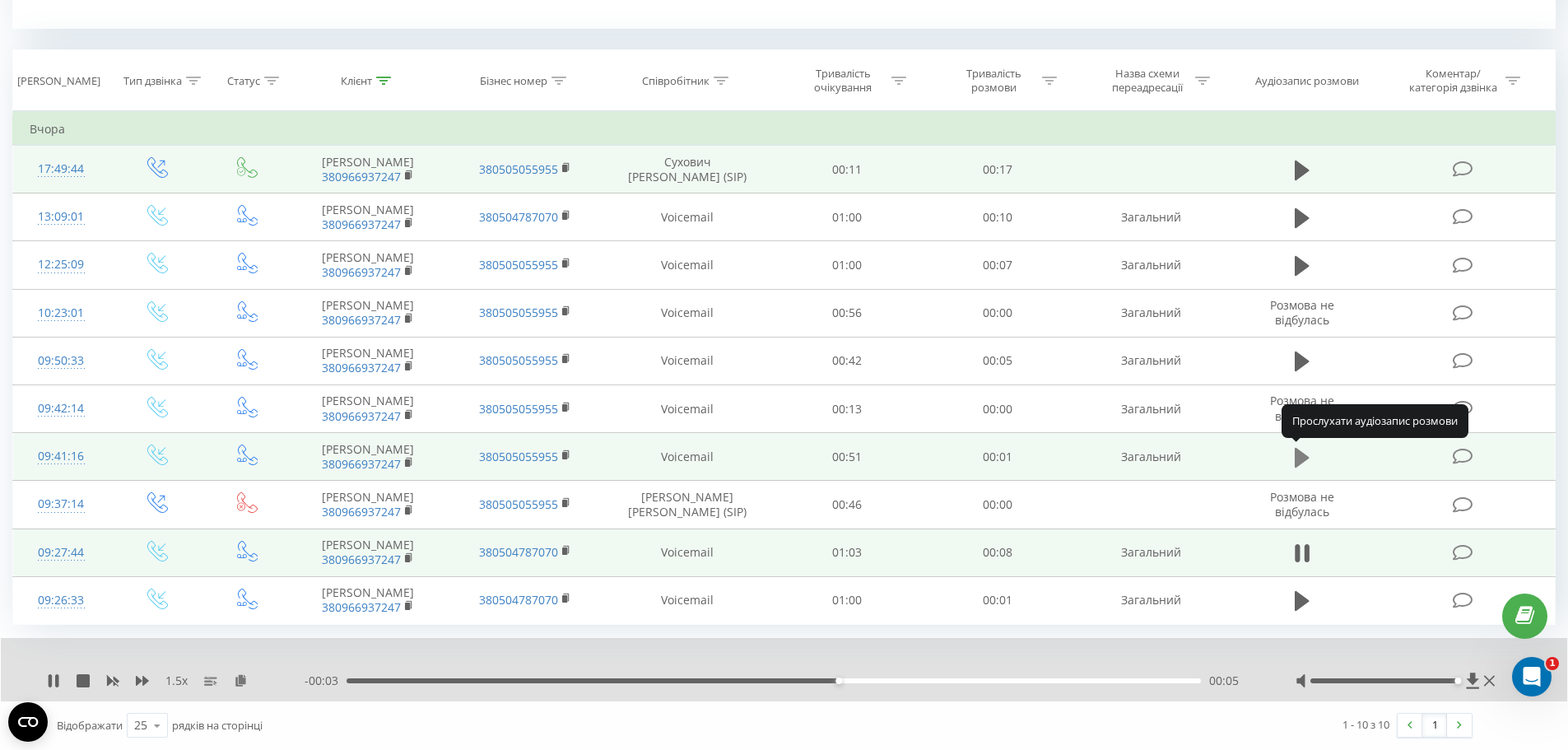
click at [1297, 457] on icon at bounding box center [1301, 457] width 15 height 20
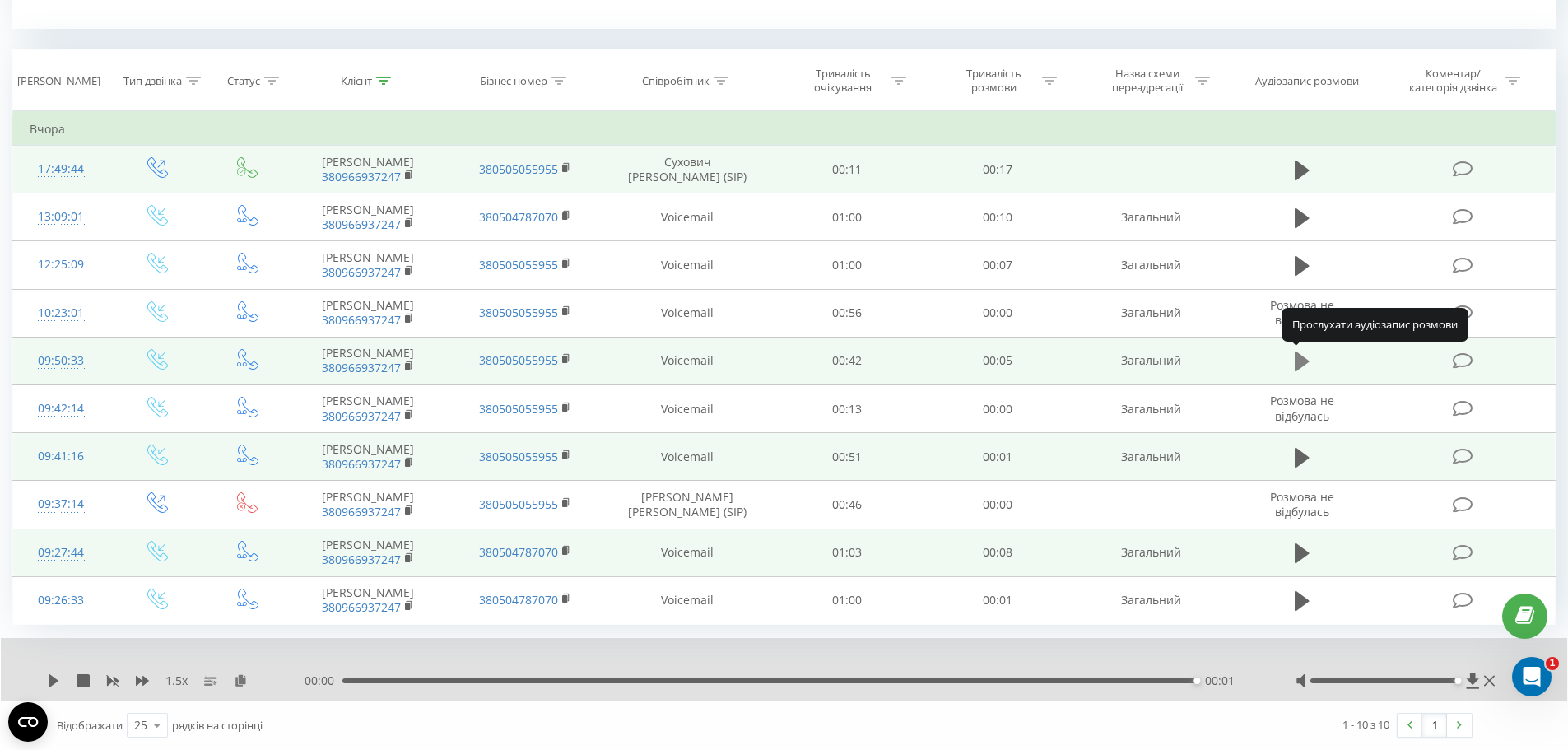
click at [1309, 358] on button at bounding box center [1301, 361] width 25 height 25
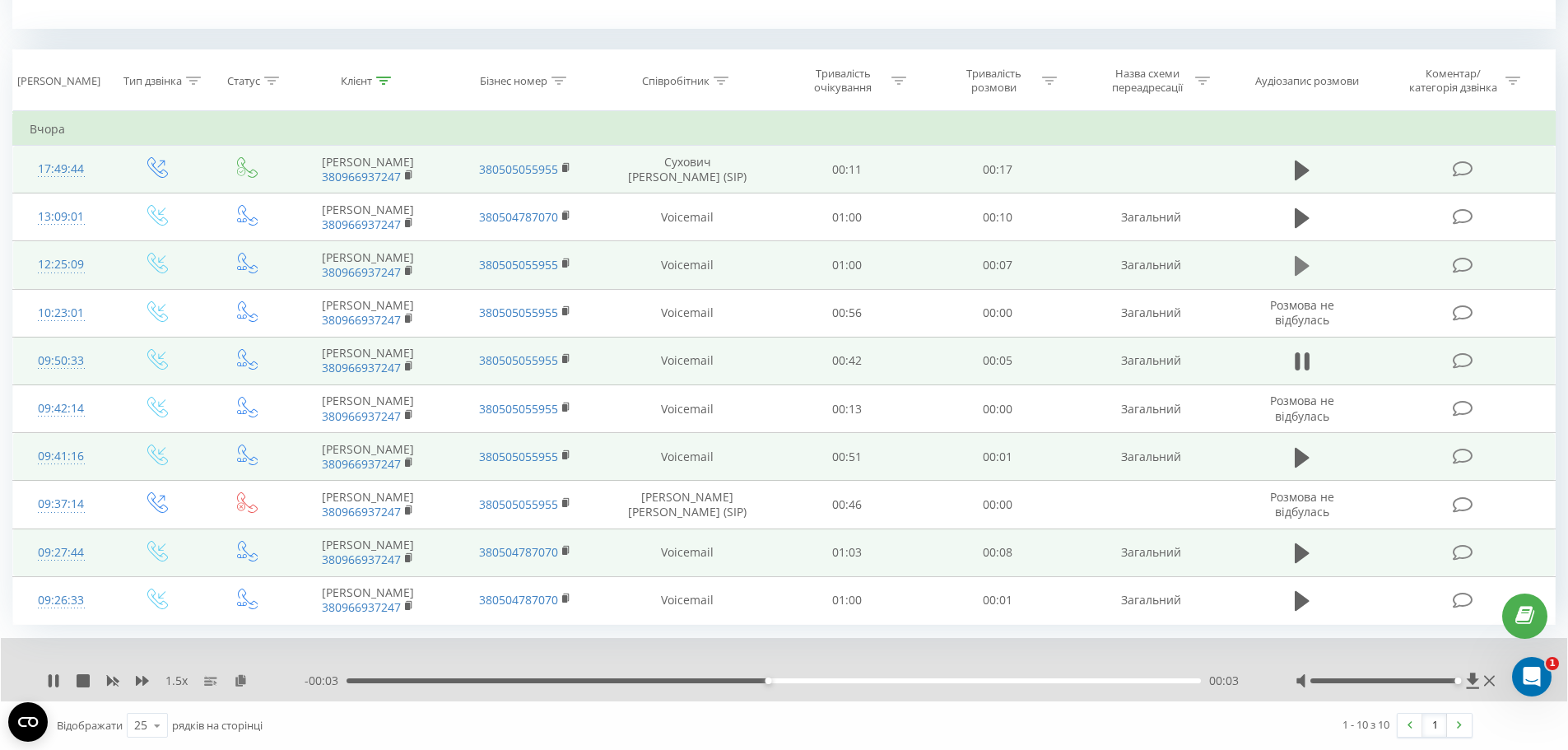
click at [1305, 263] on icon at bounding box center [1301, 266] width 15 height 20
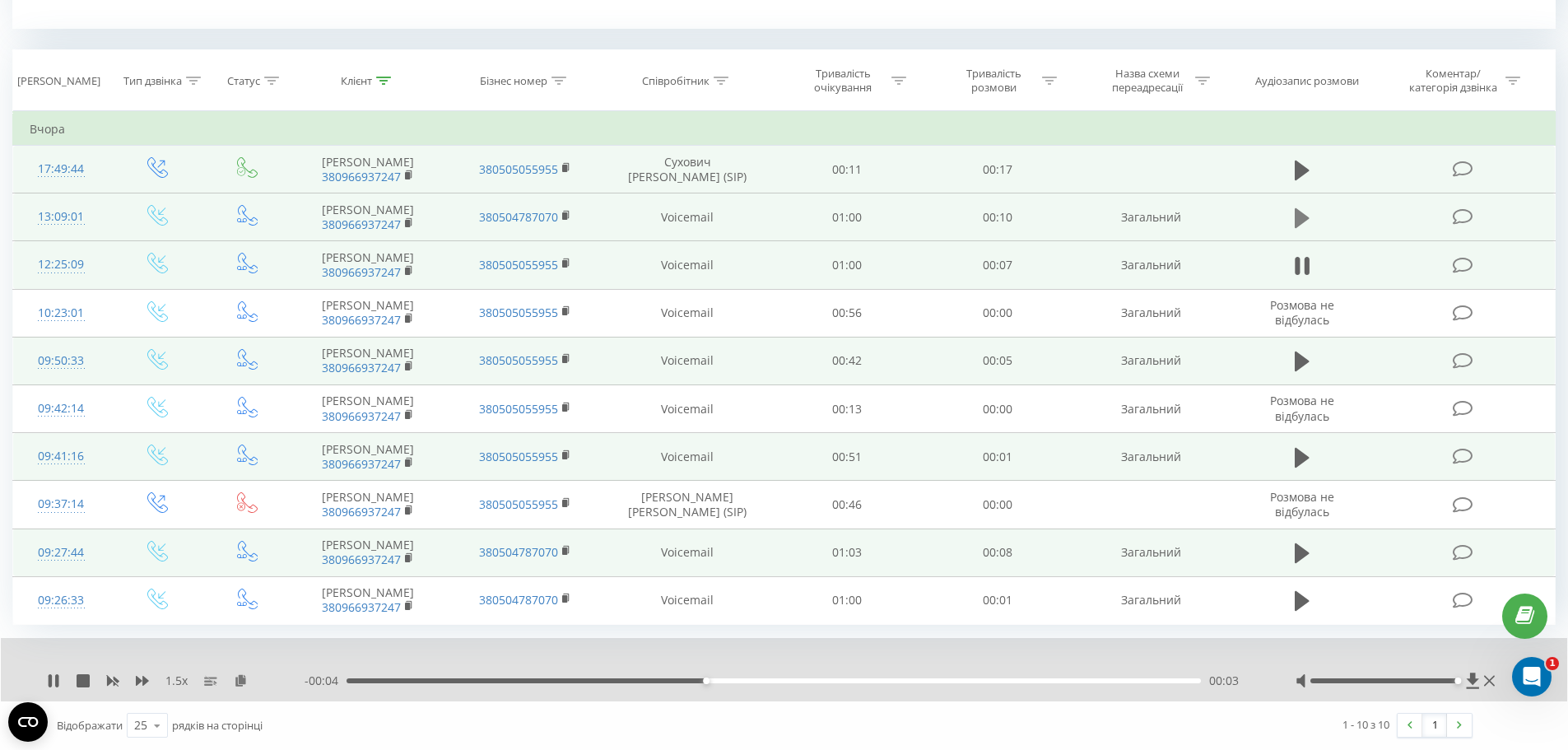
click at [1297, 211] on icon at bounding box center [1301, 218] width 15 height 20
click at [1307, 167] on icon at bounding box center [1301, 169] width 15 height 23
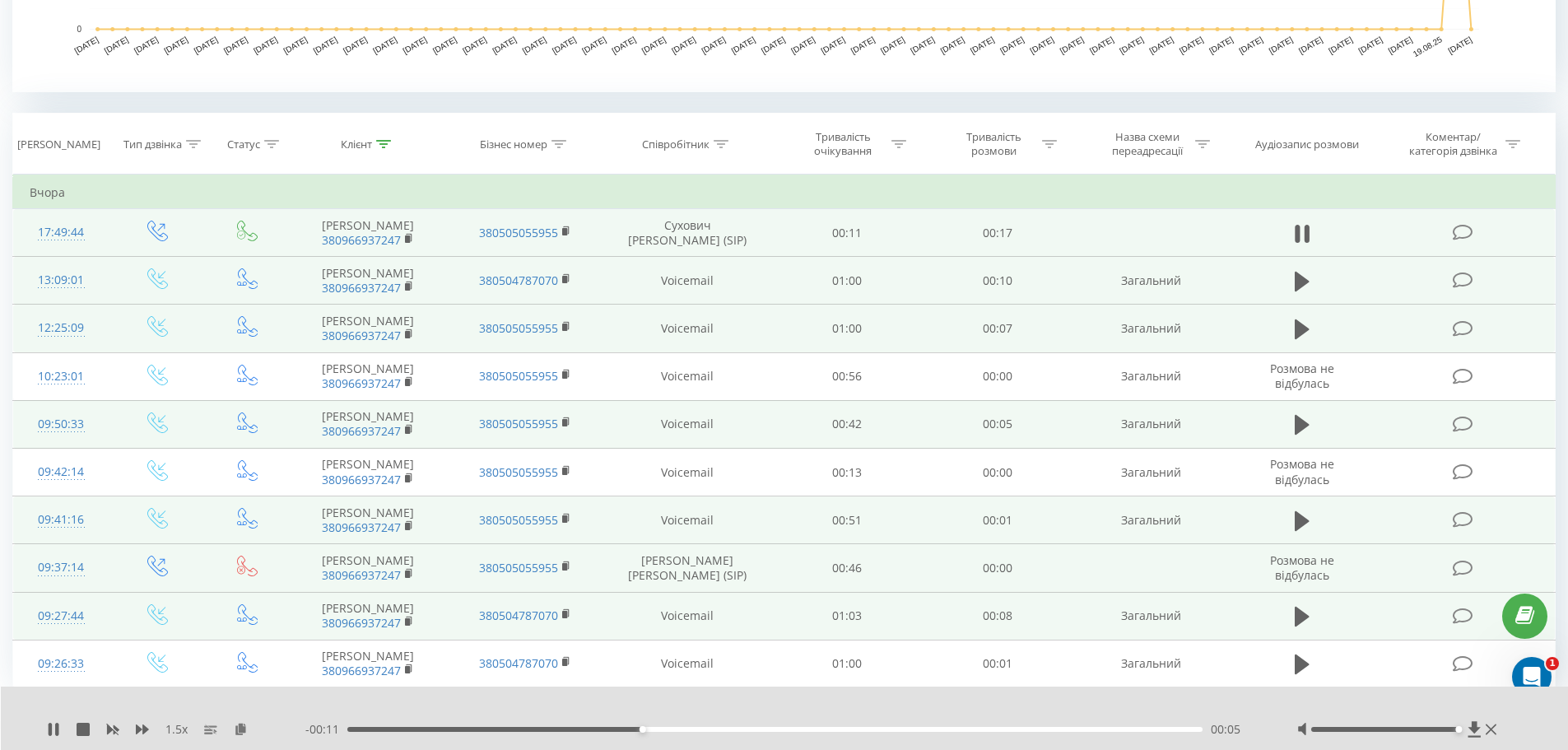
scroll to position [414, 0]
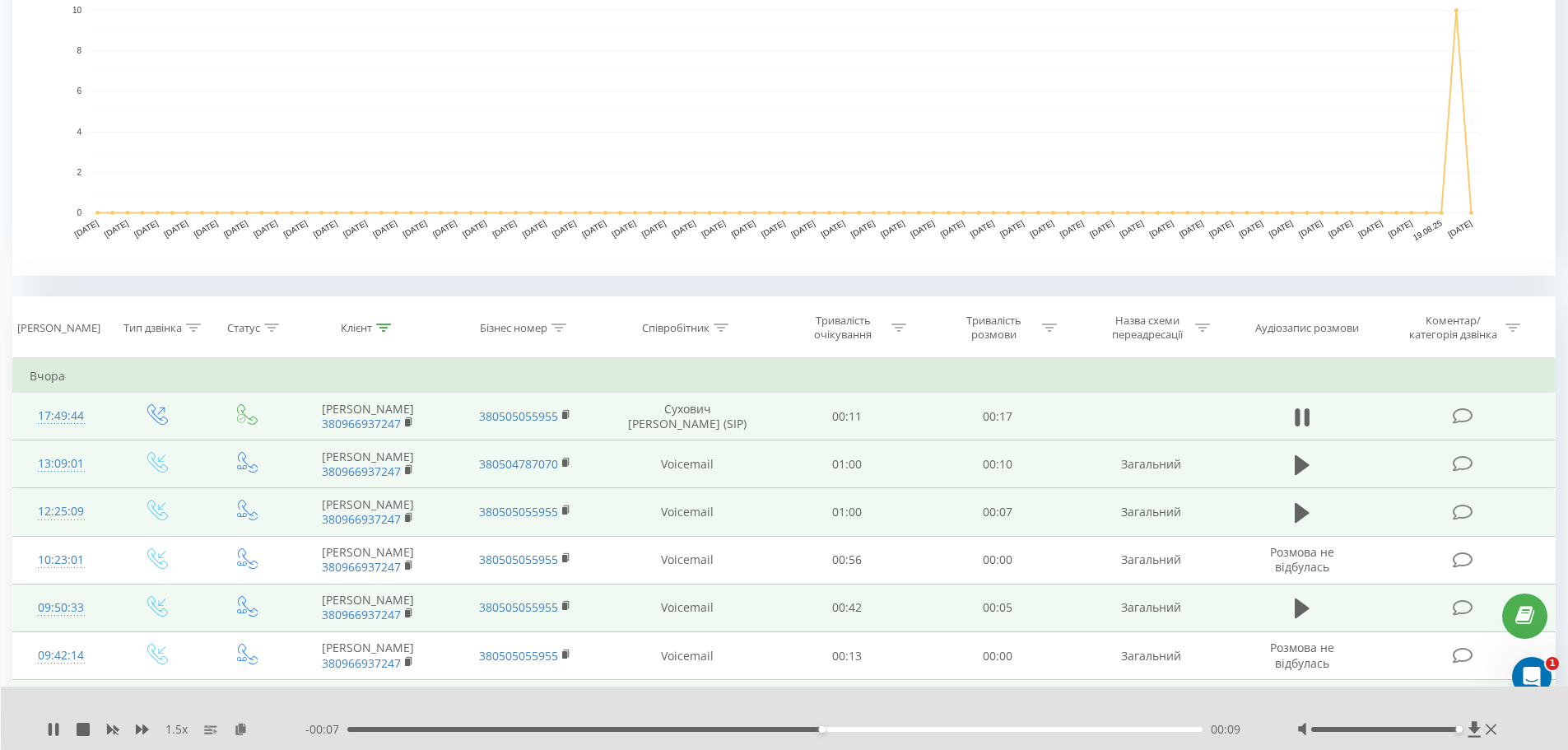
click at [45, 723] on div "1.5 x - 00:07 00:09 00:09" at bounding box center [785, 718] width 1568 height 64
click at [46, 728] on div "1.5 x - 00:17 00:00 00:00" at bounding box center [785, 718] width 1568 height 64
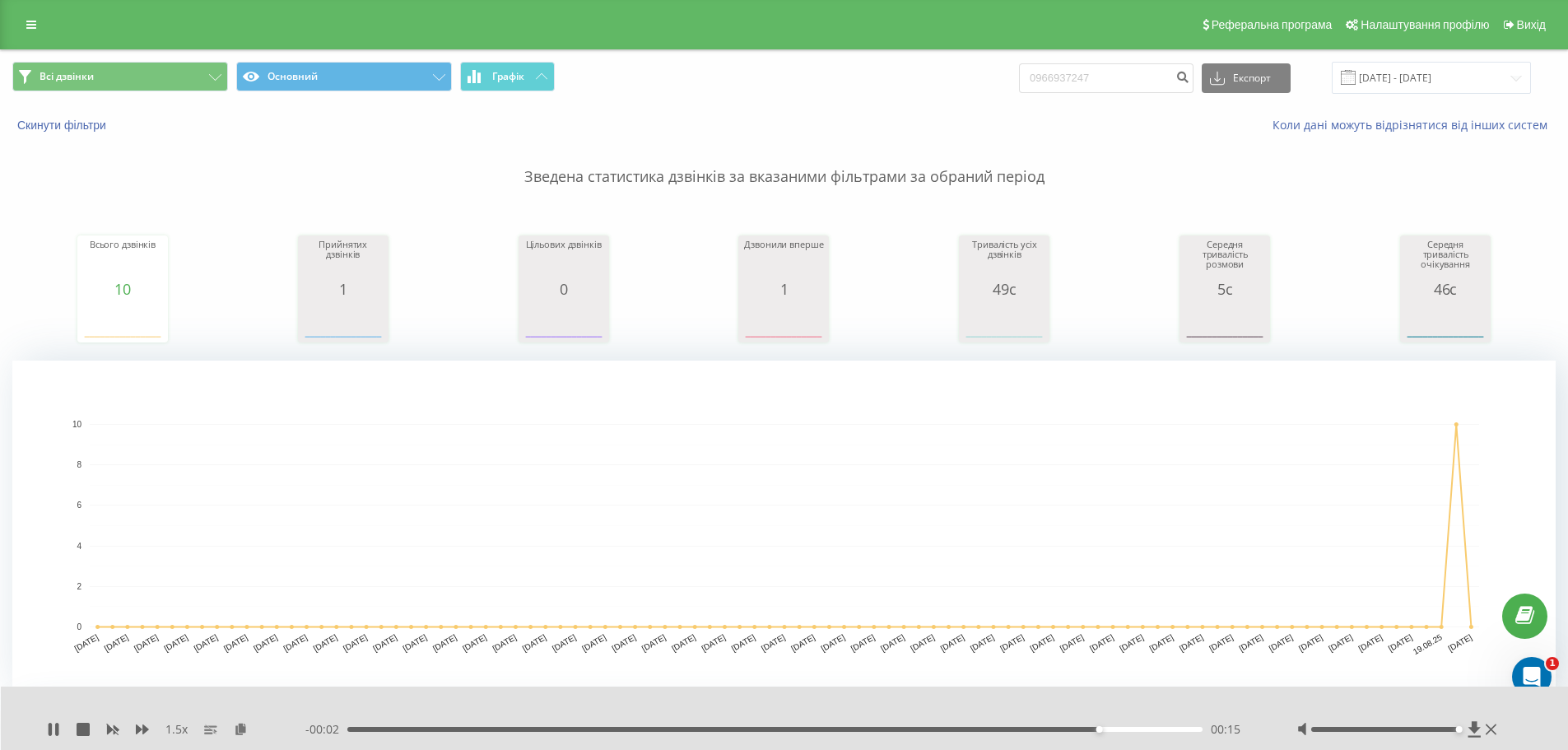
click at [31, 9] on div "Реферальна програма Налаштування профілю Вихід" at bounding box center [784, 25] width 1568 height 50
click at [31, 19] on icon at bounding box center [31, 25] width 10 height 12
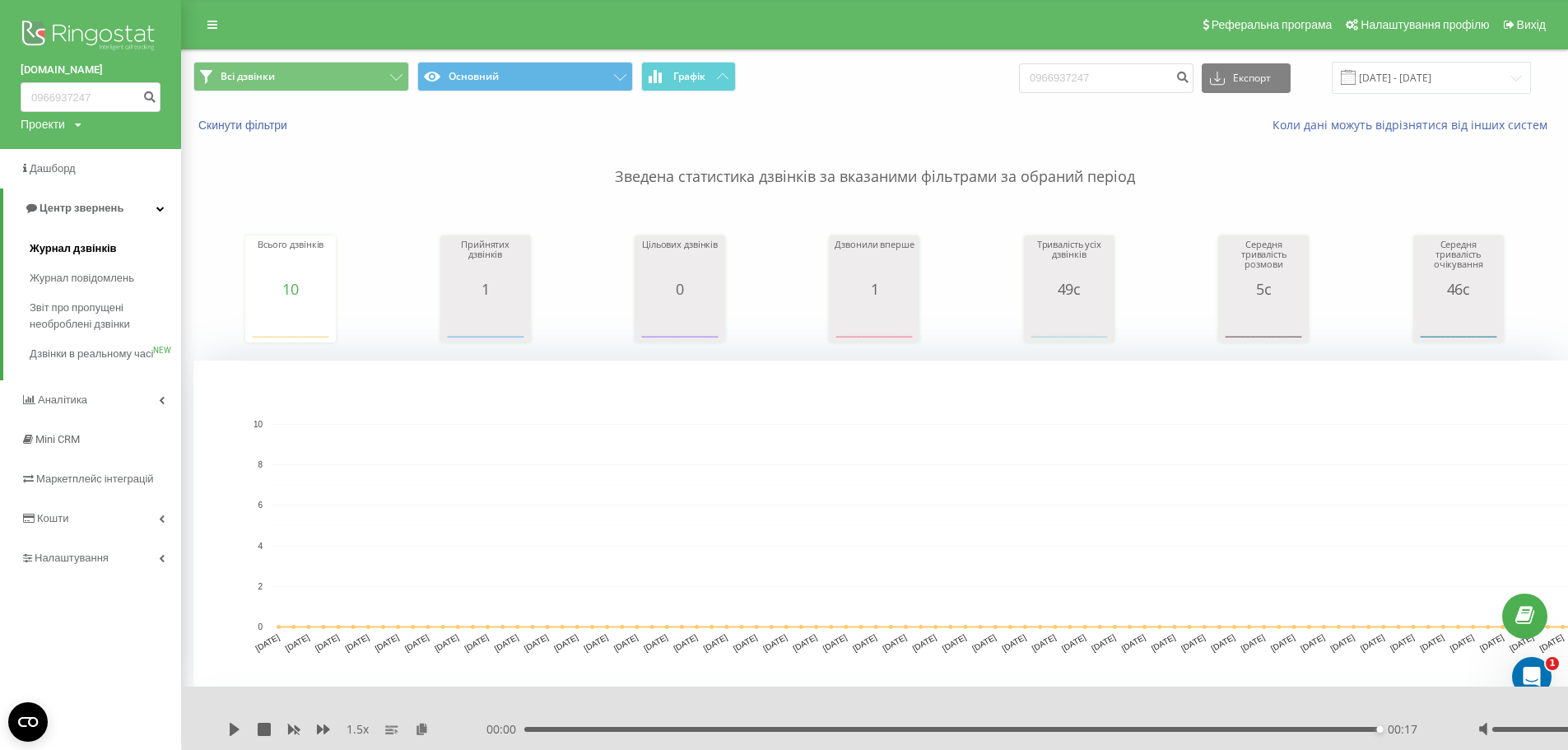
click at [56, 244] on span "Журнал дзвінків" at bounding box center [74, 248] width 88 height 17
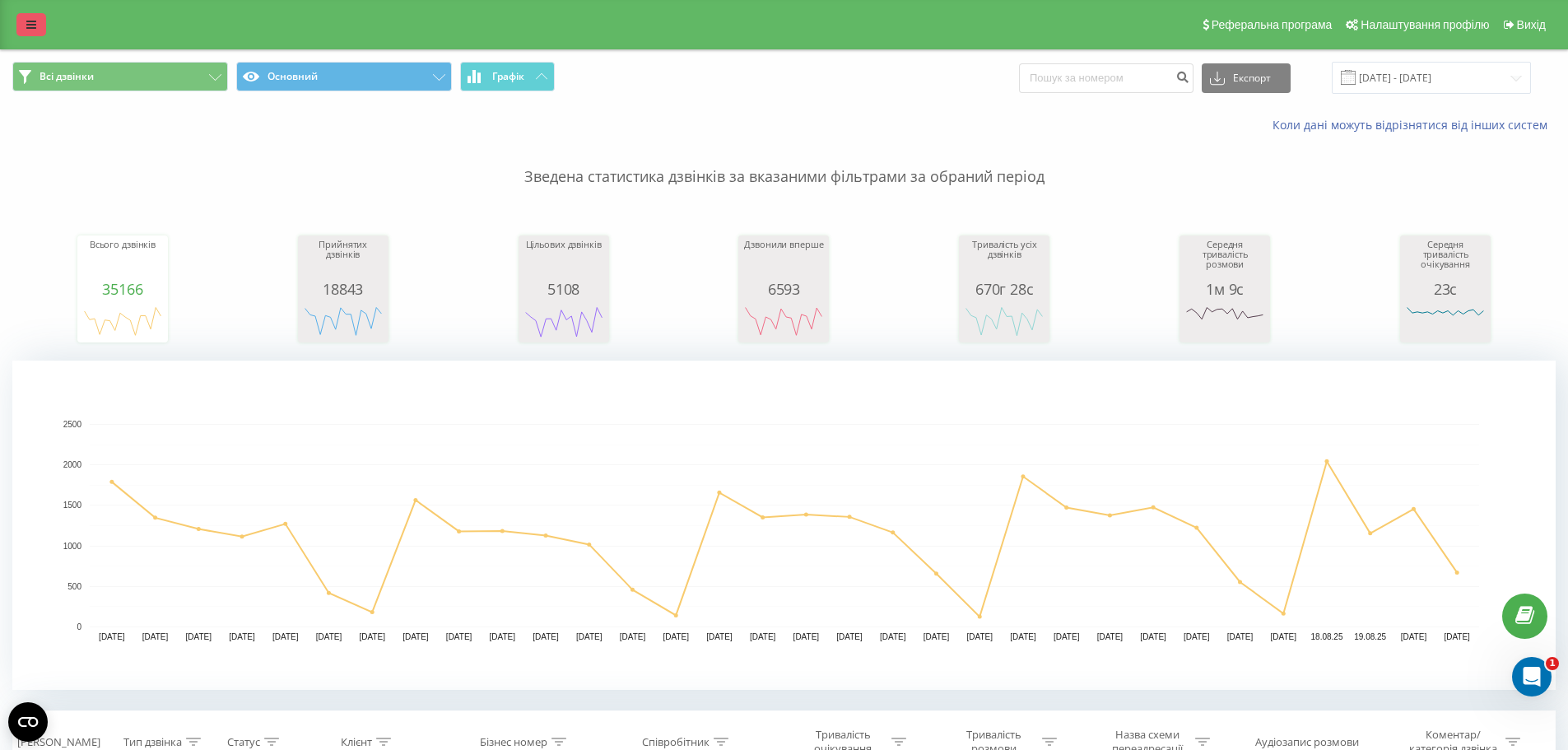
click at [31, 21] on icon at bounding box center [31, 25] width 10 height 12
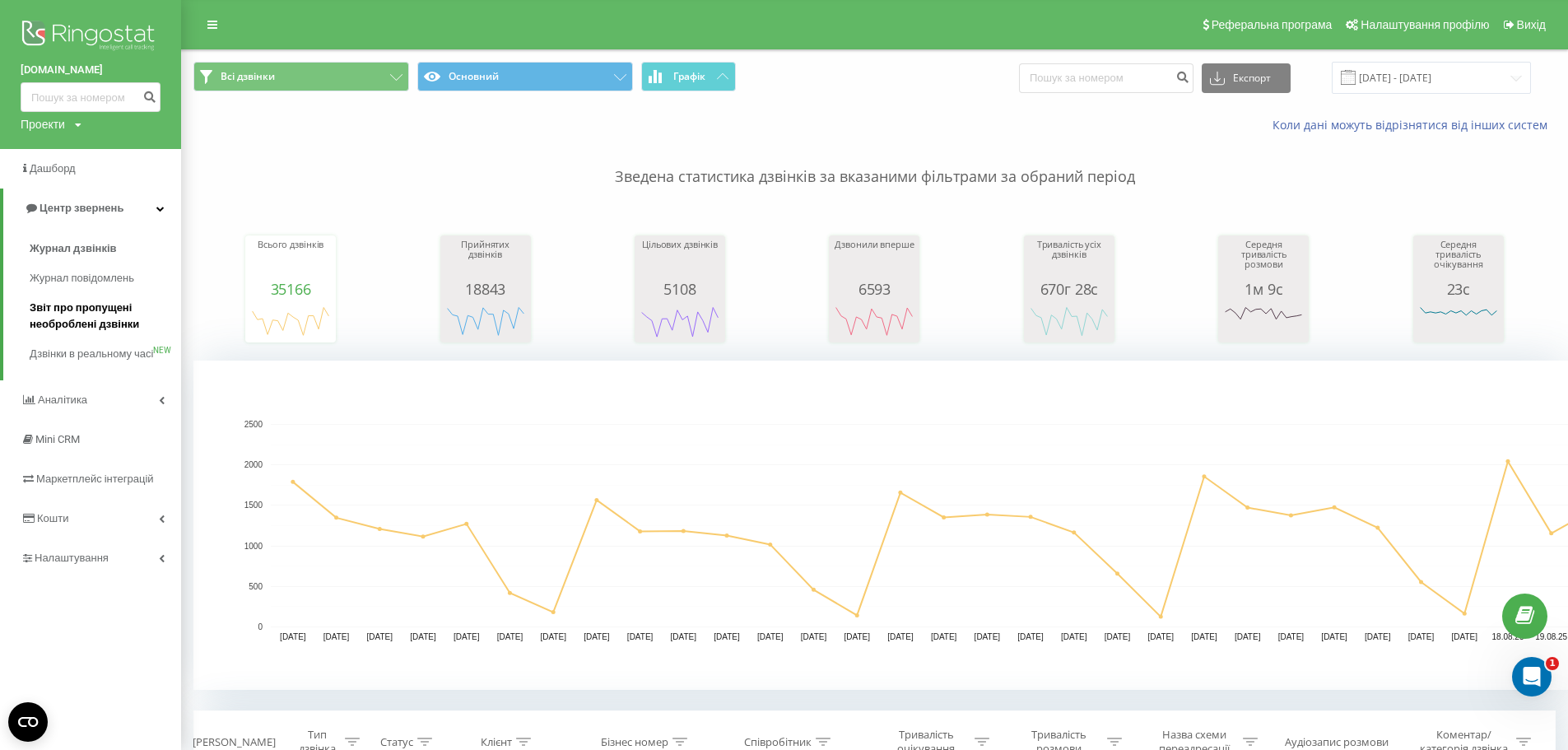
click at [89, 307] on span "Звіт про пропущені необроблені дзвінки" at bounding box center [102, 316] width 143 height 33
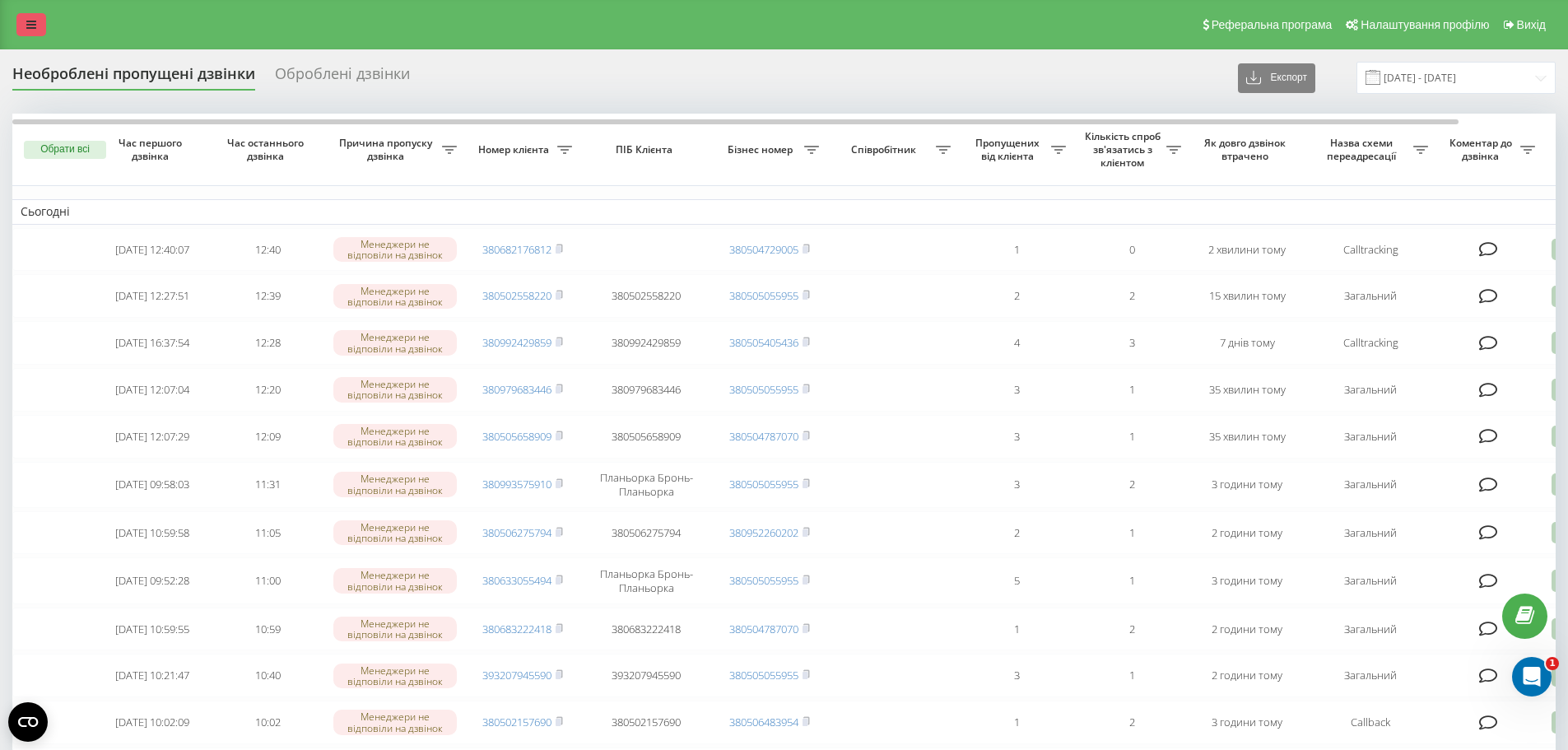
click at [30, 21] on icon at bounding box center [31, 25] width 10 height 12
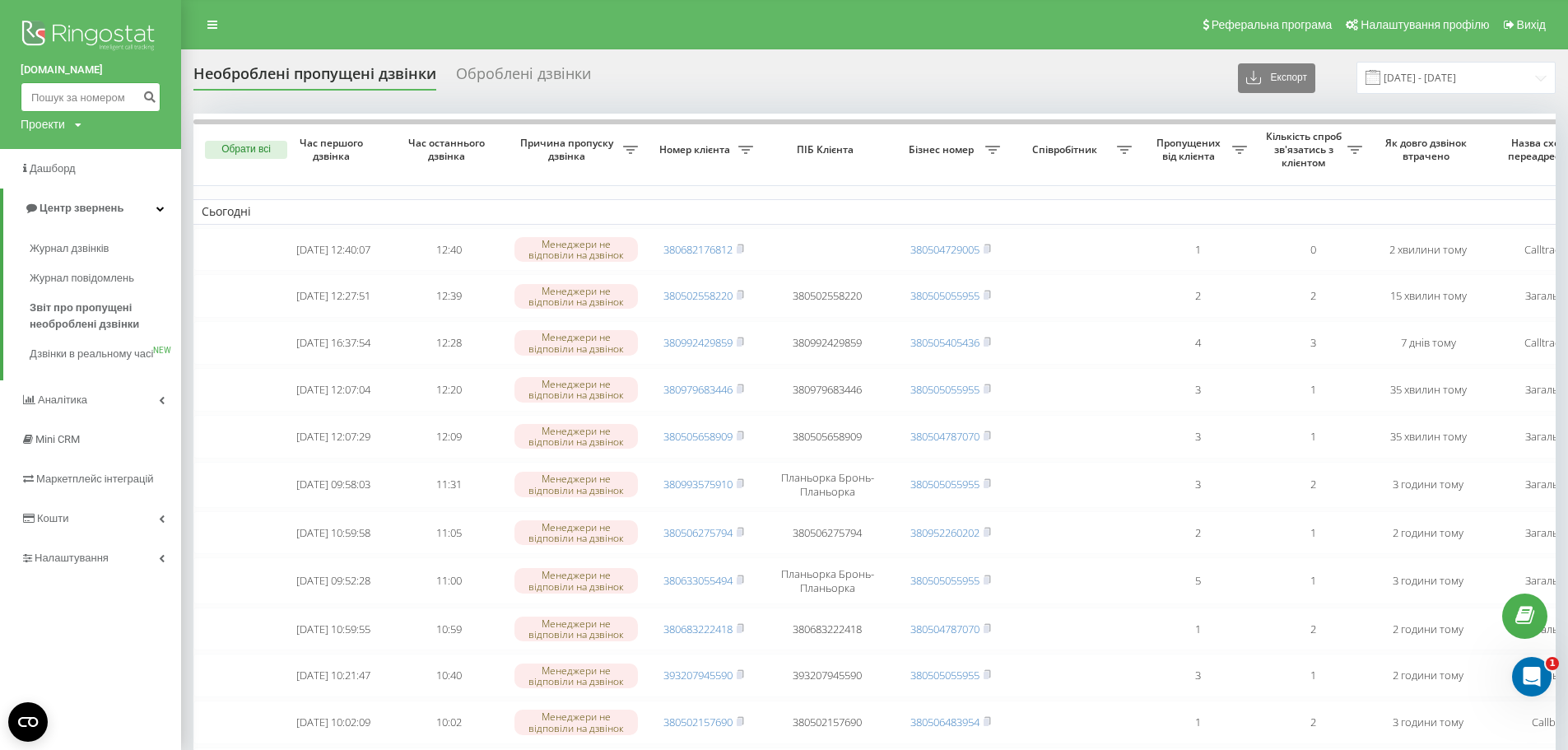
click at [98, 102] on input at bounding box center [91, 98] width 139 height 30
paste input "050)207-42-82"
click at [52, 93] on input "050)207-42-82" at bounding box center [91, 98] width 139 height 30
click at [72, 95] on input "050207-42-82" at bounding box center [91, 98] width 139 height 30
click at [83, 97] on input "05020742-82" at bounding box center [91, 98] width 139 height 30
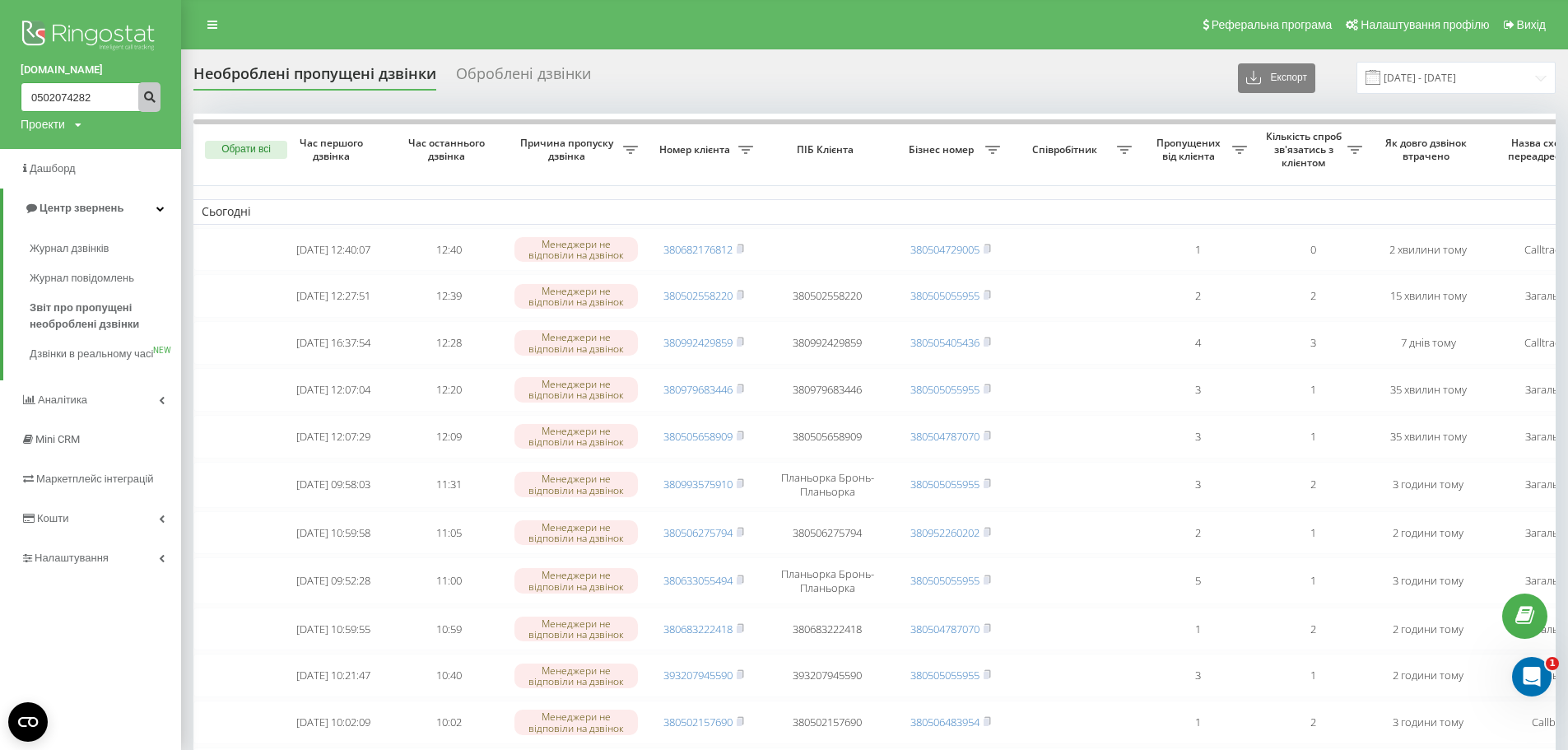
type input "0502074282"
click at [144, 94] on icon "submit" at bounding box center [149, 95] width 14 height 10
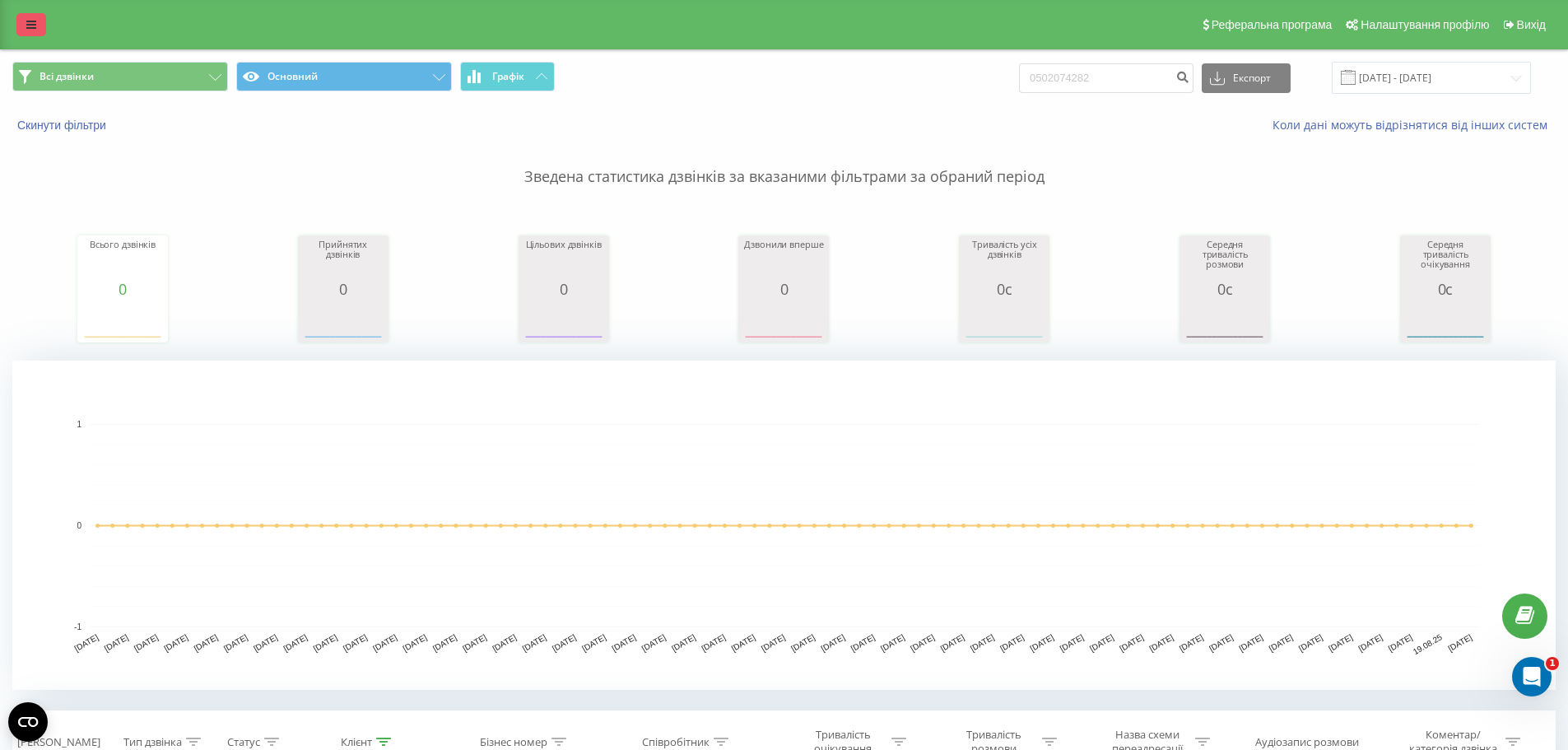
click at [34, 27] on icon at bounding box center [31, 25] width 10 height 12
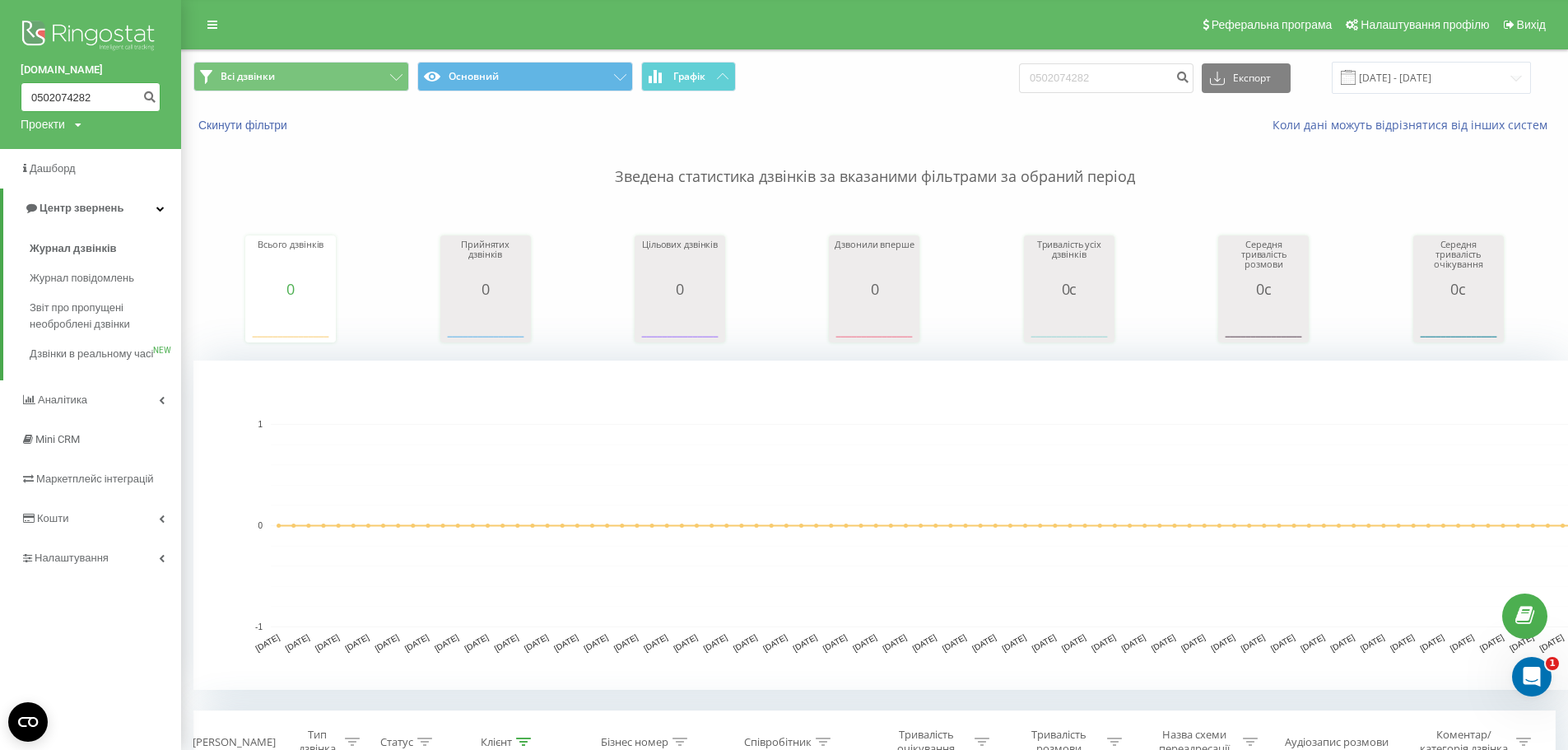
click at [91, 94] on input "0502074282" at bounding box center [91, 98] width 139 height 30
type input "0"
paste input "066)[PHONE_NUMBER]"
click at [55, 92] on input "066)[PHONE_NUMBER]" at bounding box center [91, 98] width 139 height 30
click at [69, 95] on input "066841-04-12" at bounding box center [91, 98] width 139 height 30
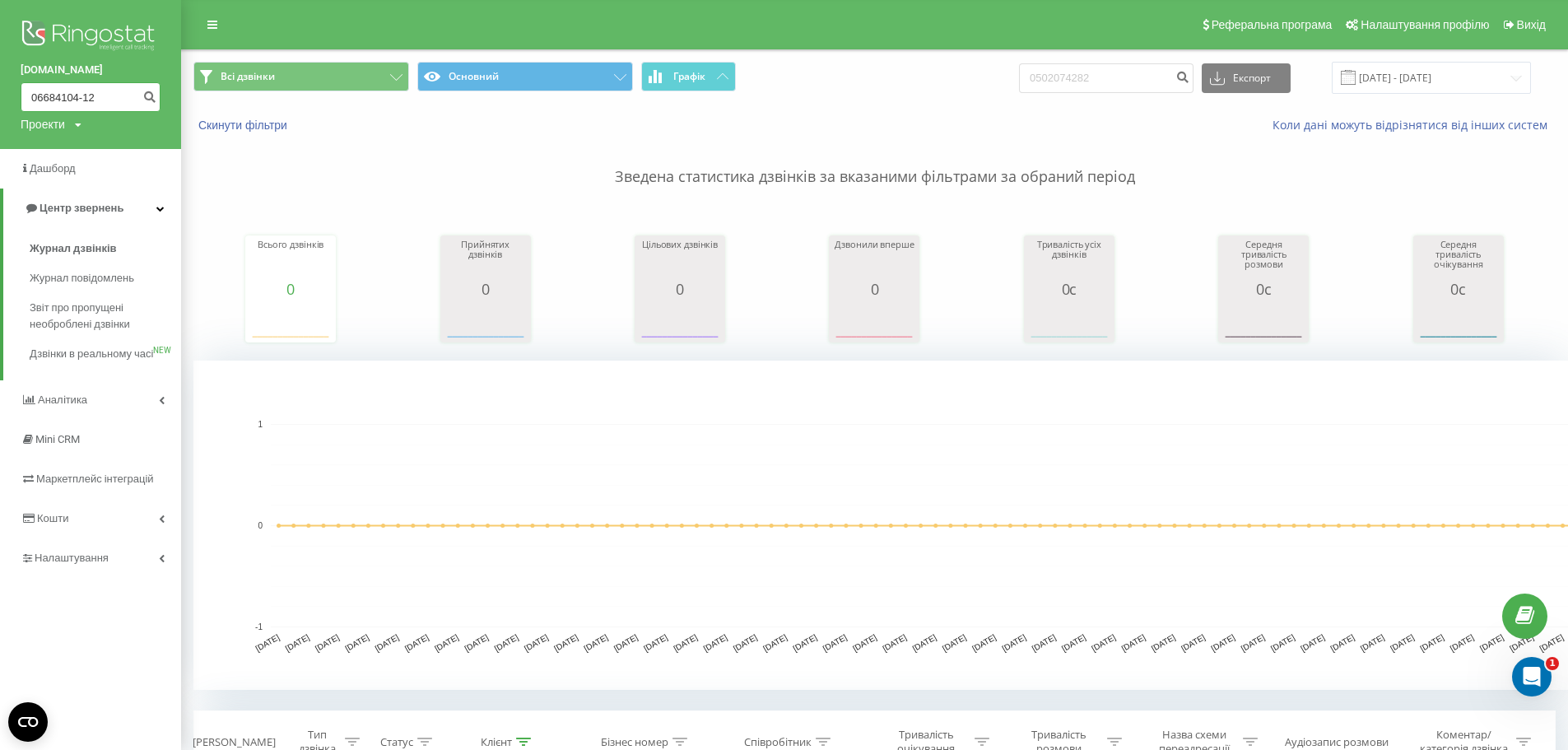
click at [83, 97] on input "06684104-12" at bounding box center [91, 98] width 139 height 30
type input "0668410412"
click at [259, 78] on span "Всі дзвінки" at bounding box center [247, 76] width 55 height 13
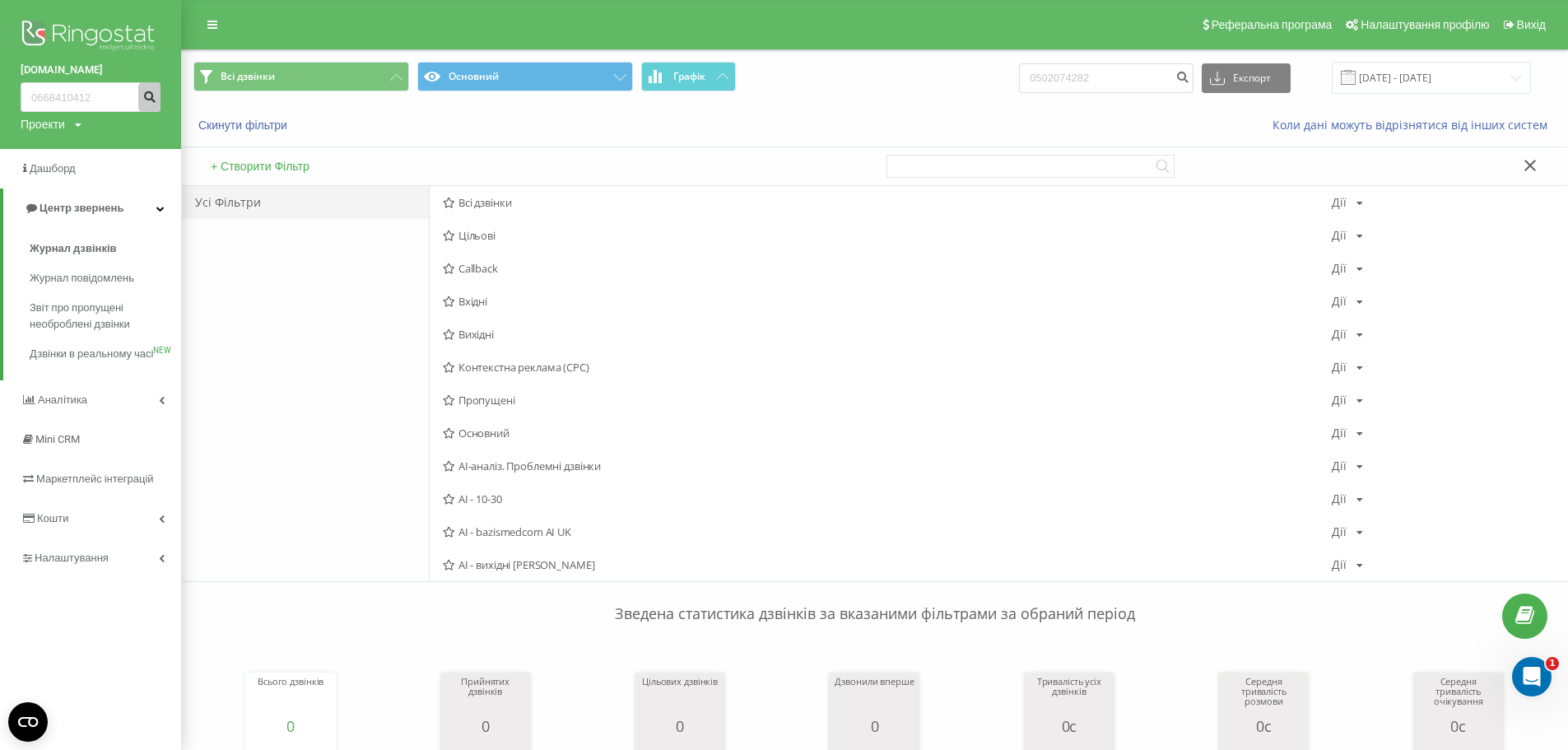
click at [143, 93] on icon "submit" at bounding box center [149, 95] width 14 height 10
click at [112, 94] on input "0668410412" at bounding box center [91, 98] width 139 height 30
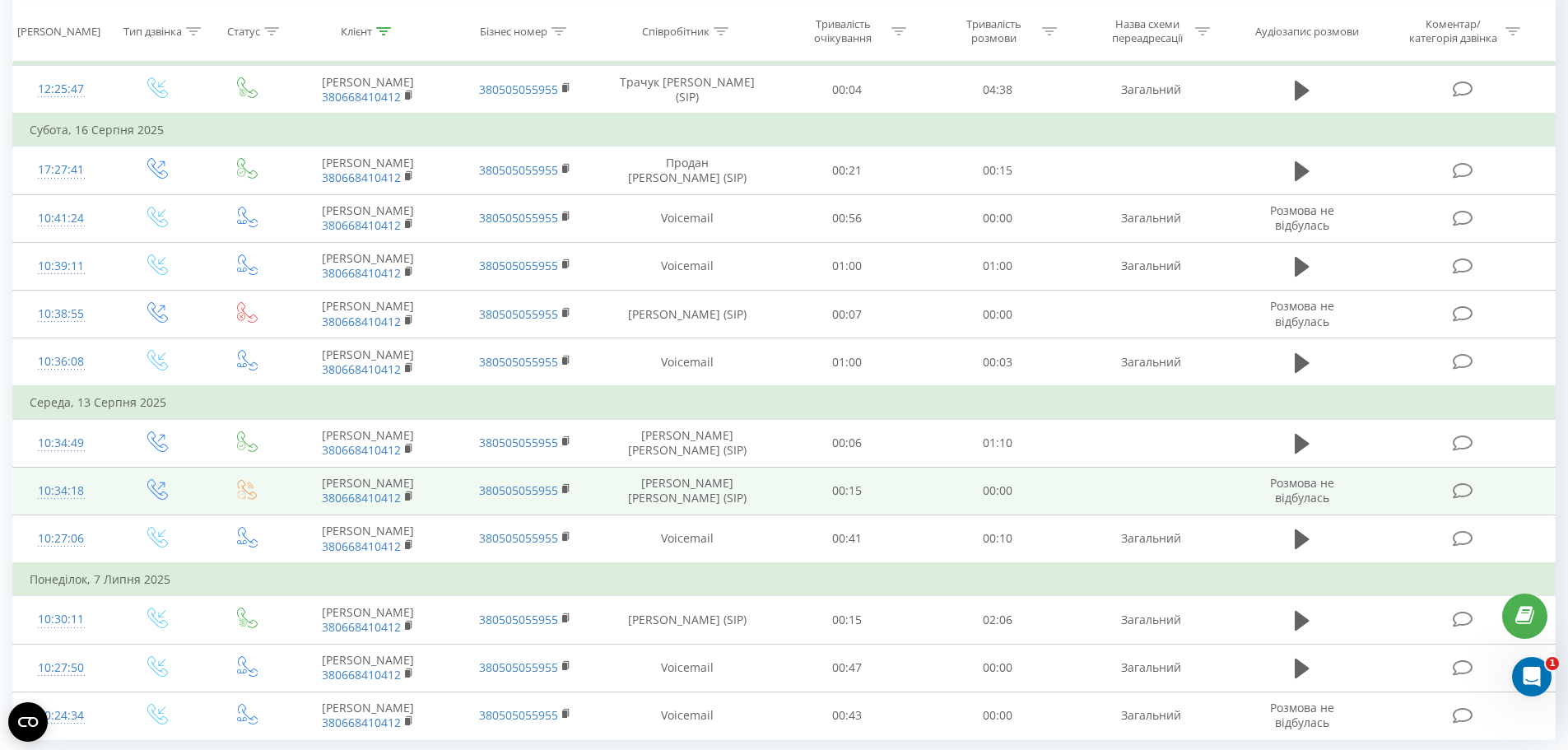
scroll to position [793, 0]
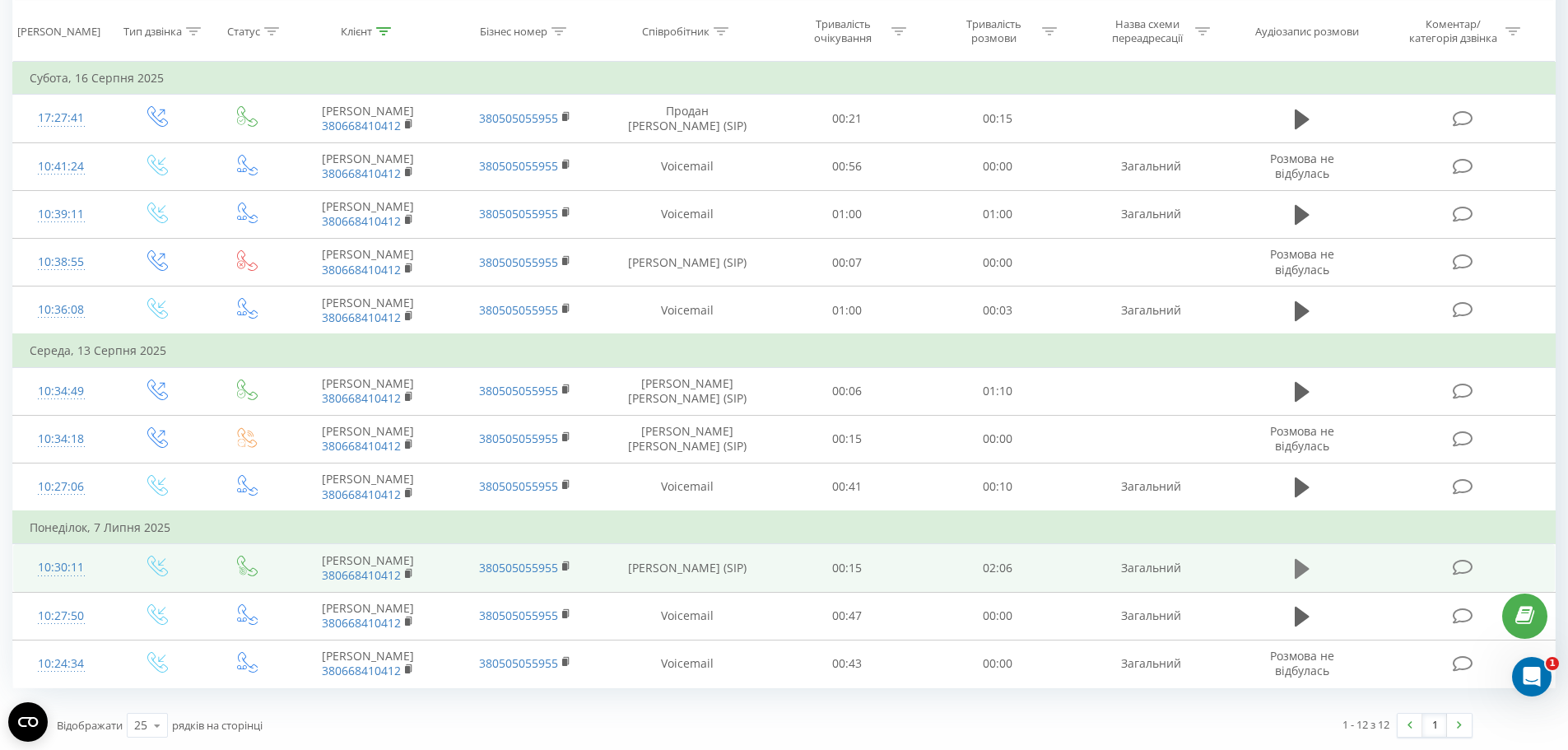
click at [1300, 565] on icon at bounding box center [1301, 569] width 15 height 20
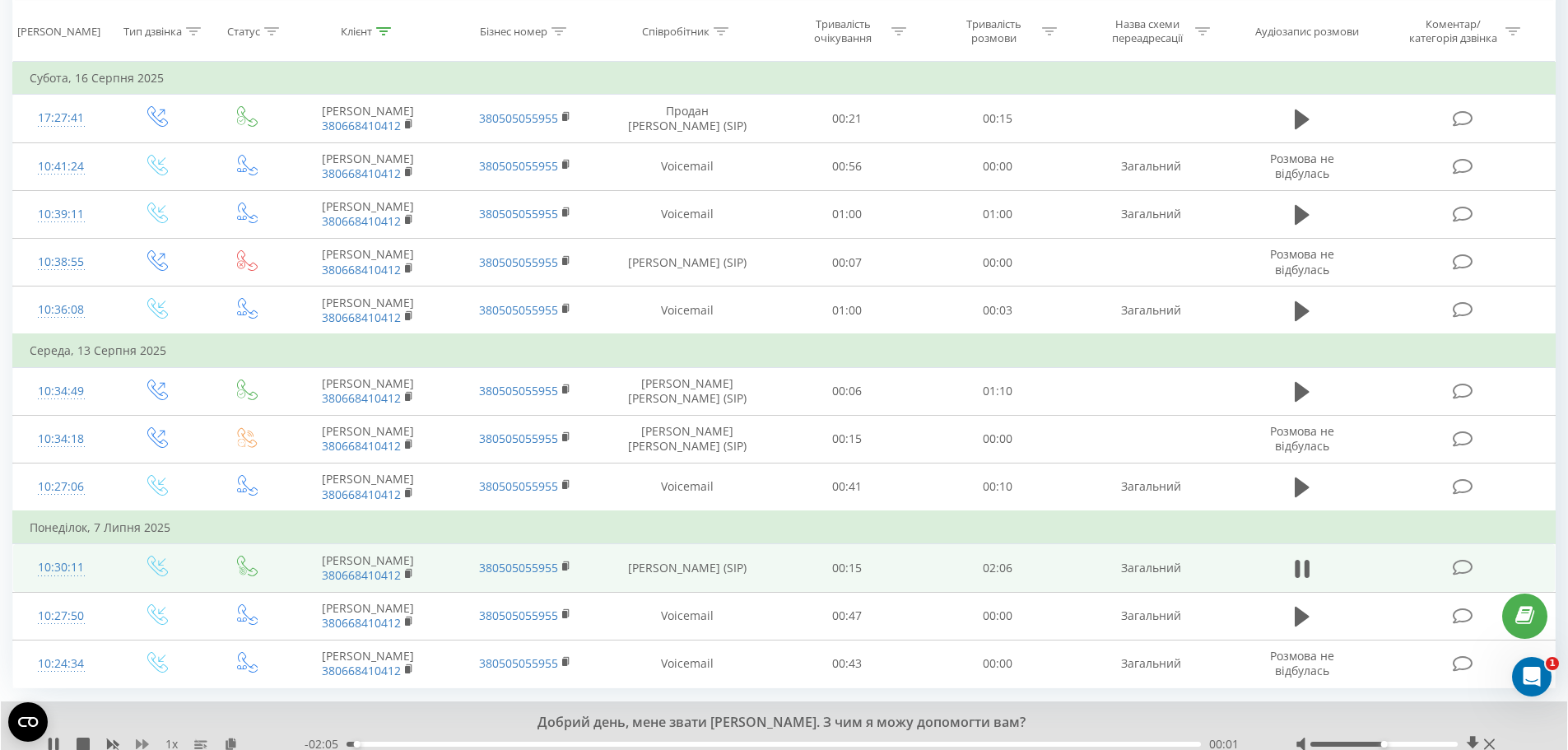
click at [139, 741] on icon at bounding box center [141, 743] width 13 height 13
click at [1448, 742] on div at bounding box center [1384, 743] width 147 height 5
click at [447, 747] on div "- 01:56 00:10 00:10" at bounding box center [779, 744] width 949 height 17
click at [493, 745] on div "00:12" at bounding box center [773, 743] width 854 height 5
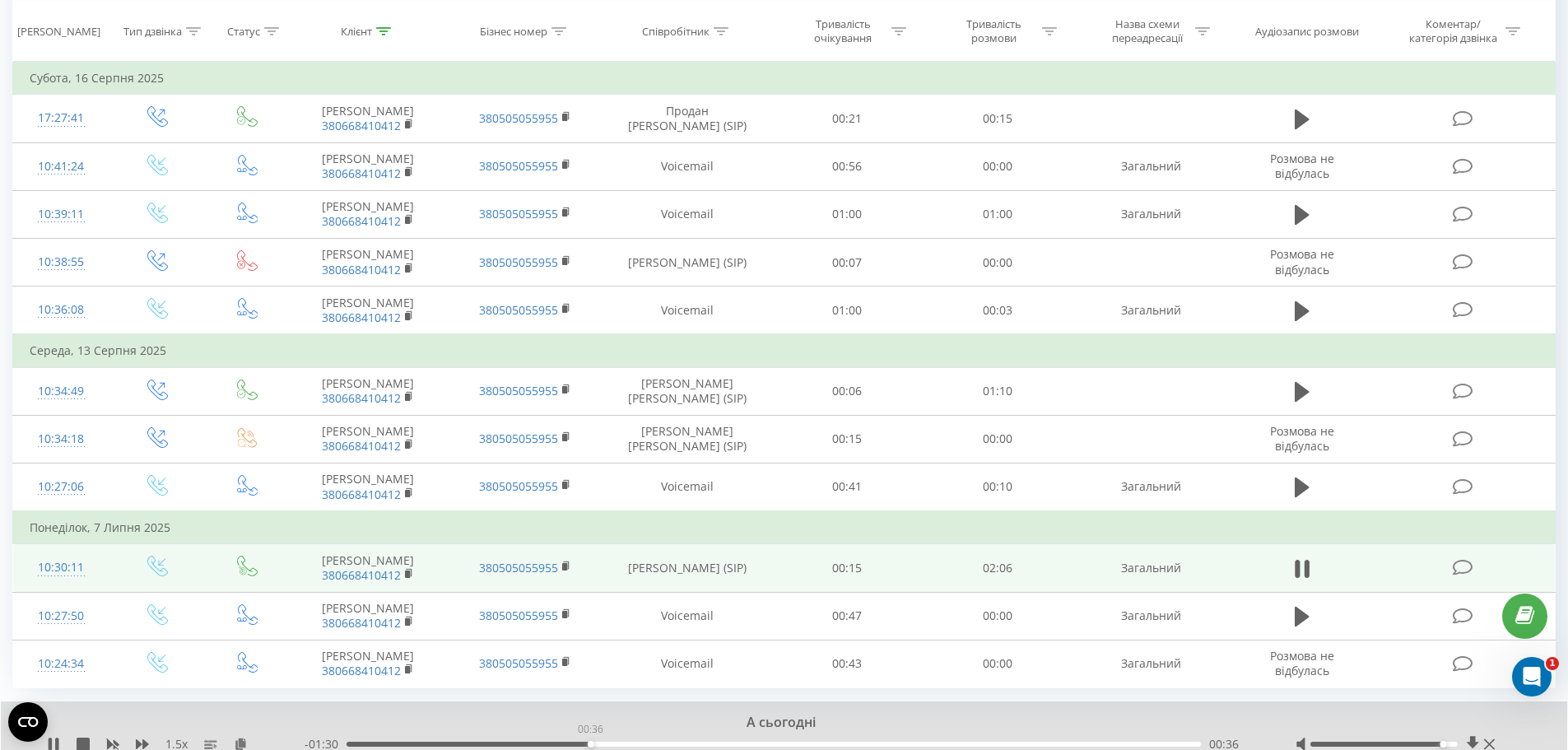
click at [590, 742] on div "00:36" at bounding box center [773, 743] width 854 height 5
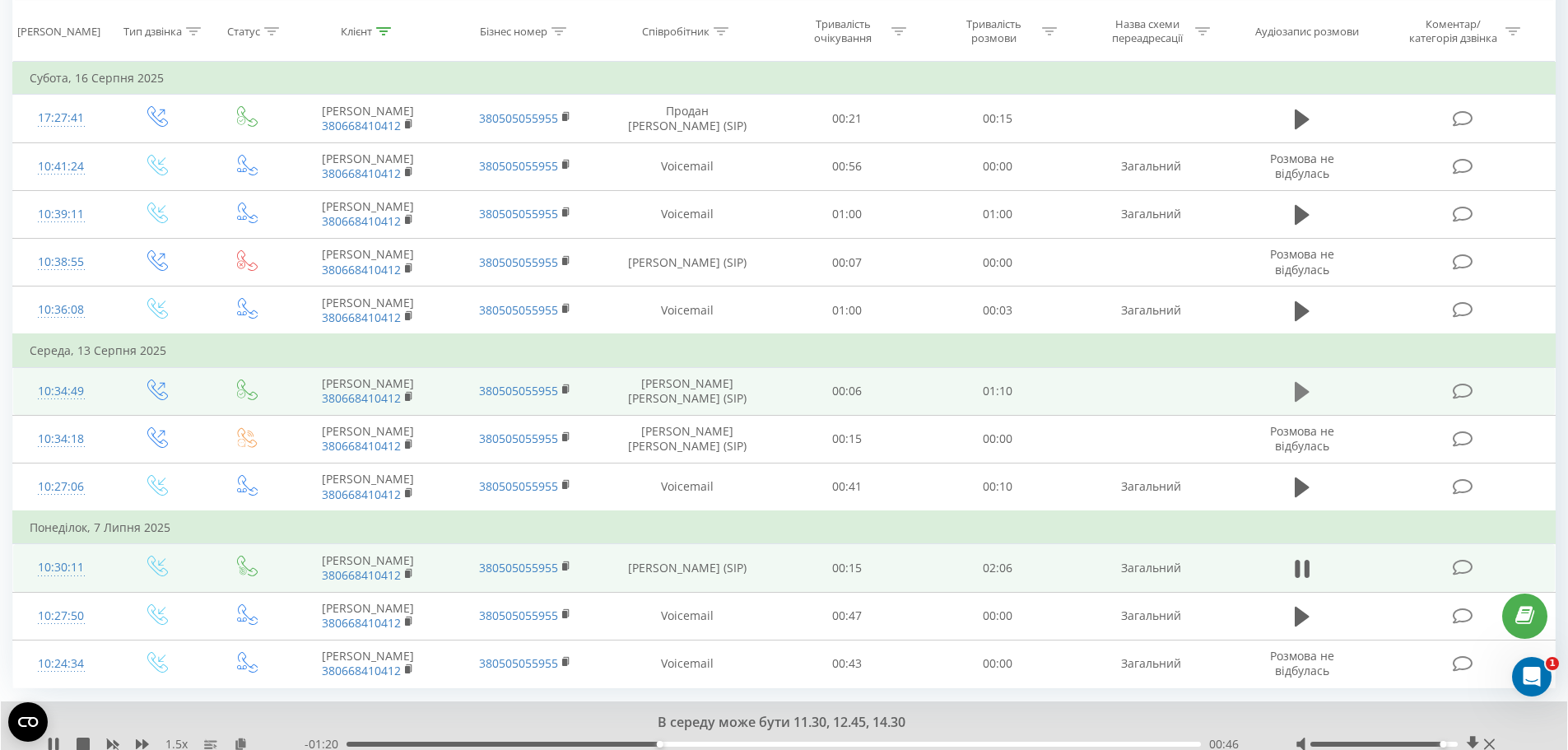
click at [1301, 388] on icon at bounding box center [1301, 391] width 15 height 20
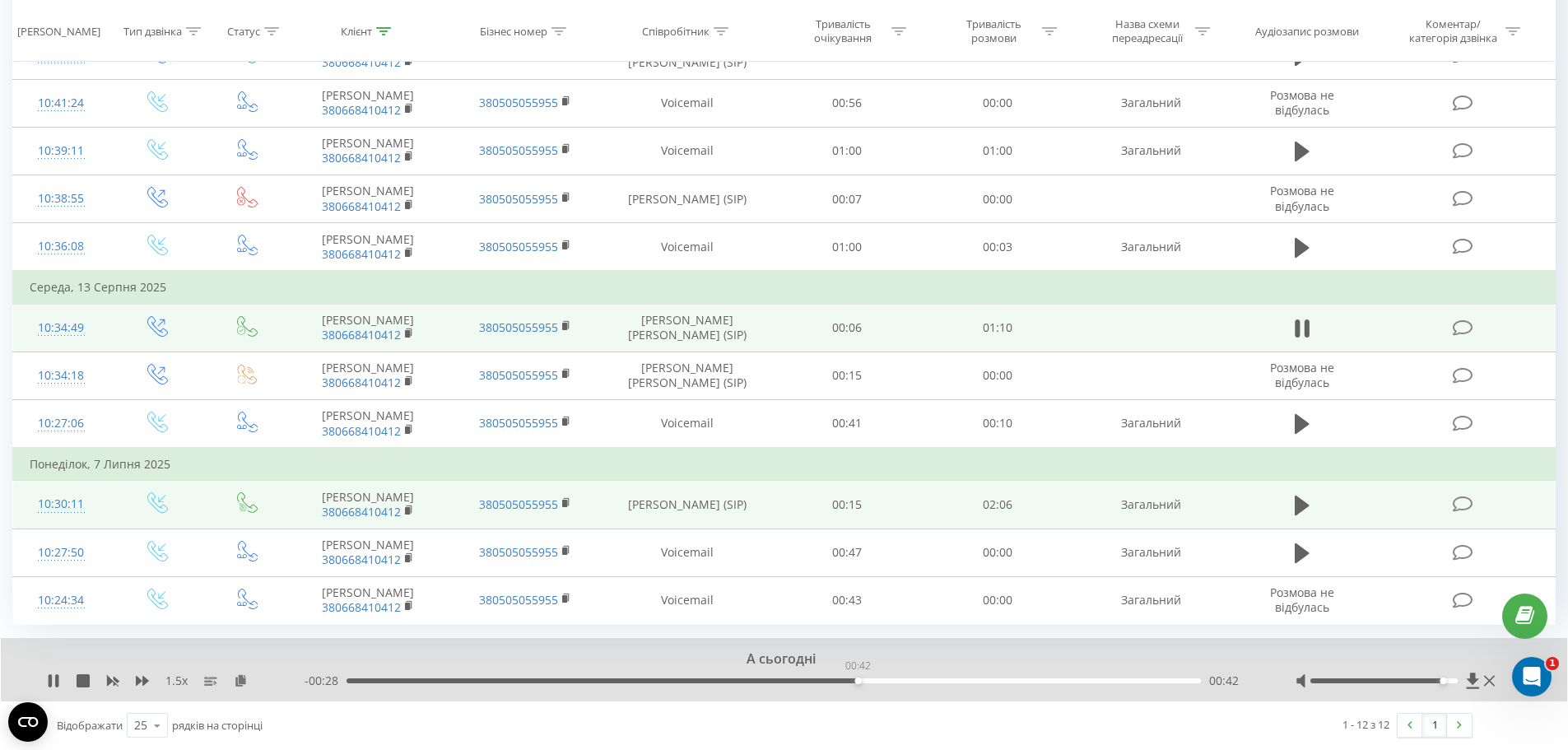
click at [858, 680] on div "00:42" at bounding box center [773, 680] width 854 height 5
click at [1079, 680] on div "00:45" at bounding box center [773, 680] width 854 height 5
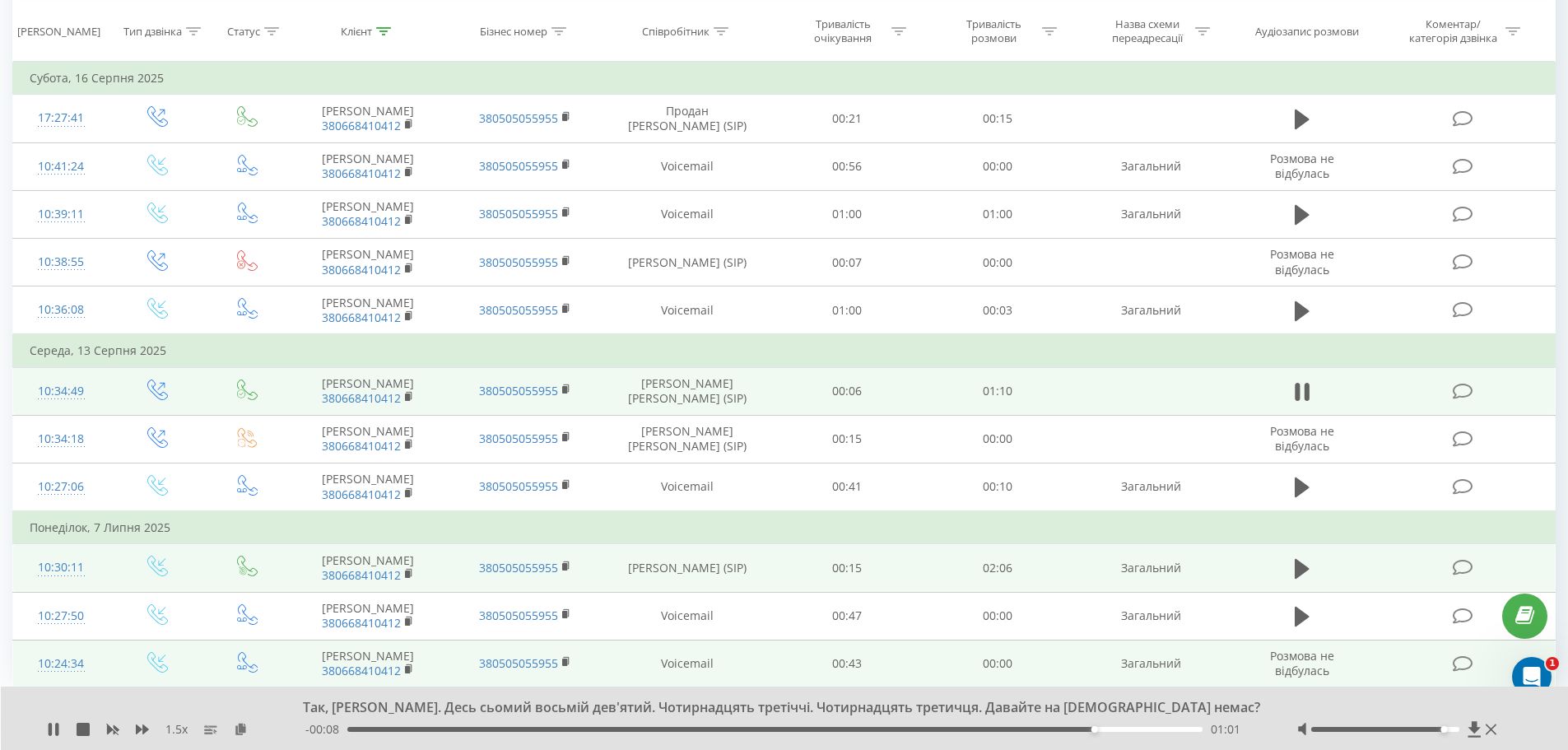
scroll to position [527, 0]
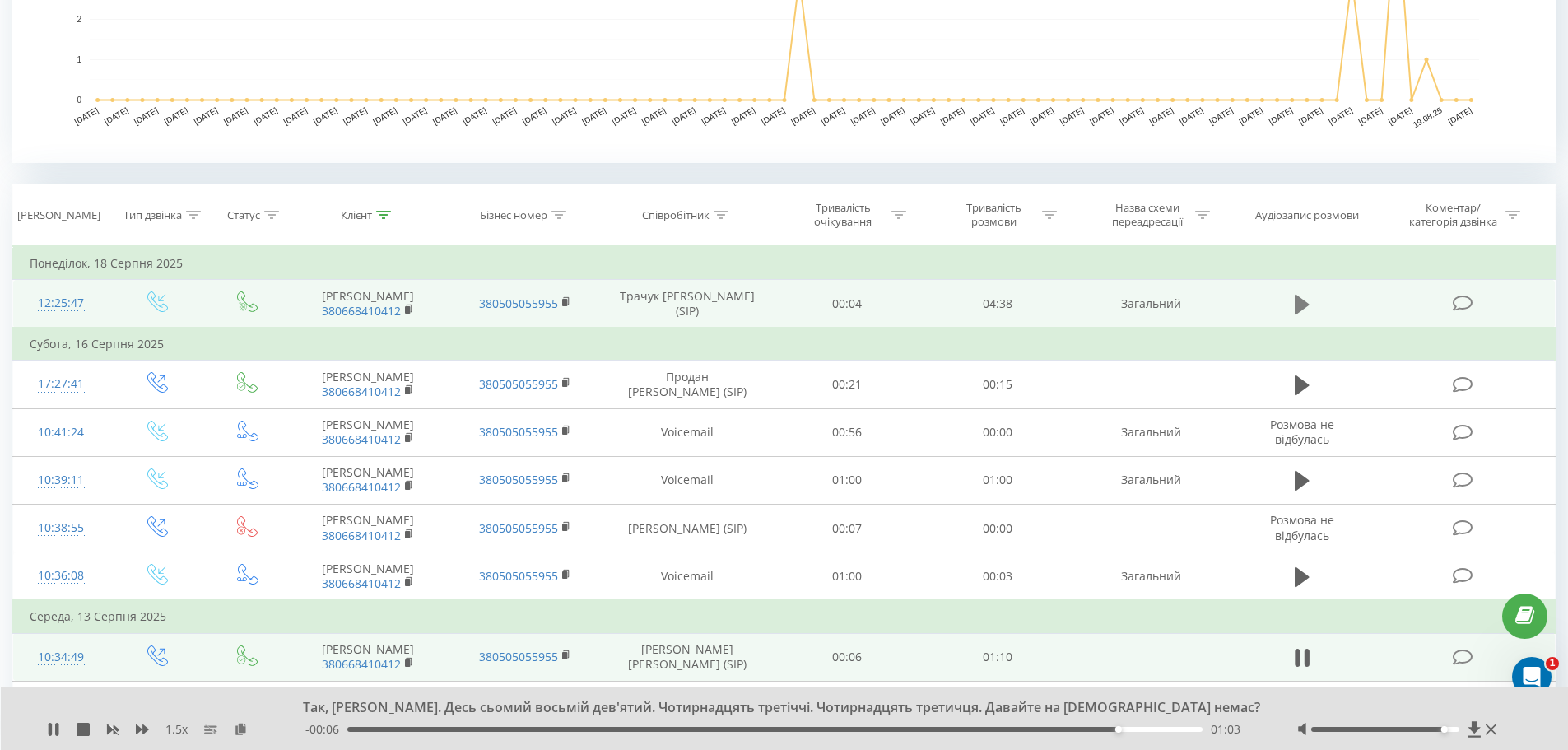
click at [1300, 296] on icon at bounding box center [1301, 304] width 15 height 23
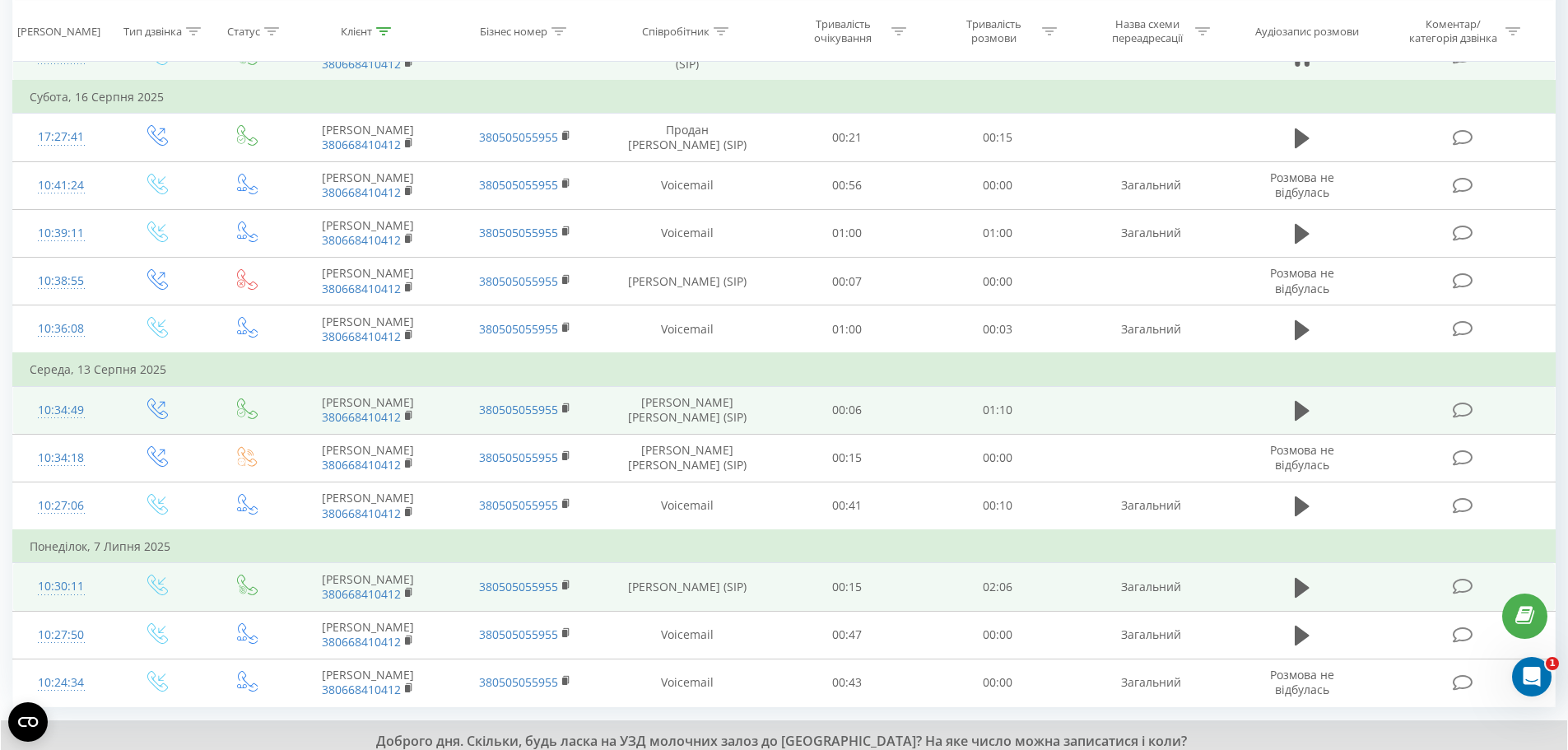
scroll to position [856, 0]
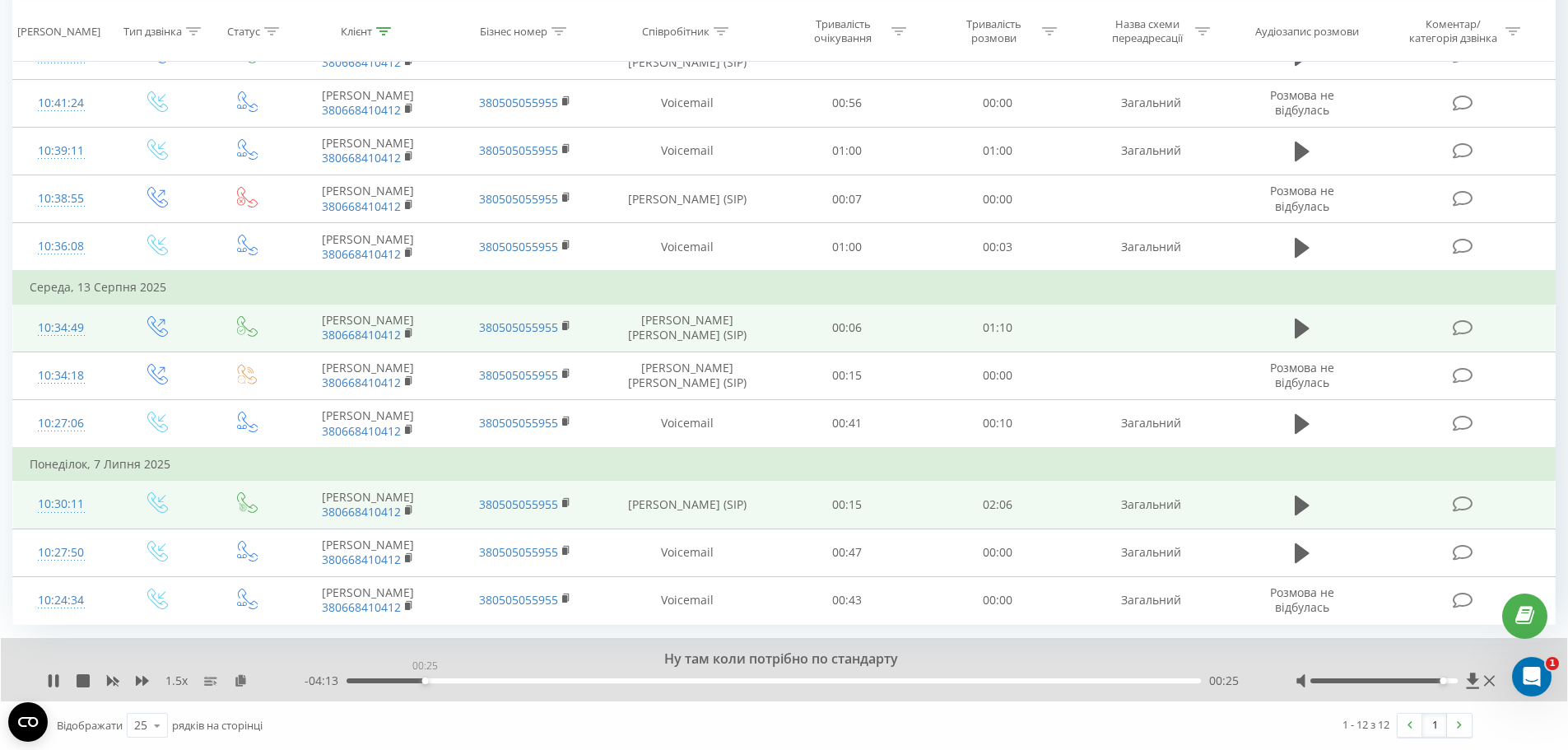
click at [424, 679] on div "00:25" at bounding box center [773, 680] width 854 height 5
click at [524, 683] on div "- 04:11 00:27 00:27" at bounding box center [779, 680] width 949 height 17
click at [527, 682] on div "00:58" at bounding box center [773, 680] width 854 height 5
click at [842, 678] on div "02:41" at bounding box center [773, 680] width 854 height 5
click at [1076, 678] on div "00:00" at bounding box center [773, 680] width 854 height 5
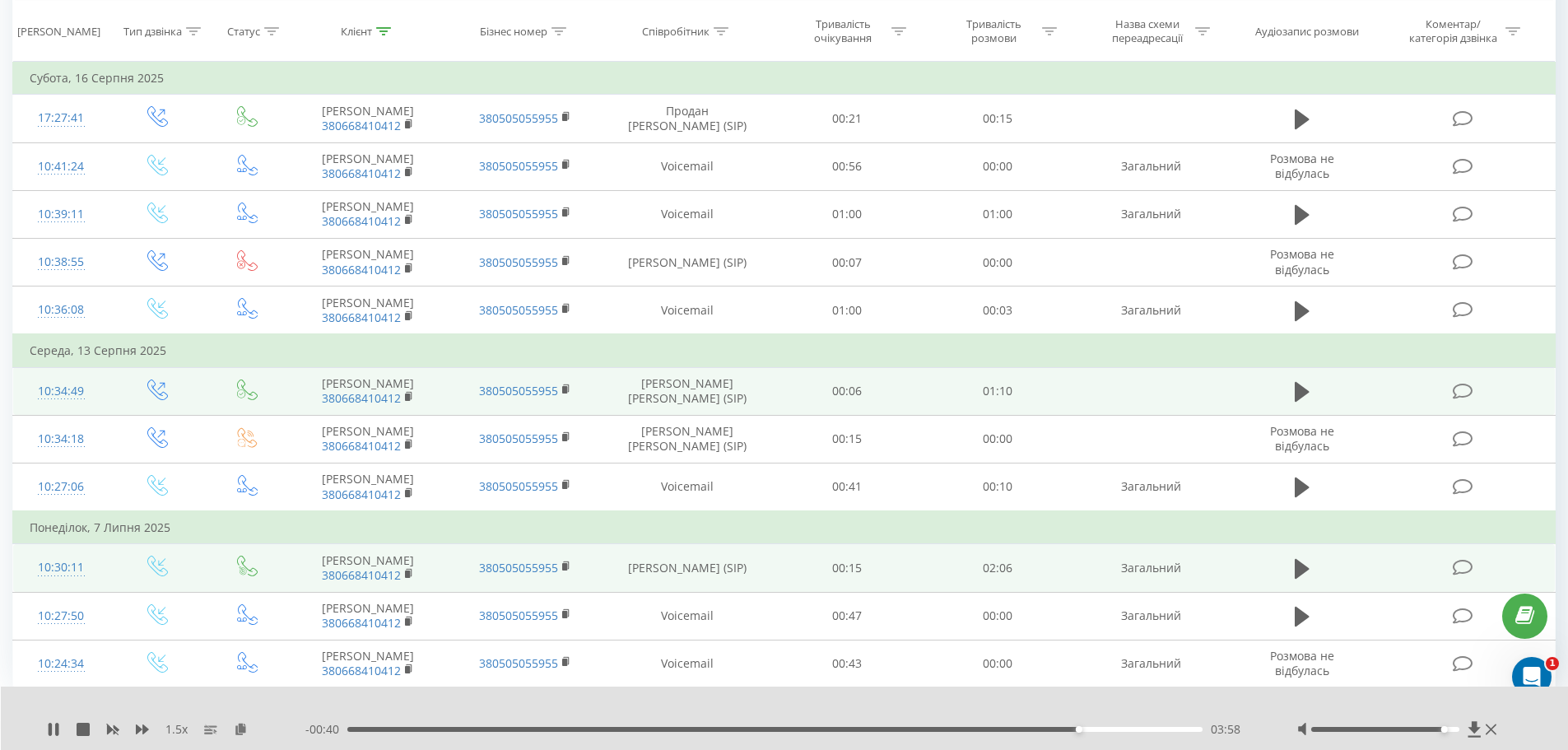
scroll to position [362, 0]
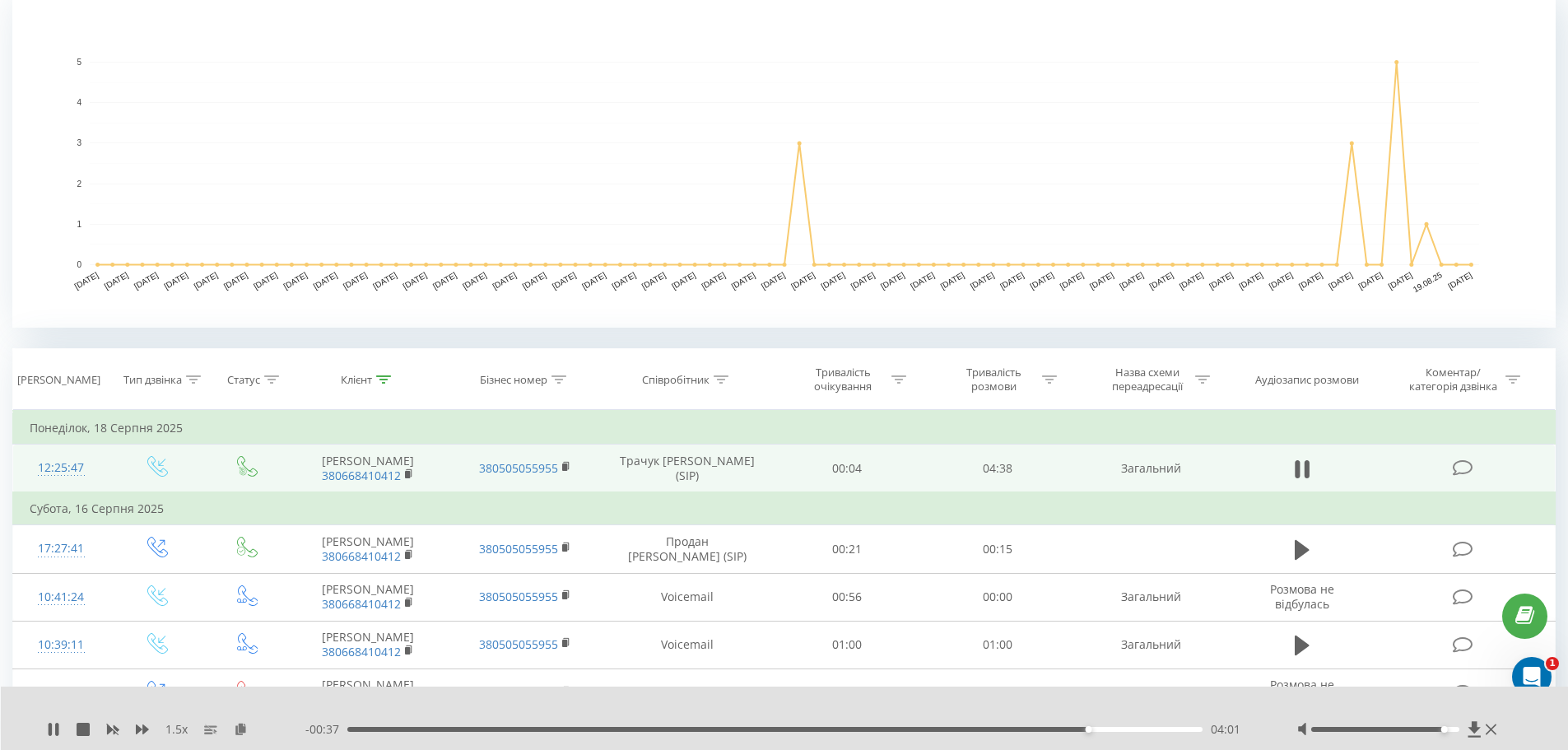
click at [45, 726] on div "1.5 x - 00:37 04:01 04:01" at bounding box center [785, 718] width 1568 height 64
click at [48, 726] on icon at bounding box center [53, 728] width 13 height 13
